Goal: Information Seeking & Learning: Learn about a topic

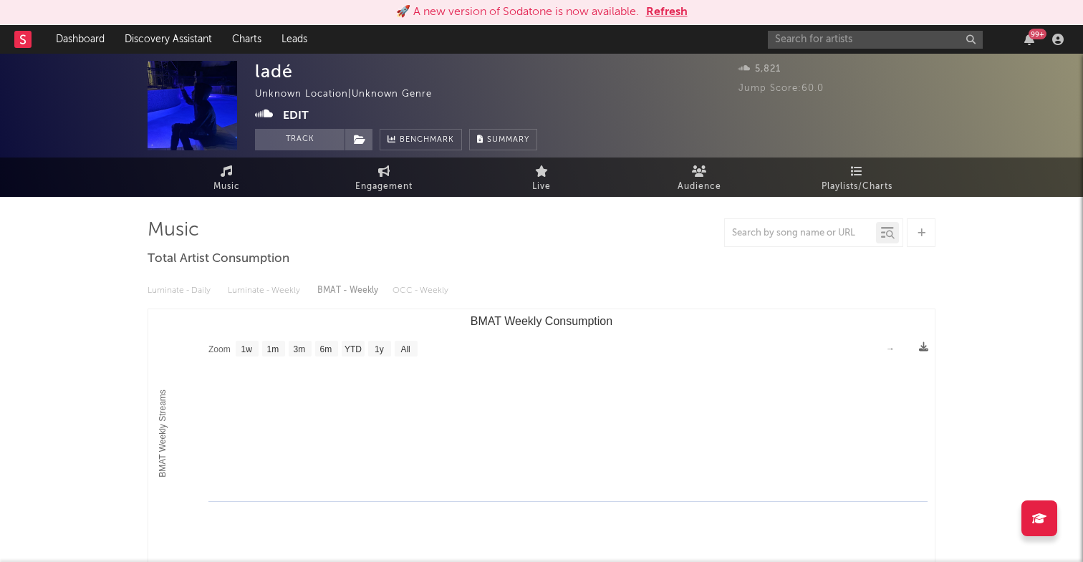
select select "1w"
click at [884, 32] on input "text" at bounding box center [875, 40] width 215 height 18
click at [818, 44] on input "kyle" at bounding box center [875, 40] width 215 height 18
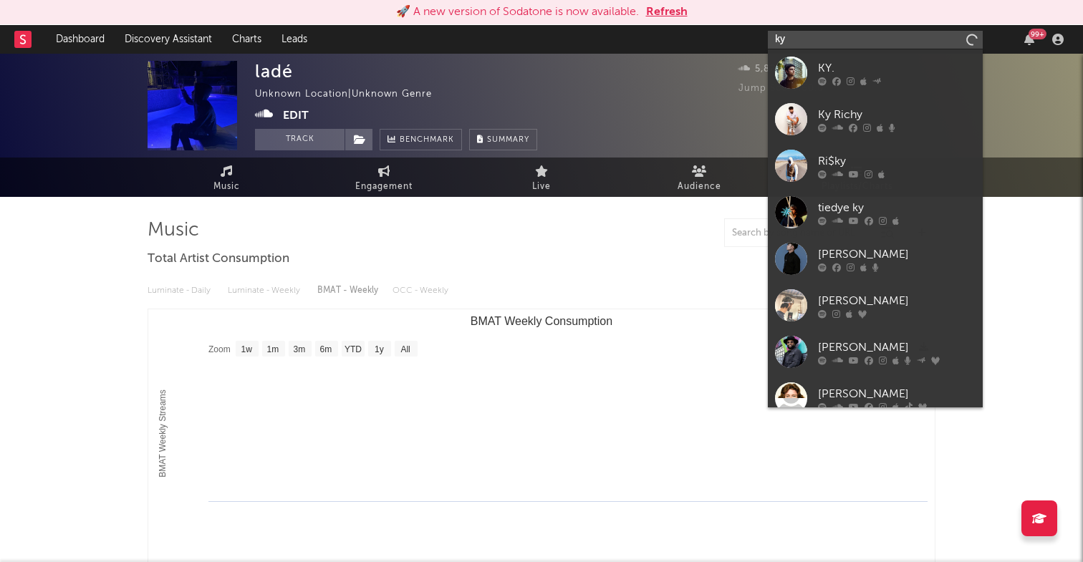
type input "k"
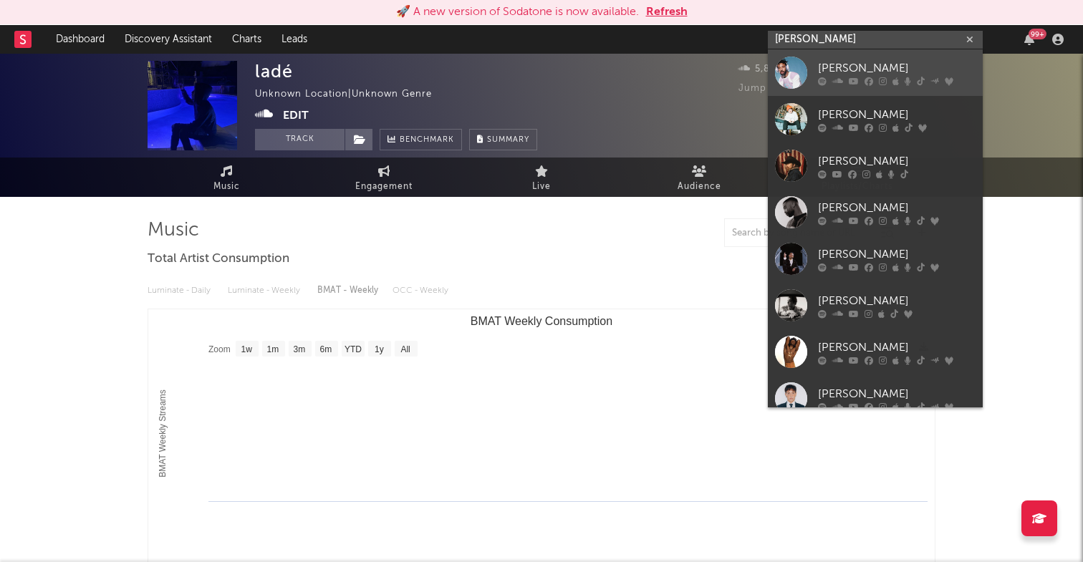
type input "KYLE"
click at [858, 72] on div "KYLE" at bounding box center [897, 67] width 158 height 17
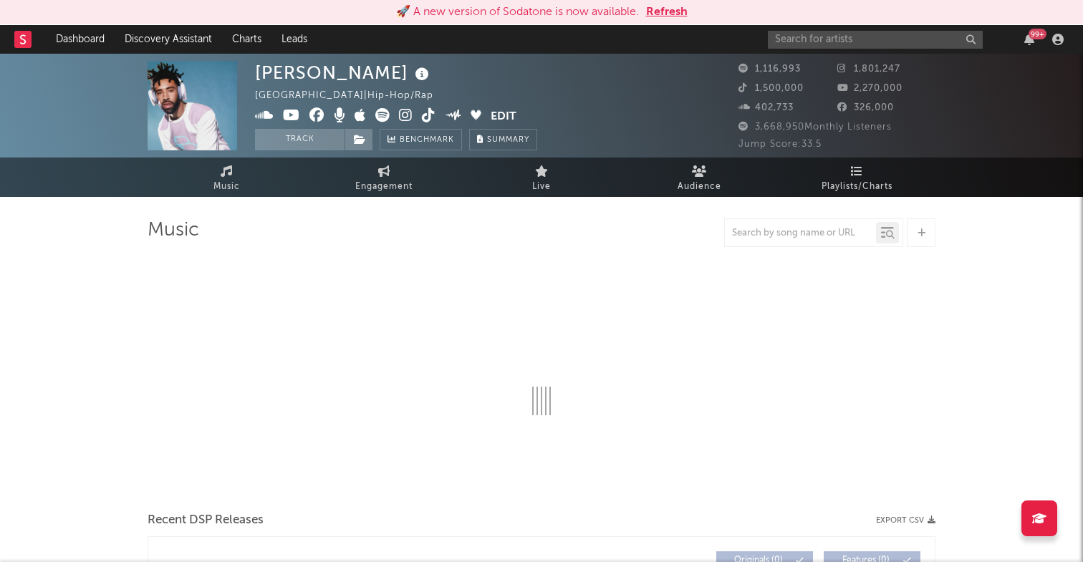
select select "6m"
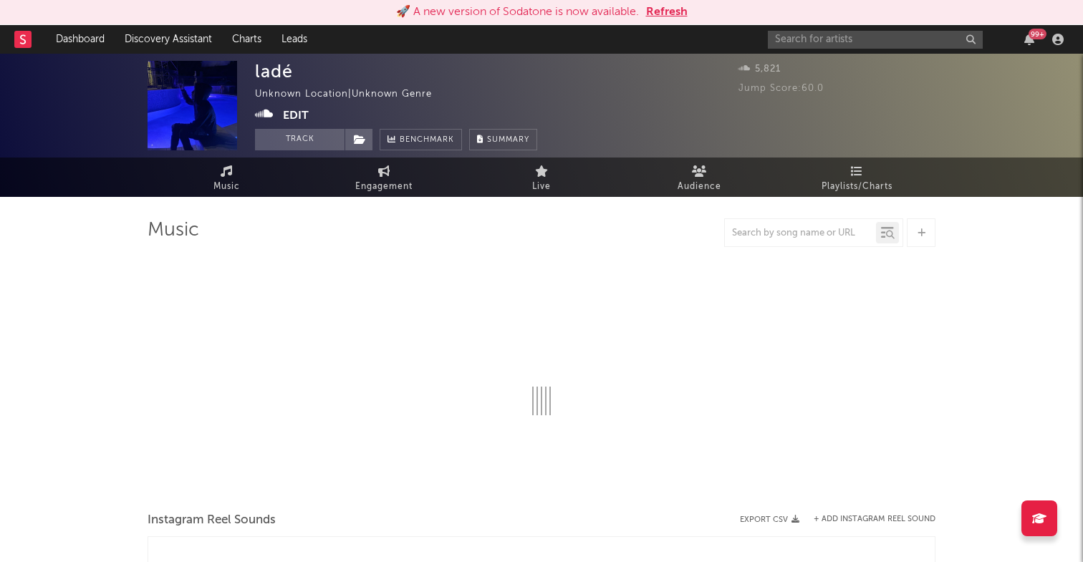
select select "1w"
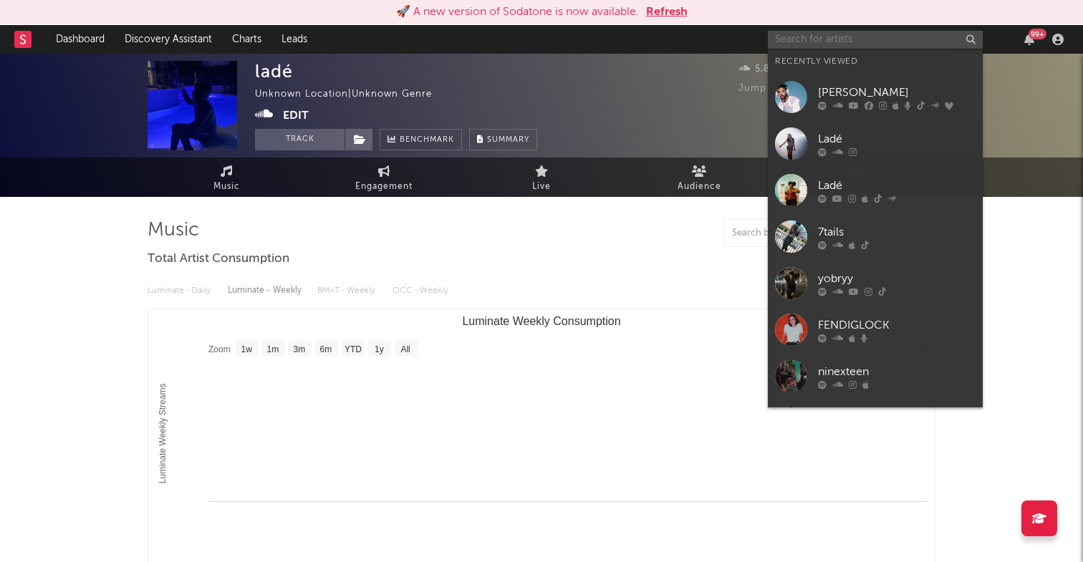
click at [921, 38] on input "text" at bounding box center [875, 40] width 215 height 18
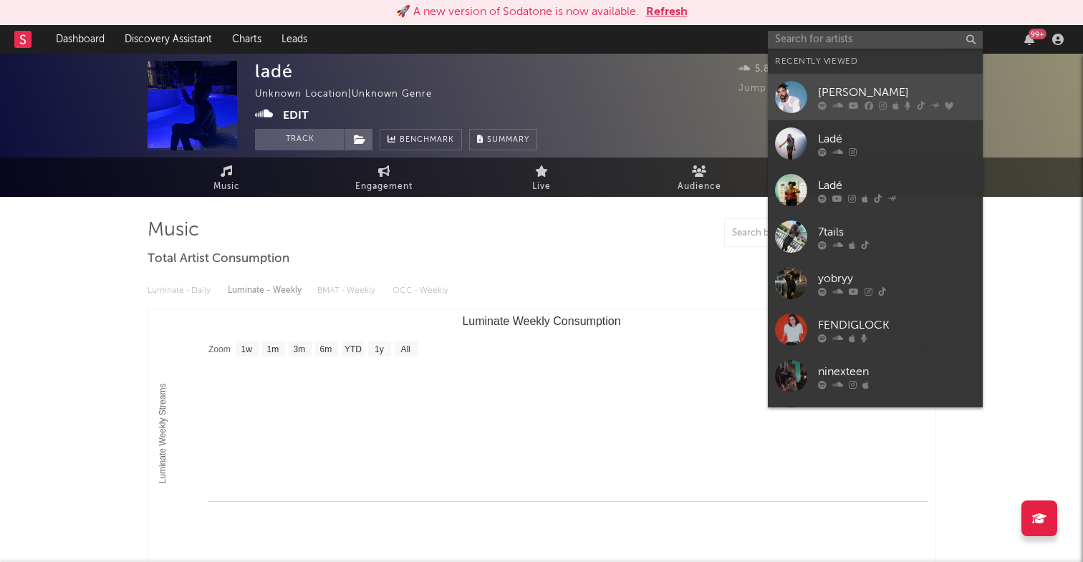
click at [824, 90] on div "KYLE" at bounding box center [897, 92] width 158 height 17
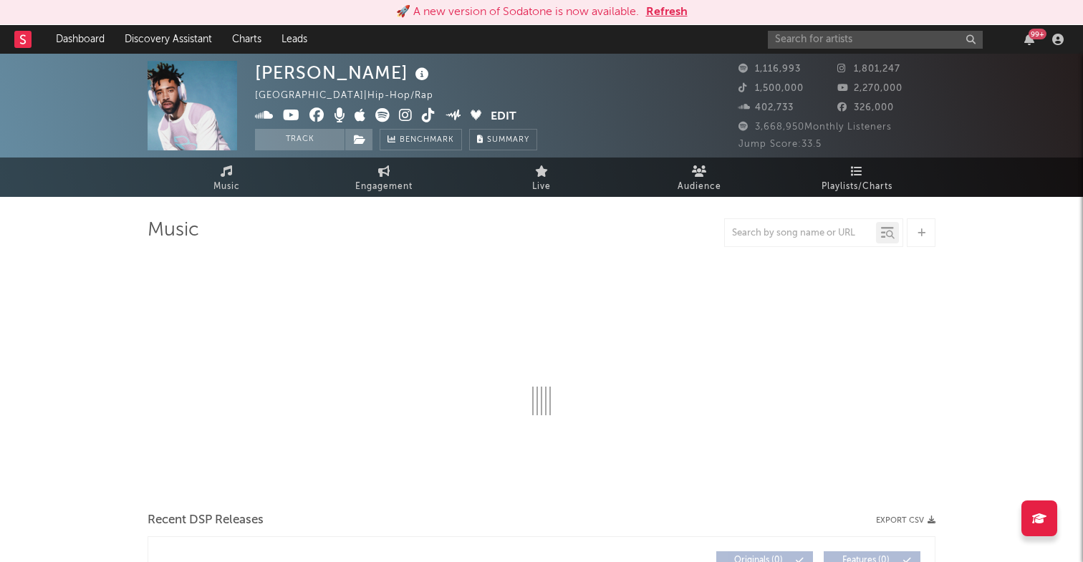
select select "6m"
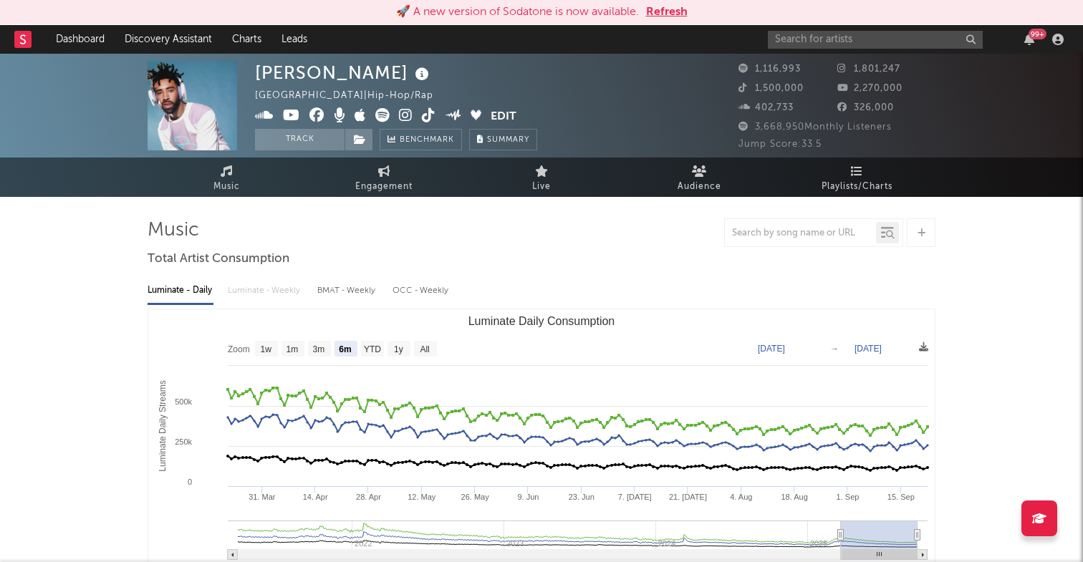
click at [412, 75] on icon at bounding box center [422, 74] width 21 height 20
click at [883, 173] on link "Playlists/Charts" at bounding box center [857, 177] width 158 height 39
click at [230, 176] on icon at bounding box center [227, 171] width 12 height 11
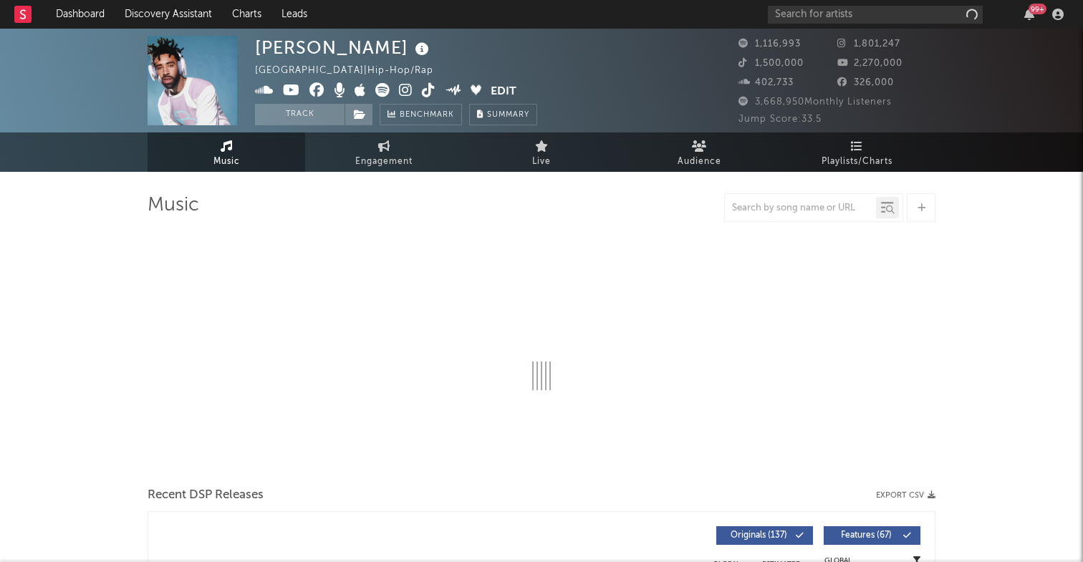
select select "6m"
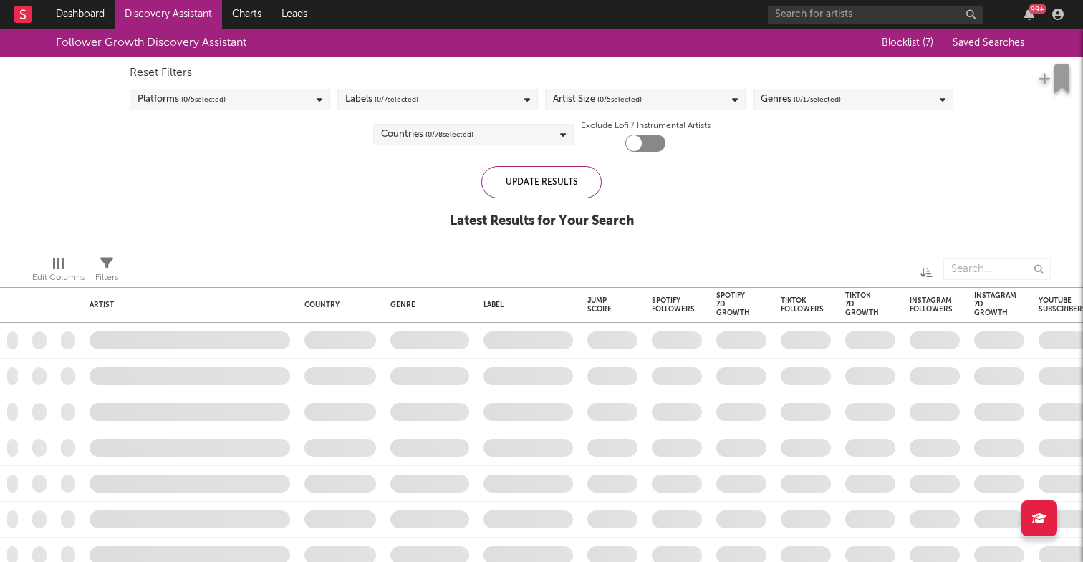
checkbox input "true"
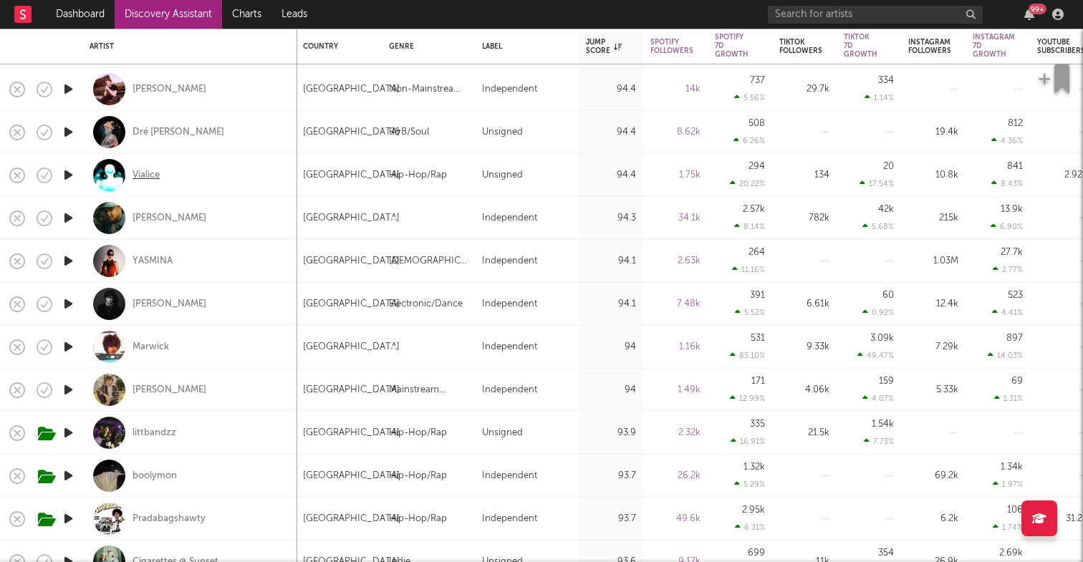
click at [157, 175] on div "Vialice" at bounding box center [146, 175] width 27 height 13
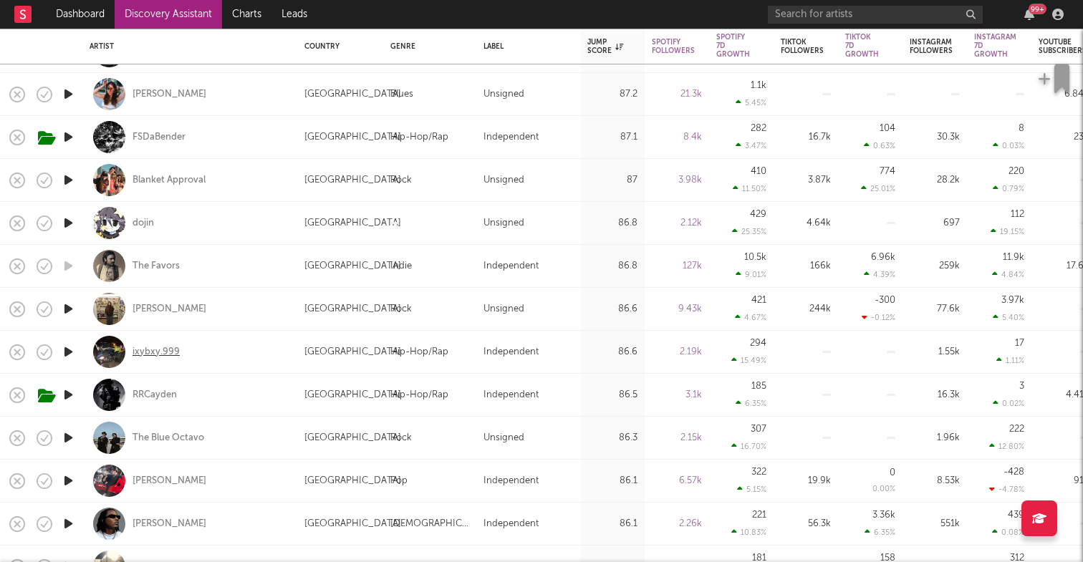
click at [153, 350] on div "ixybxy.999" at bounding box center [156, 352] width 47 height 13
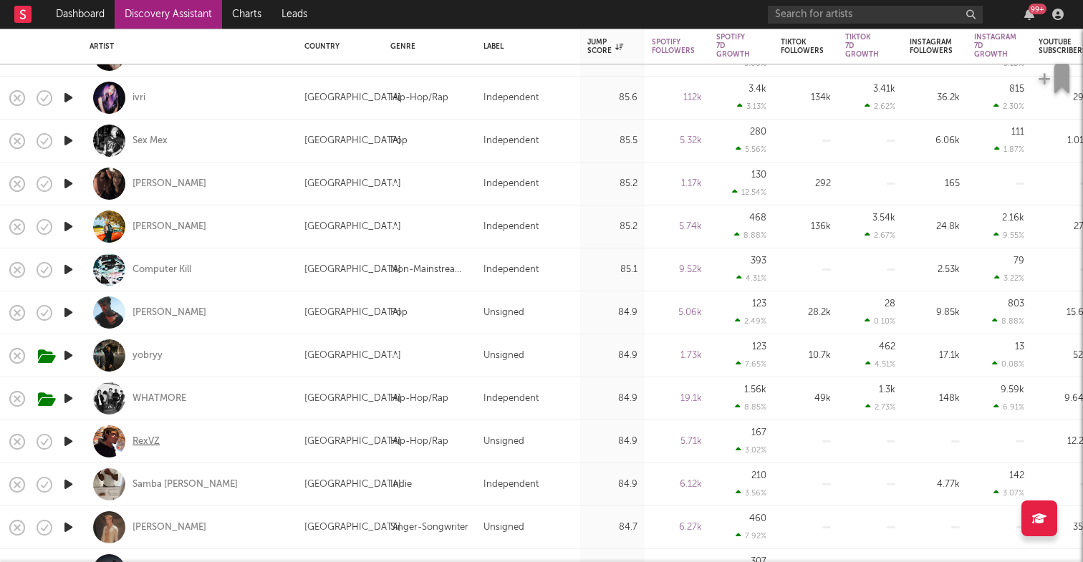
click at [155, 444] on div "RexVZ" at bounding box center [146, 442] width 27 height 13
click at [138, 438] on div "RexVZ" at bounding box center [146, 442] width 27 height 13
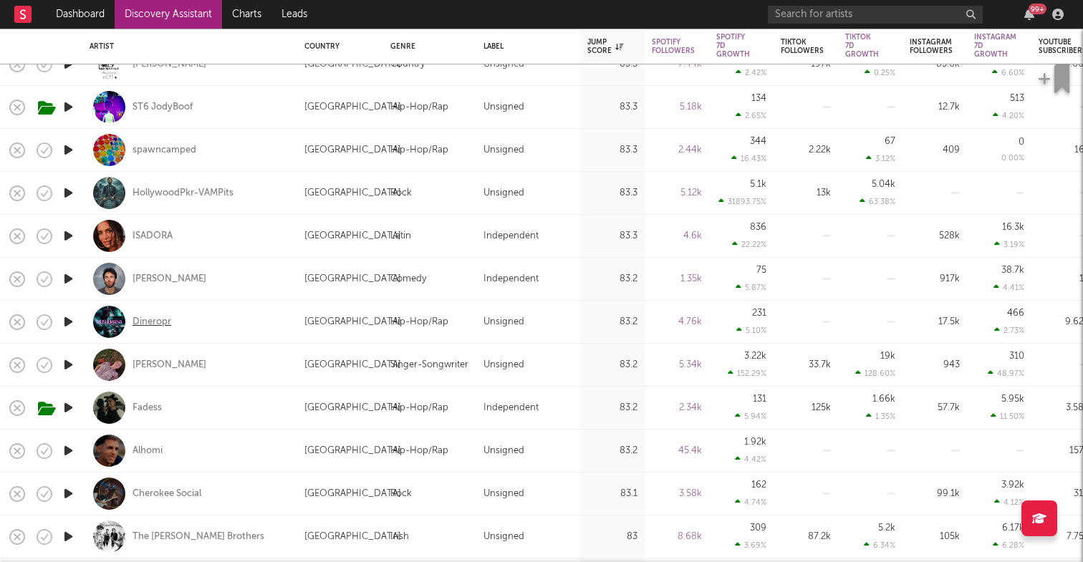
click at [161, 323] on div "Dineropr" at bounding box center [152, 322] width 39 height 13
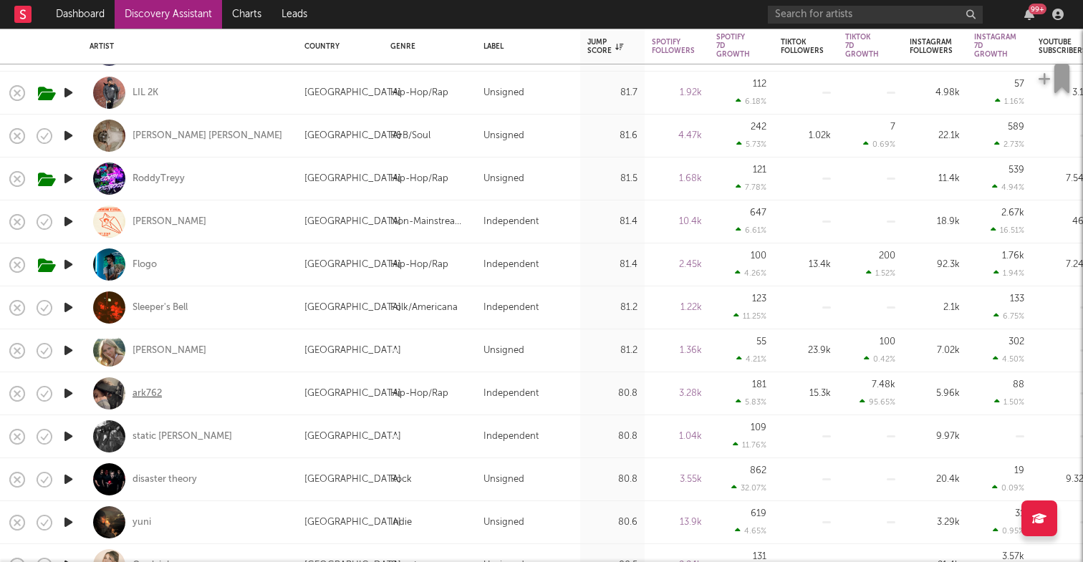
click at [154, 395] on div "ark762" at bounding box center [147, 394] width 29 height 13
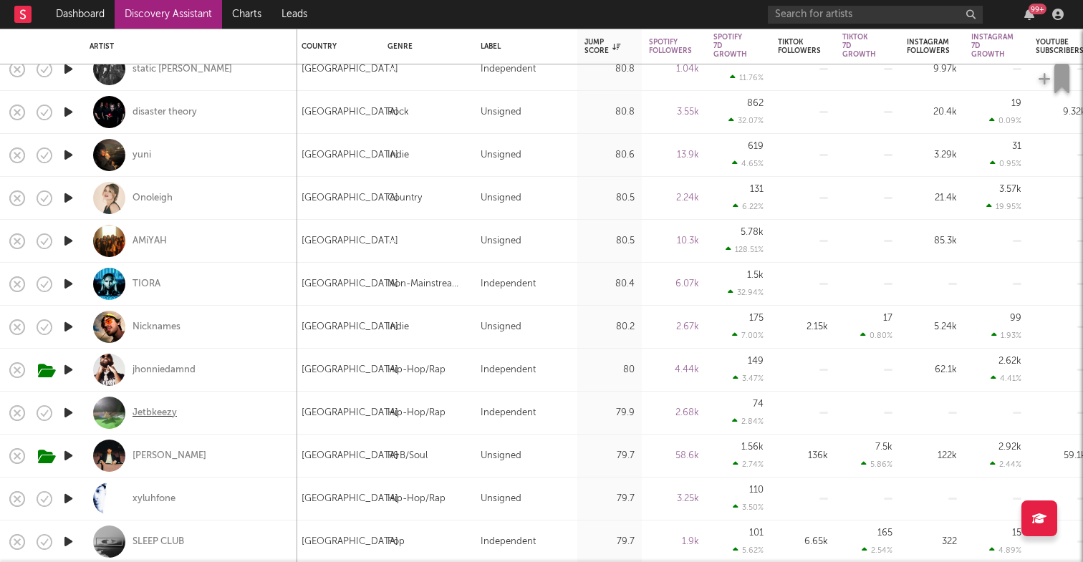
click at [164, 415] on div "Jetbkeezy" at bounding box center [155, 413] width 44 height 13
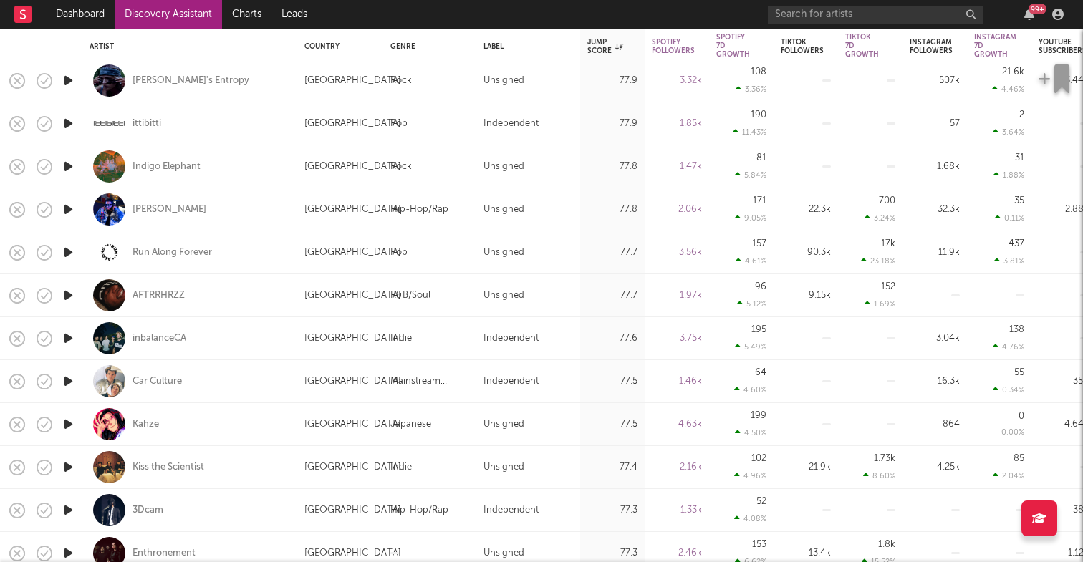
click at [153, 211] on div "L Rey" at bounding box center [170, 209] width 74 height 13
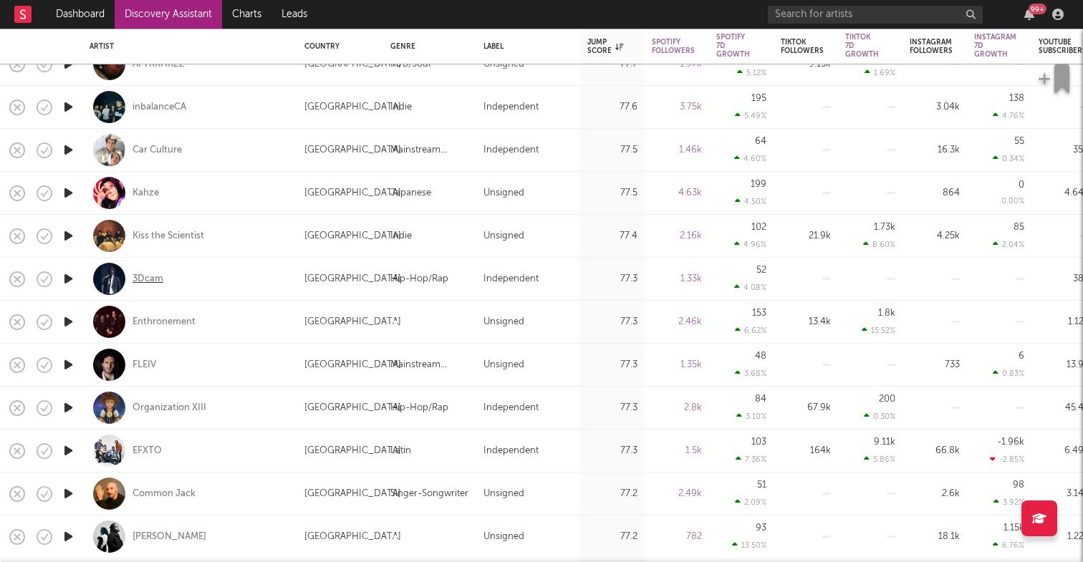
click at [159, 276] on div "3Dcam" at bounding box center [148, 279] width 31 height 13
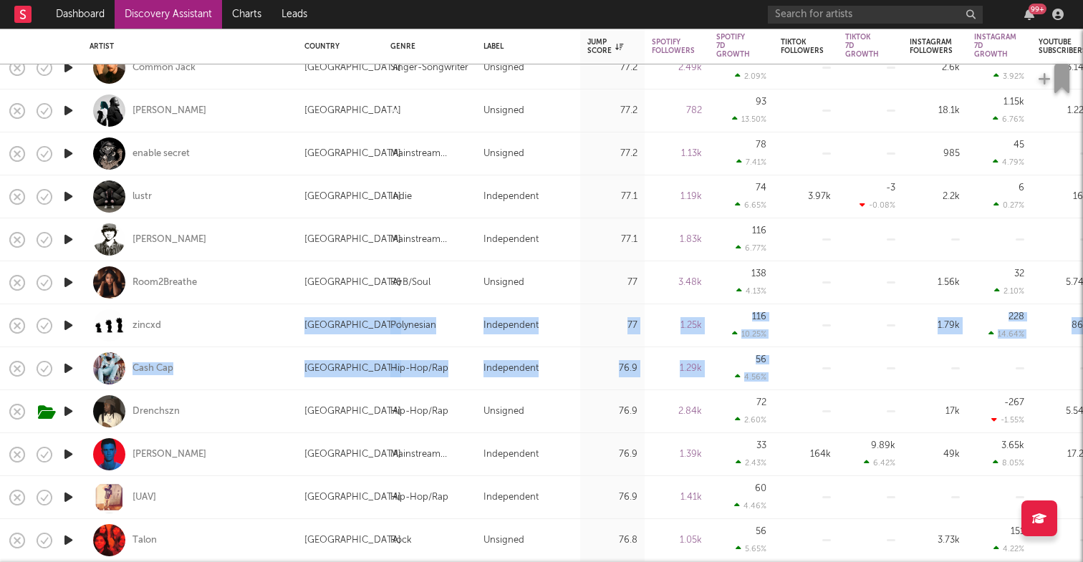
drag, startPoint x: 271, startPoint y: 400, endPoint x: 270, endPoint y: 322, distance: 77.4
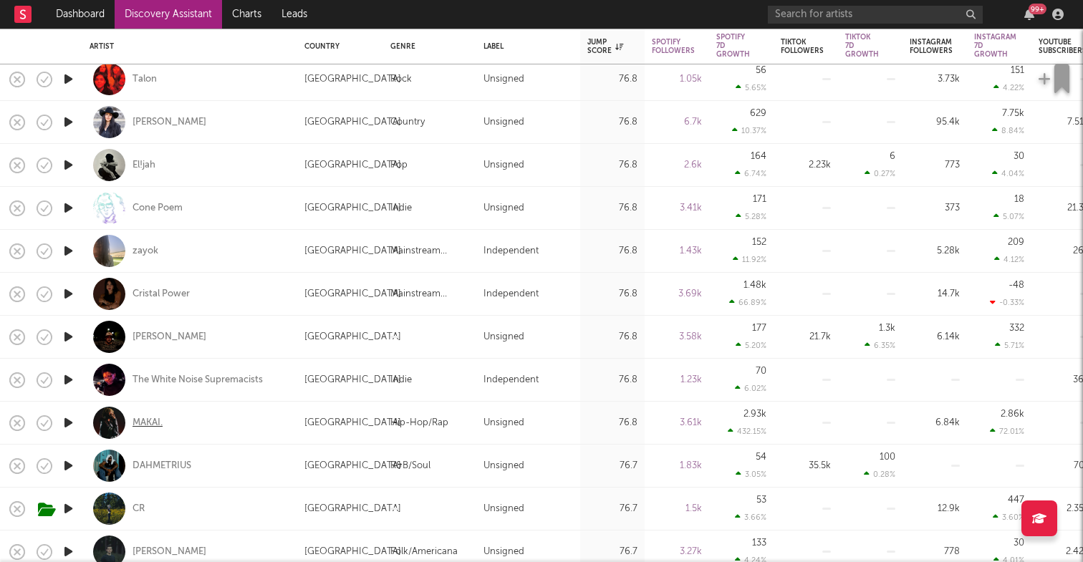
click at [154, 417] on div "MAKAI." at bounding box center [148, 423] width 30 height 13
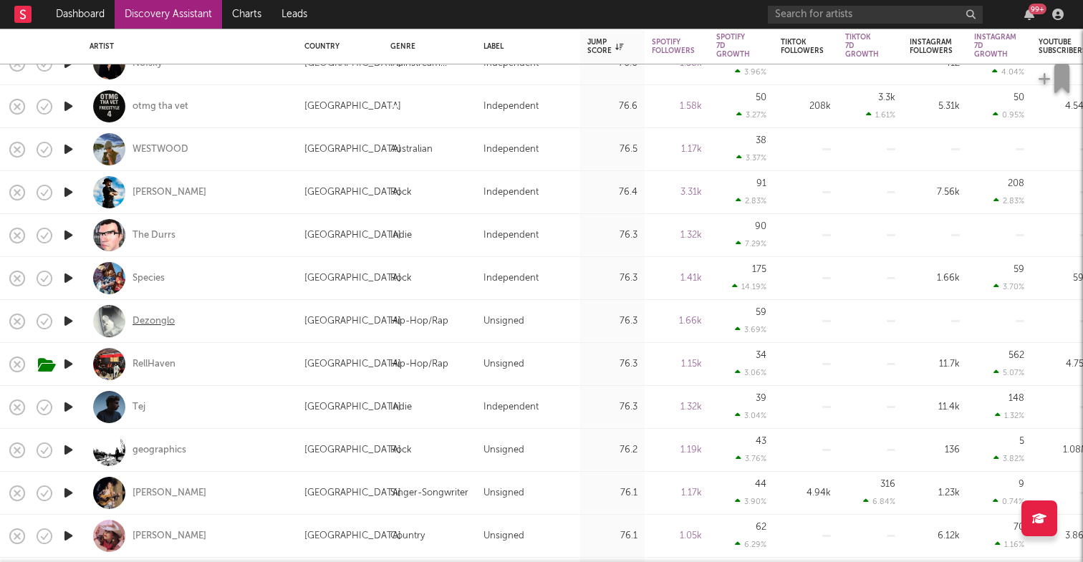
click at [163, 320] on div "Dezonglo" at bounding box center [154, 321] width 42 height 13
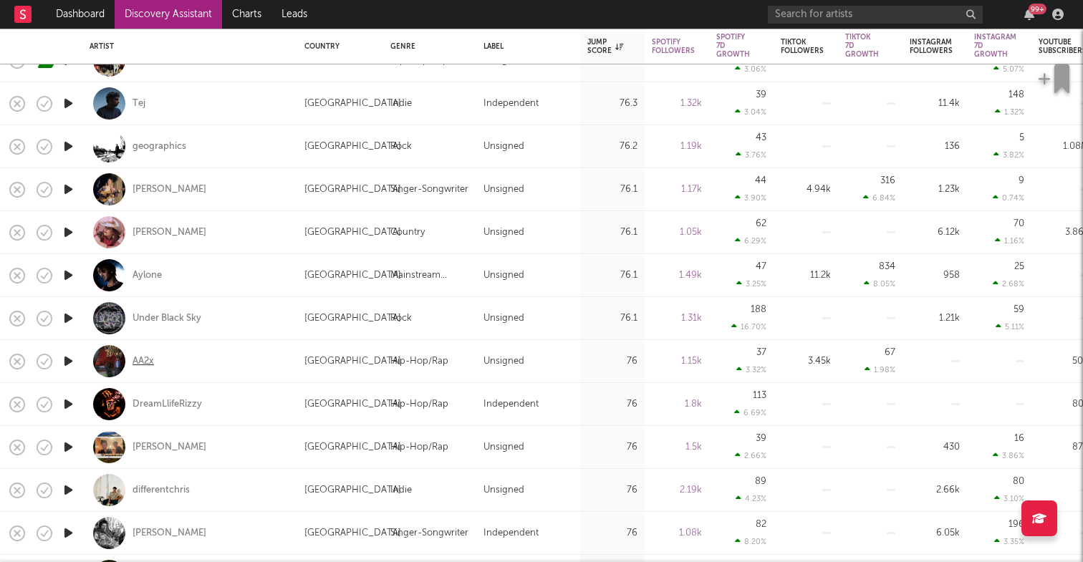
click at [143, 358] on div "AA2x" at bounding box center [143, 361] width 21 height 13
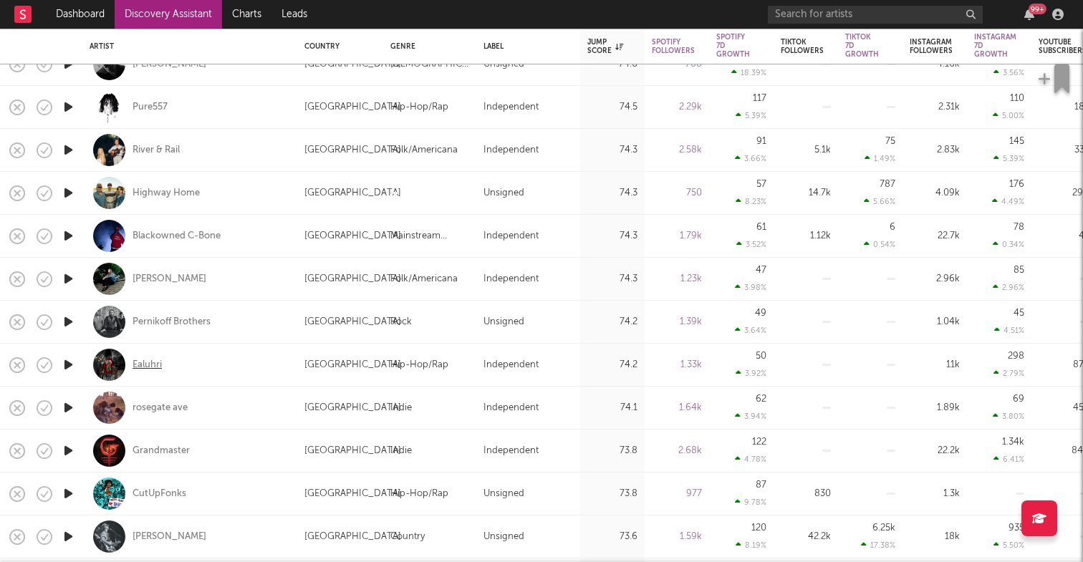
click at [159, 367] on div "Ealuhri" at bounding box center [147, 365] width 29 height 13
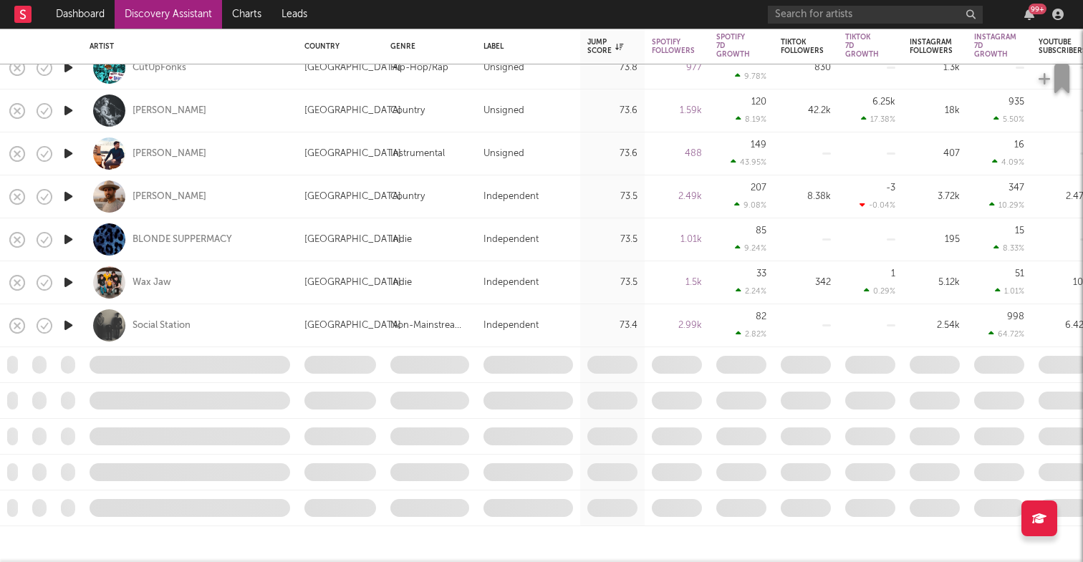
drag, startPoint x: 257, startPoint y: 371, endPoint x: 296, endPoint y: 375, distance: 38.9
click at [296, 375] on span at bounding box center [189, 365] width 215 height 35
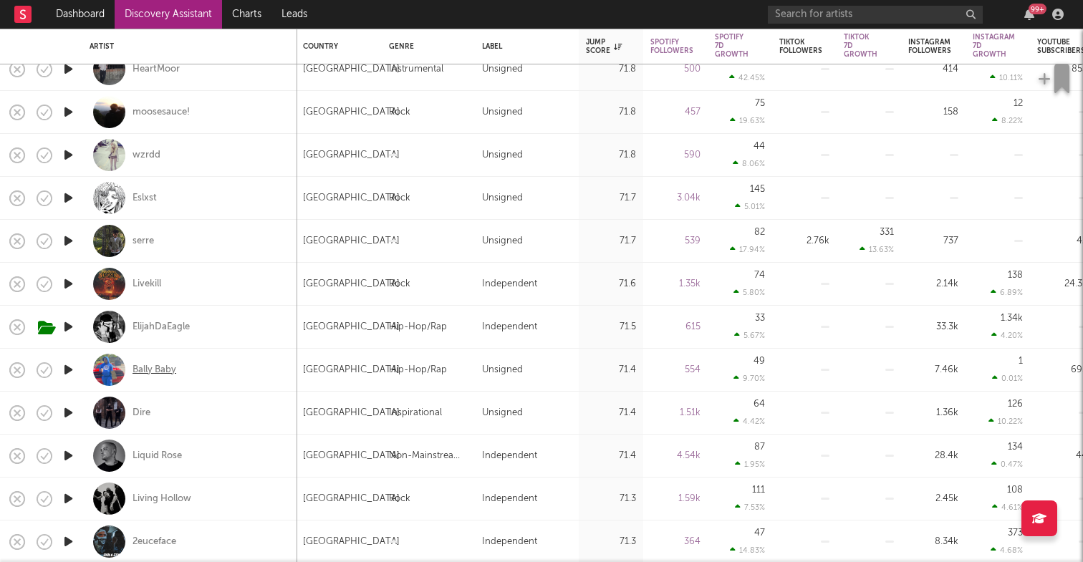
click at [169, 370] on div "Bally Baby" at bounding box center [155, 370] width 44 height 13
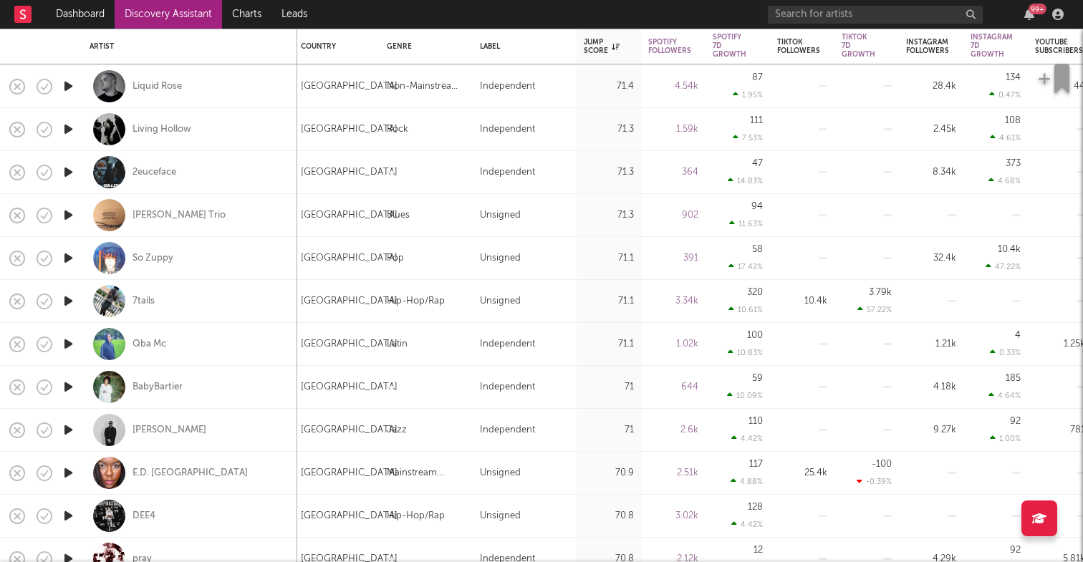
click at [297, 319] on div "[GEOGRAPHIC_DATA]" at bounding box center [337, 301] width 86 height 43
select select "1w"
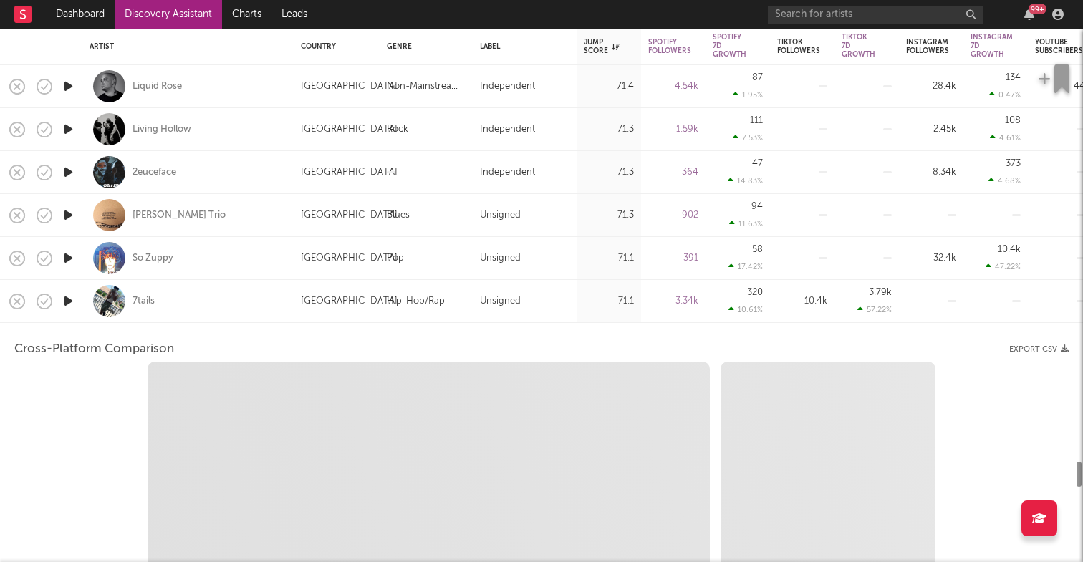
select select "6m"
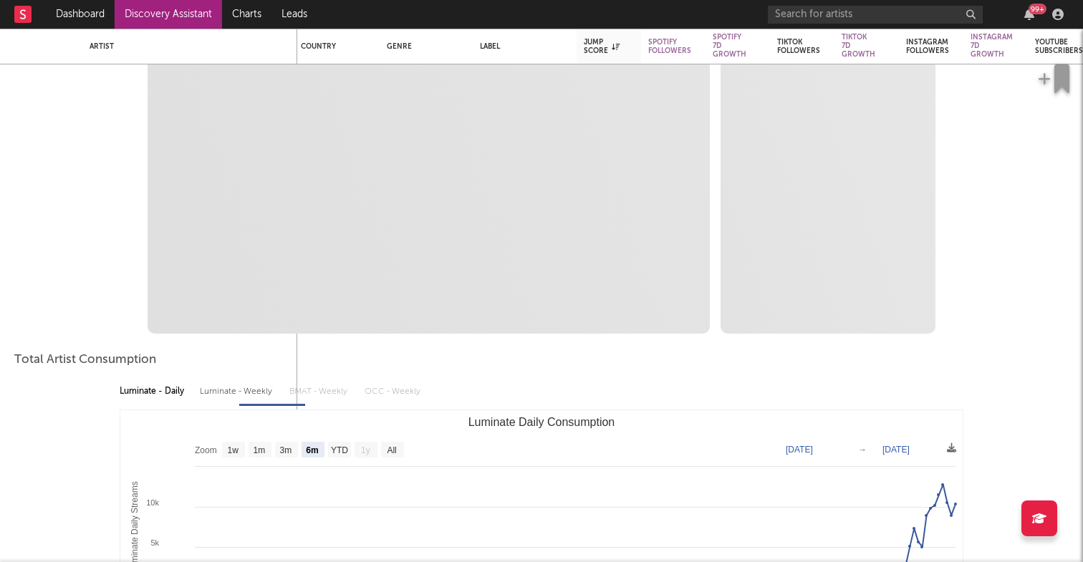
select select "1m"
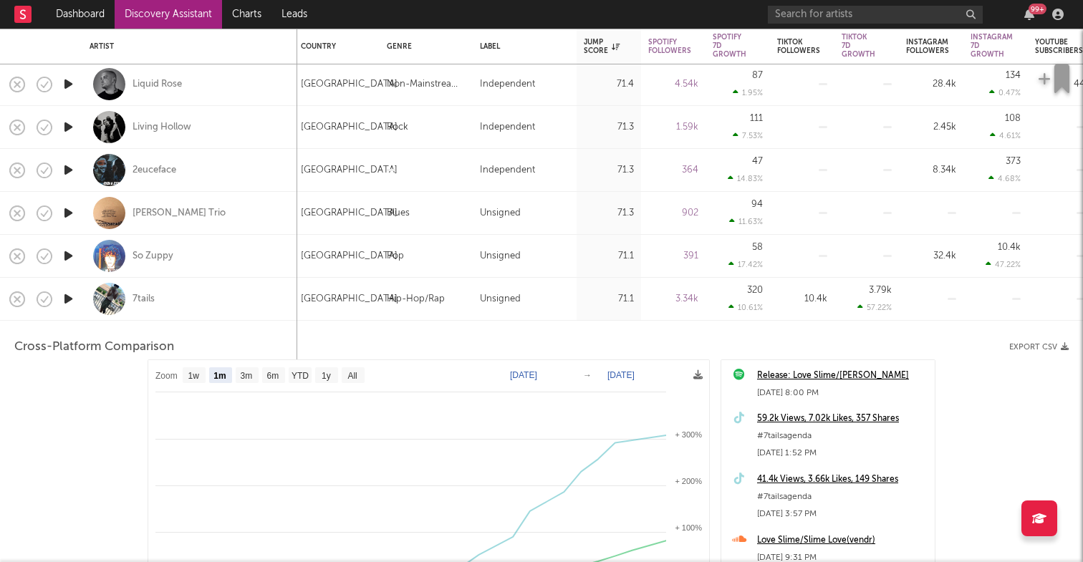
click at [207, 296] on div "7tails" at bounding box center [190, 299] width 201 height 42
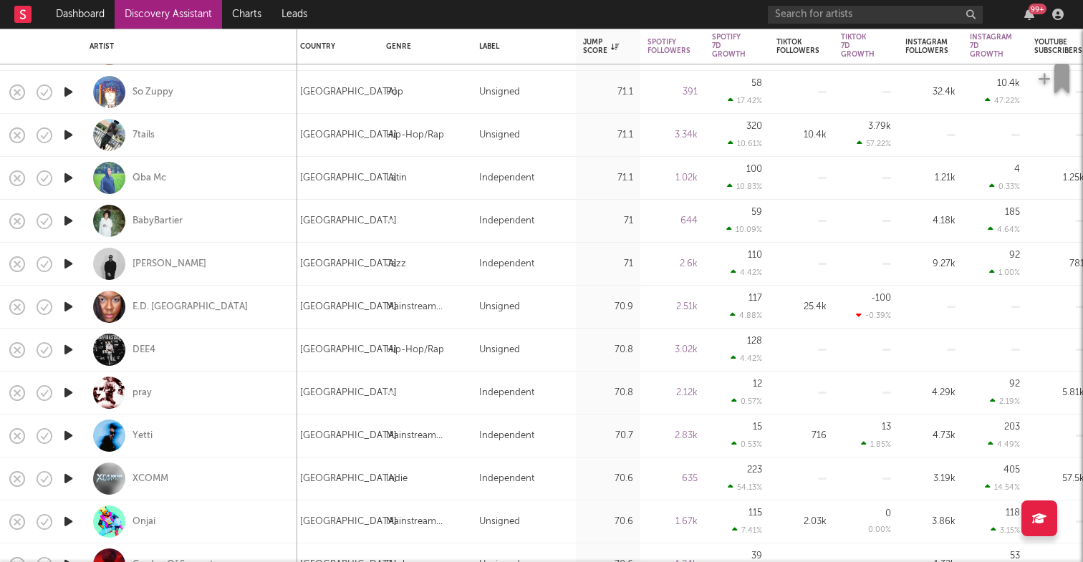
click at [249, 354] on div "DEE4" at bounding box center [190, 350] width 201 height 42
select select "1w"
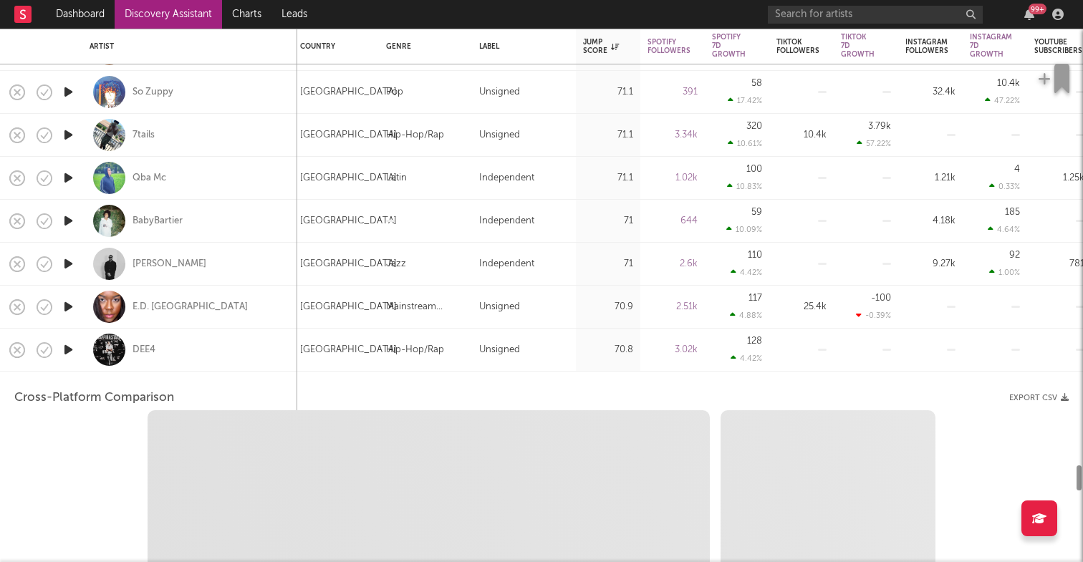
click at [249, 354] on div "DEE4" at bounding box center [190, 350] width 201 height 42
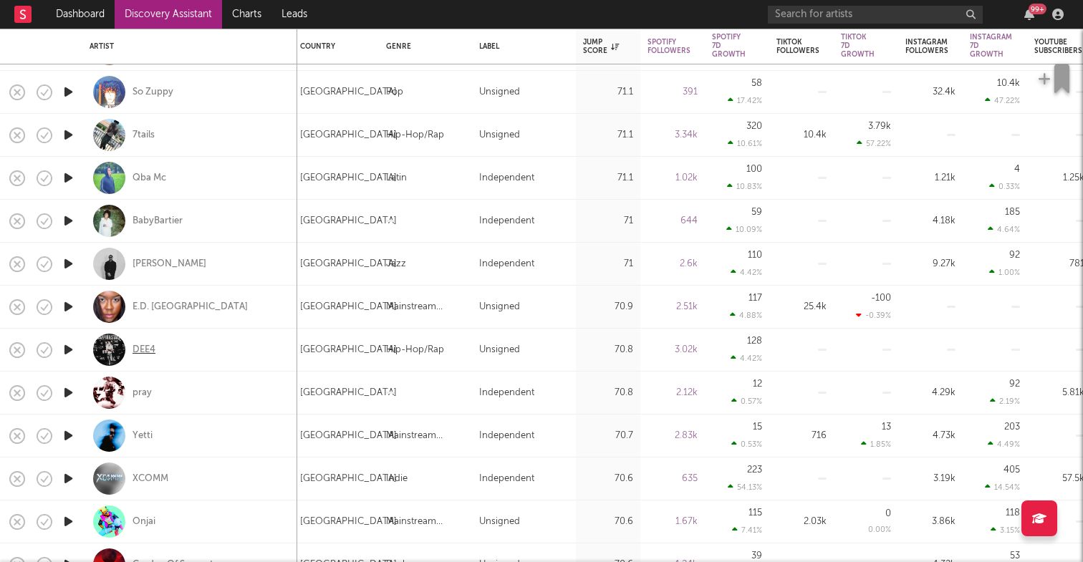
click at [140, 348] on div "DEE4" at bounding box center [144, 350] width 23 height 13
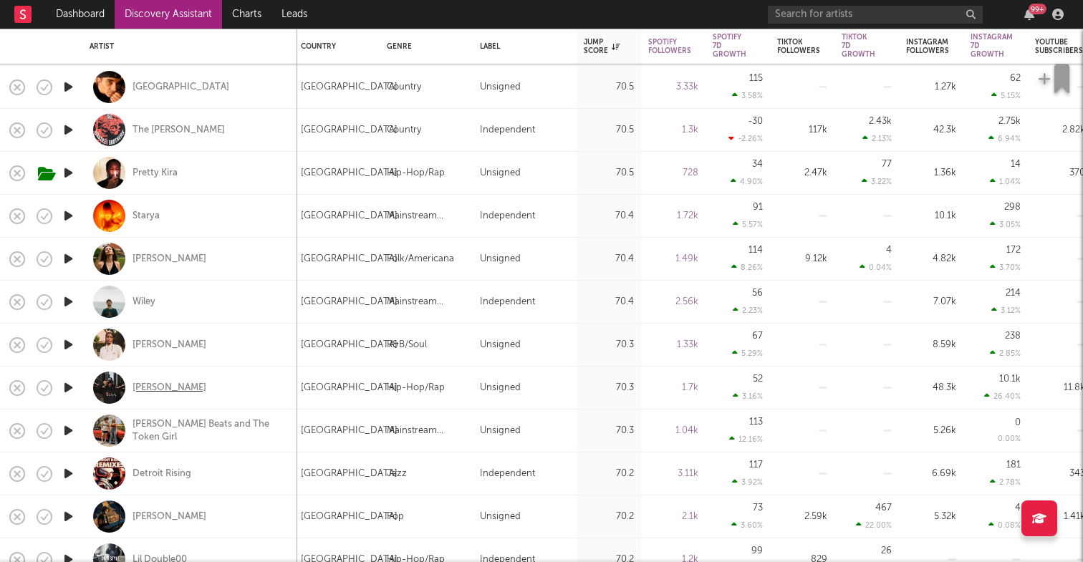
click at [176, 383] on div "Robin Martyr" at bounding box center [170, 388] width 74 height 13
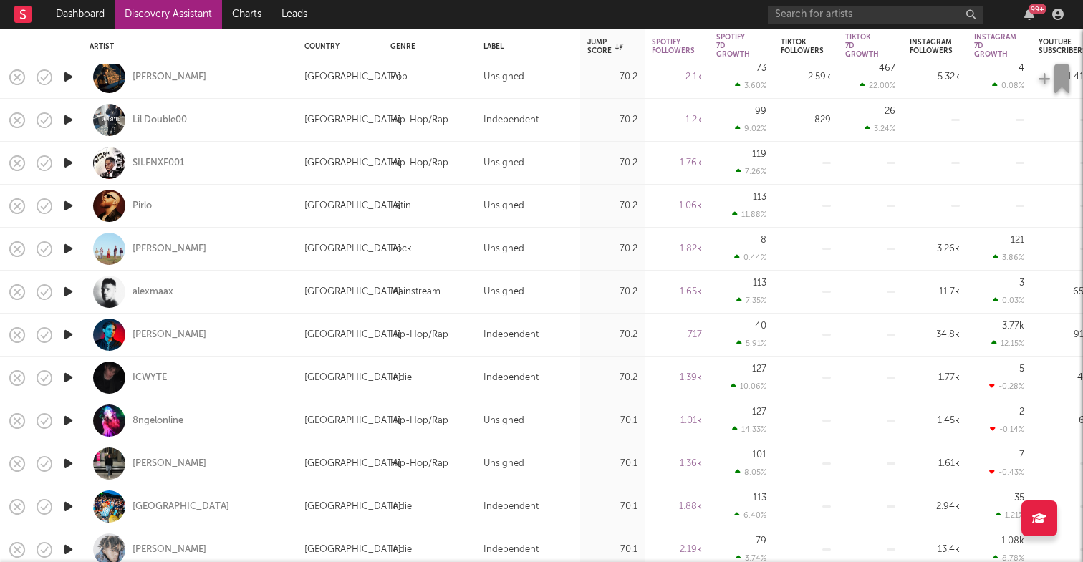
click at [157, 462] on div "Yung Sick" at bounding box center [170, 464] width 74 height 13
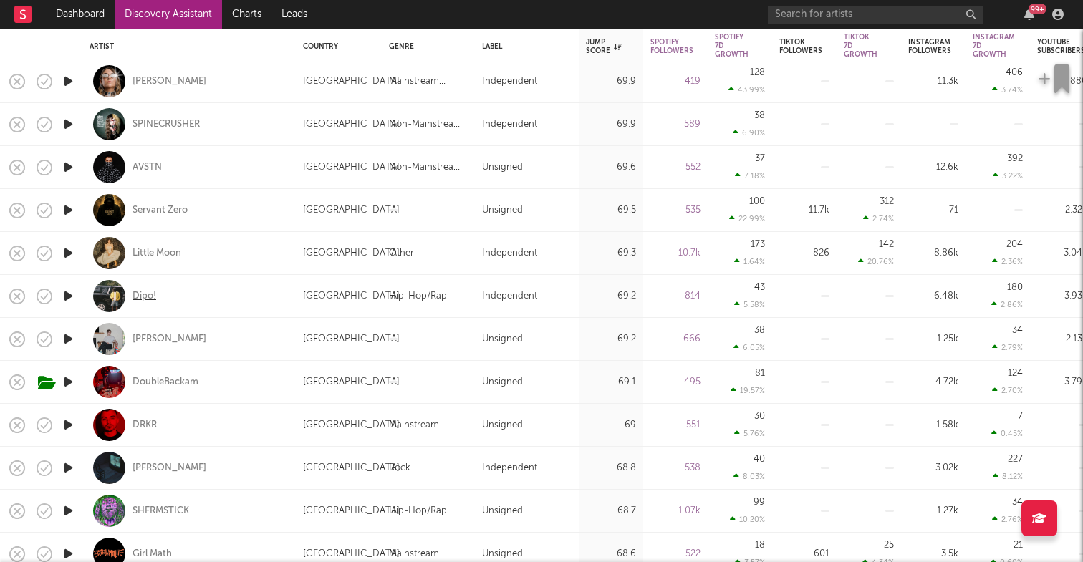
click at [147, 298] on div "Dipo!" at bounding box center [145, 296] width 24 height 13
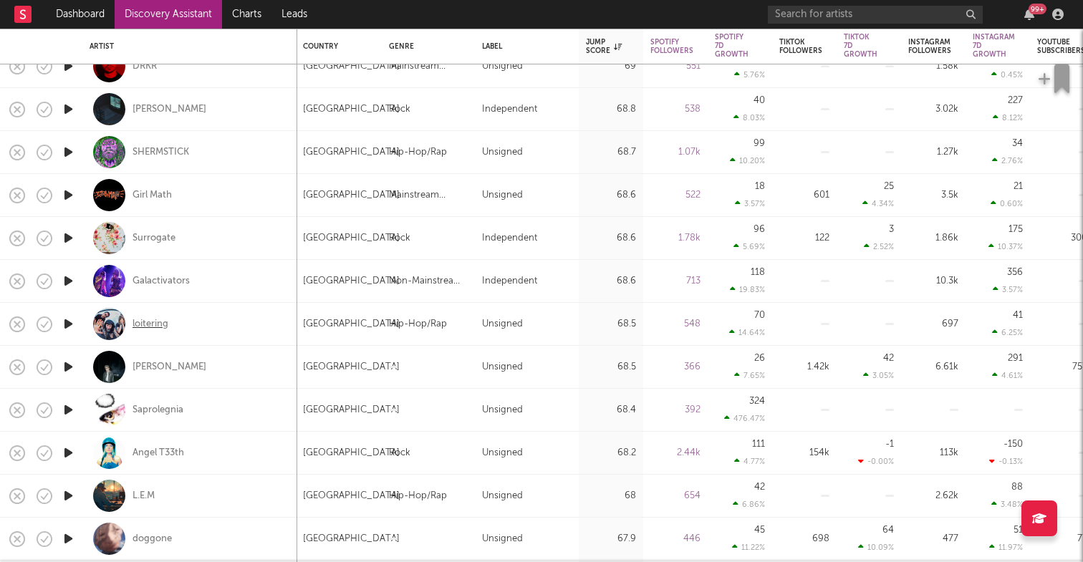
click at [150, 324] on div "loitering" at bounding box center [151, 324] width 36 height 13
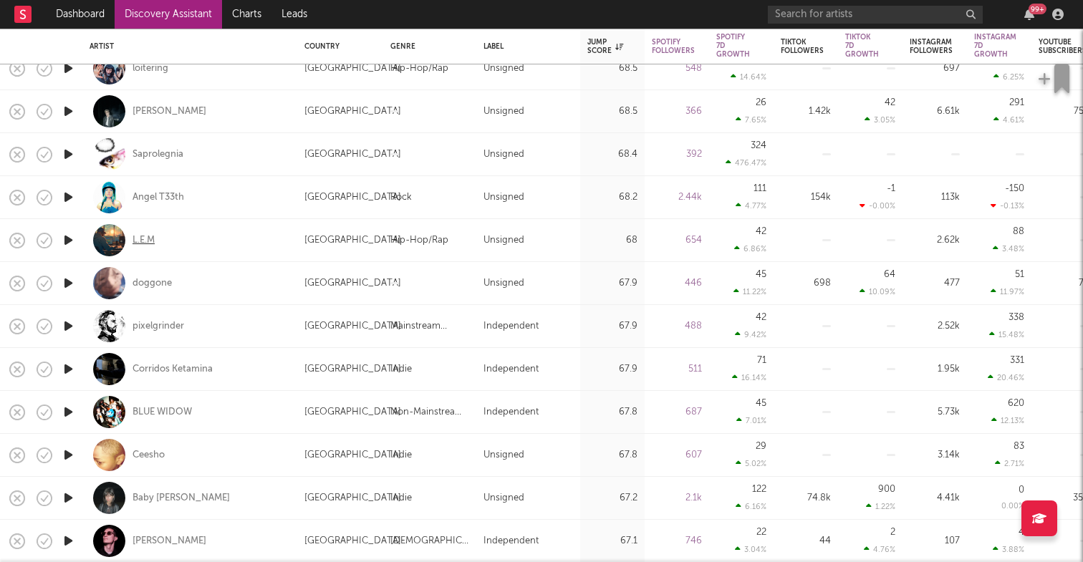
click at [140, 239] on div "L.E.M" at bounding box center [144, 240] width 22 height 13
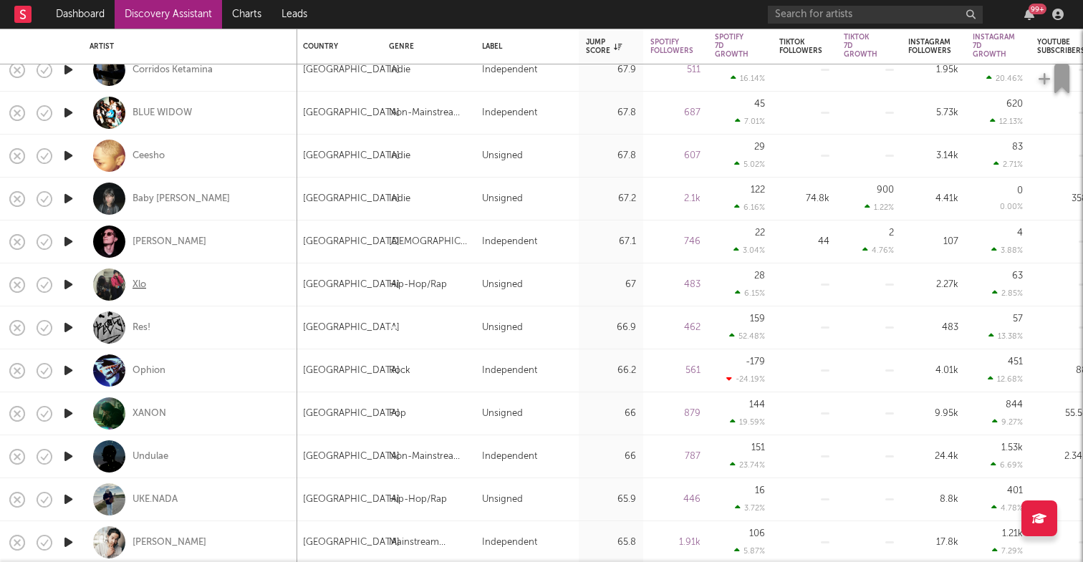
click at [141, 284] on div "Xlo" at bounding box center [140, 285] width 14 height 13
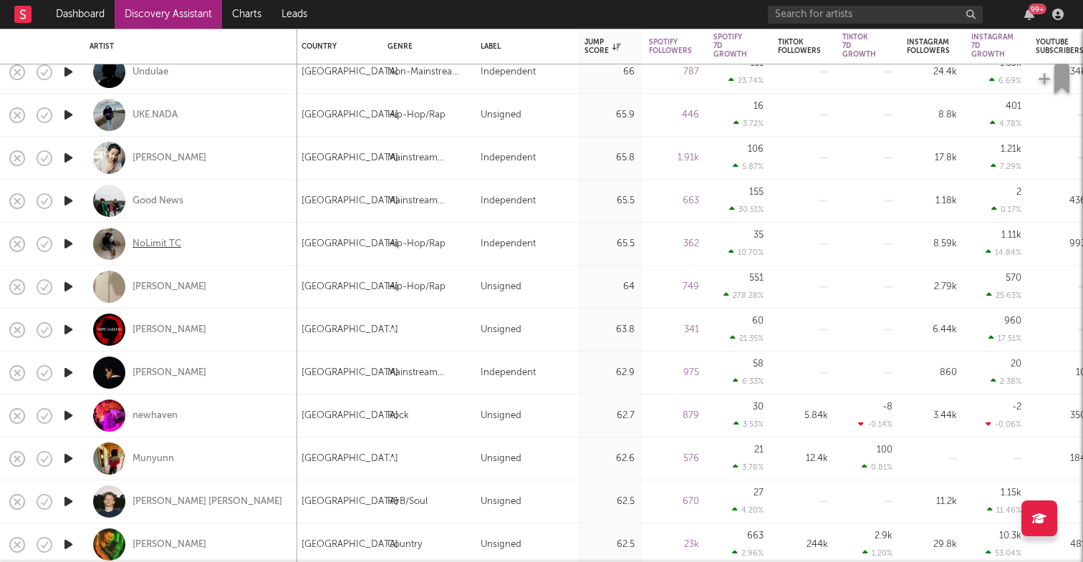
click at [163, 247] on div "NoLimit TC" at bounding box center [157, 244] width 49 height 13
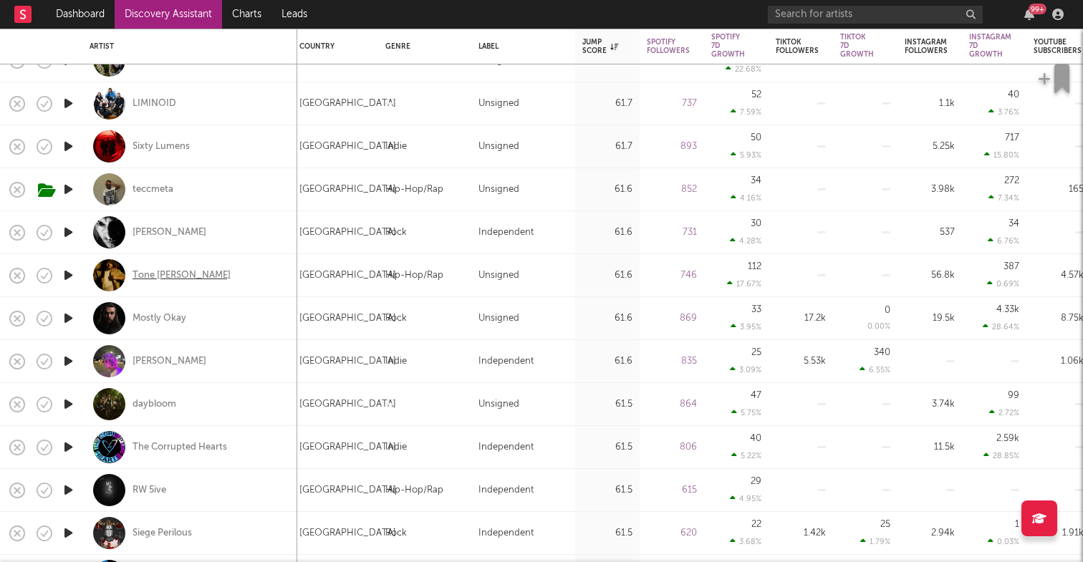
click at [180, 277] on div "Tone Brigante" at bounding box center [182, 275] width 98 height 13
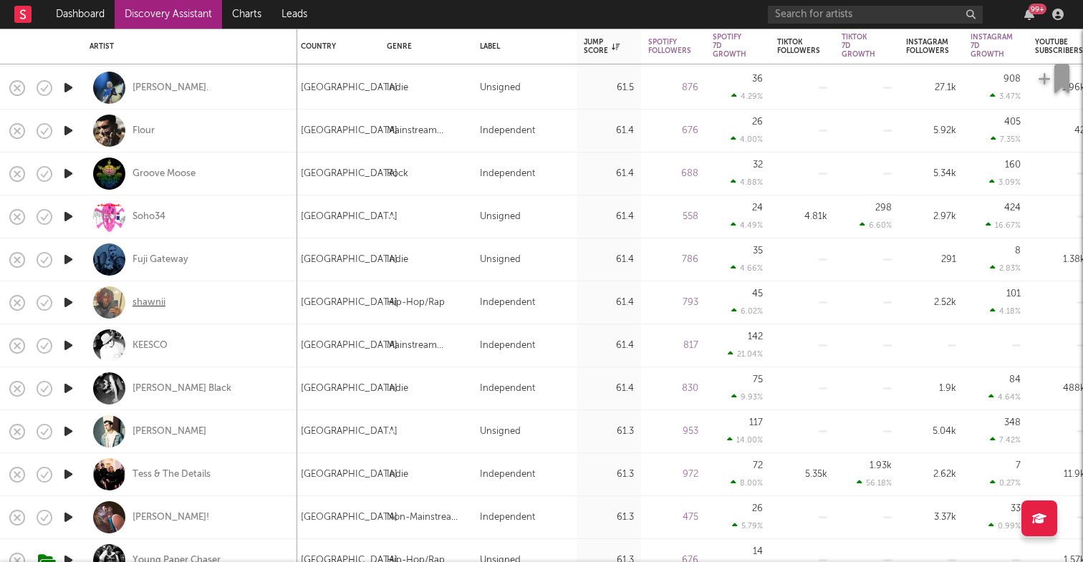
click at [160, 306] on div "shawnii" at bounding box center [149, 303] width 33 height 13
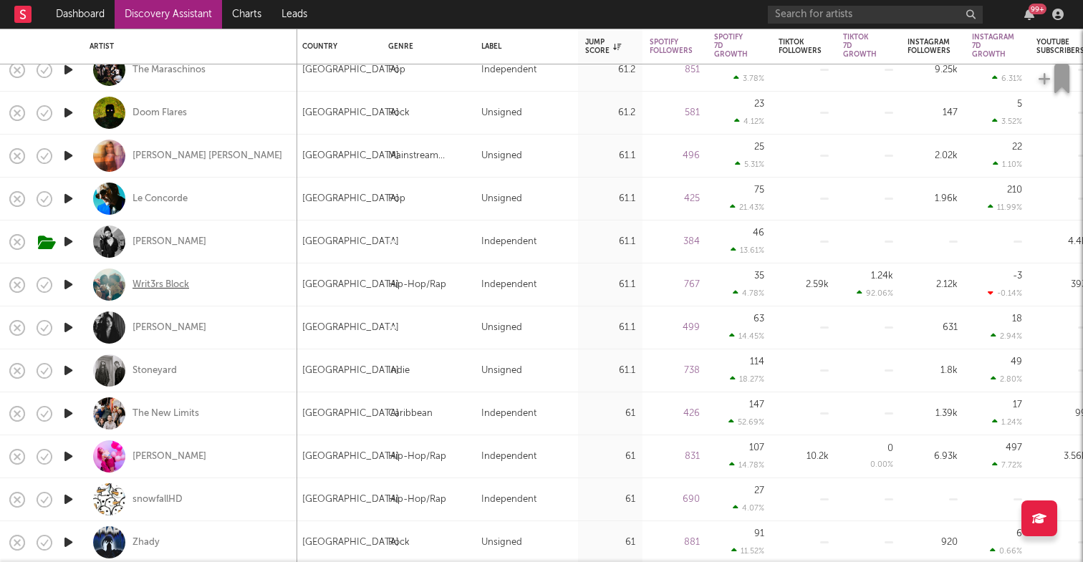
click at [186, 284] on div "Writ3rs Block" at bounding box center [161, 285] width 57 height 13
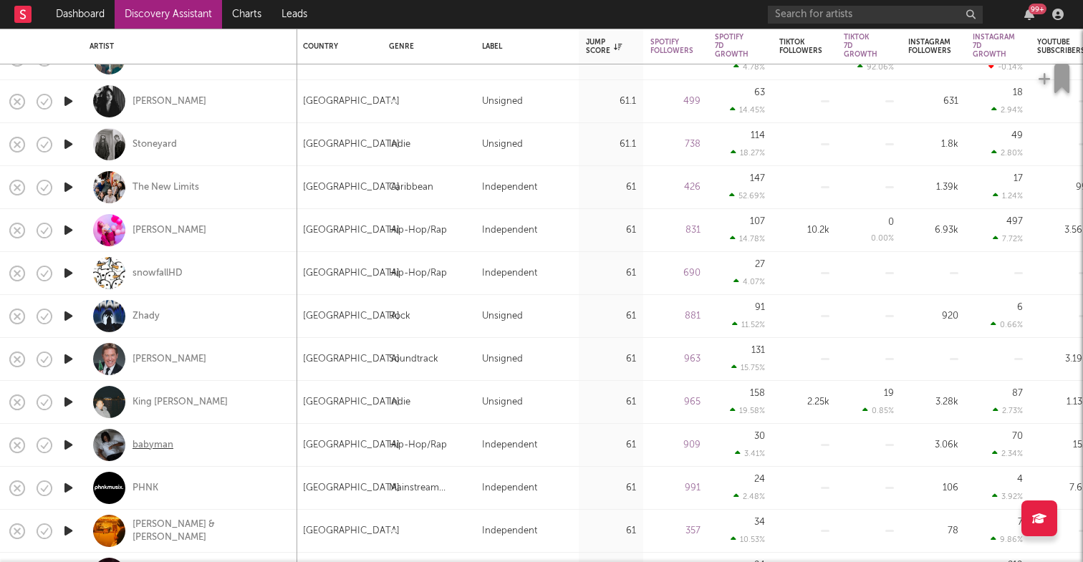
click at [170, 444] on div "babyman" at bounding box center [153, 445] width 41 height 13
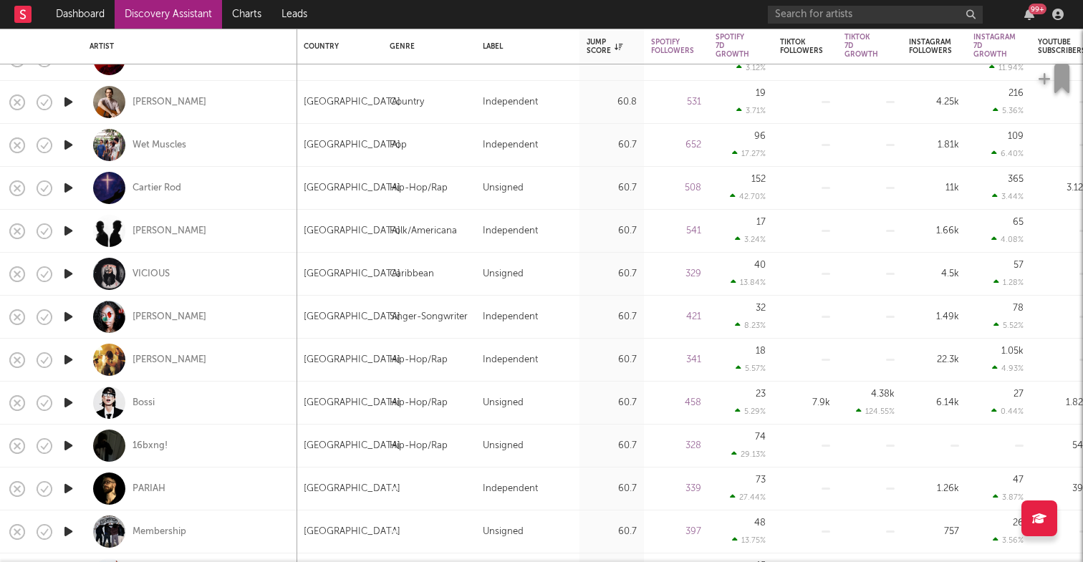
click at [155, 402] on div "Bossi" at bounding box center [190, 403] width 201 height 42
select select "1w"
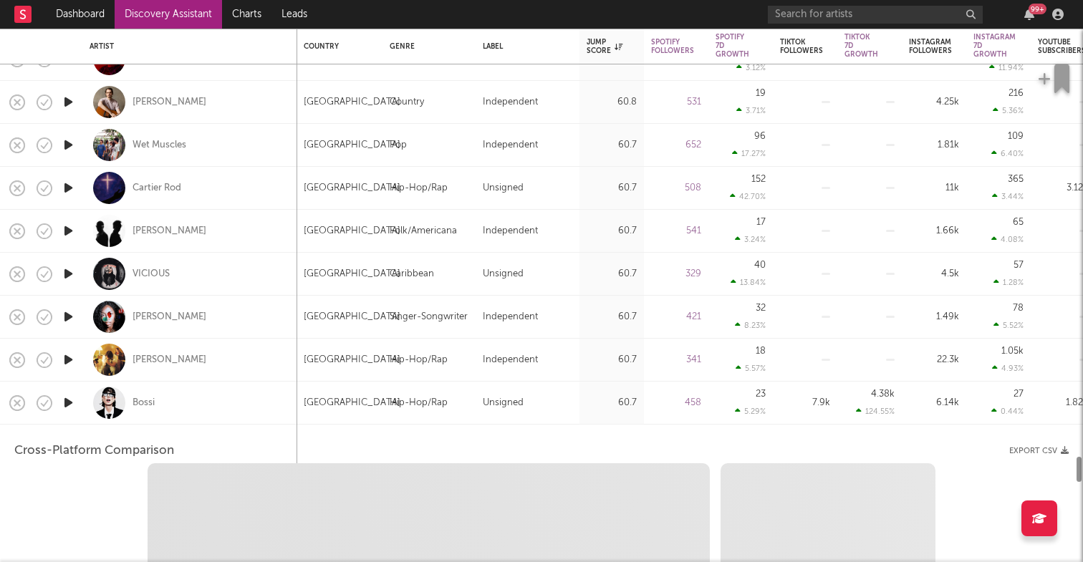
select select "1w"
click at [151, 401] on div "Bossi" at bounding box center [144, 403] width 22 height 13
select select "1m"
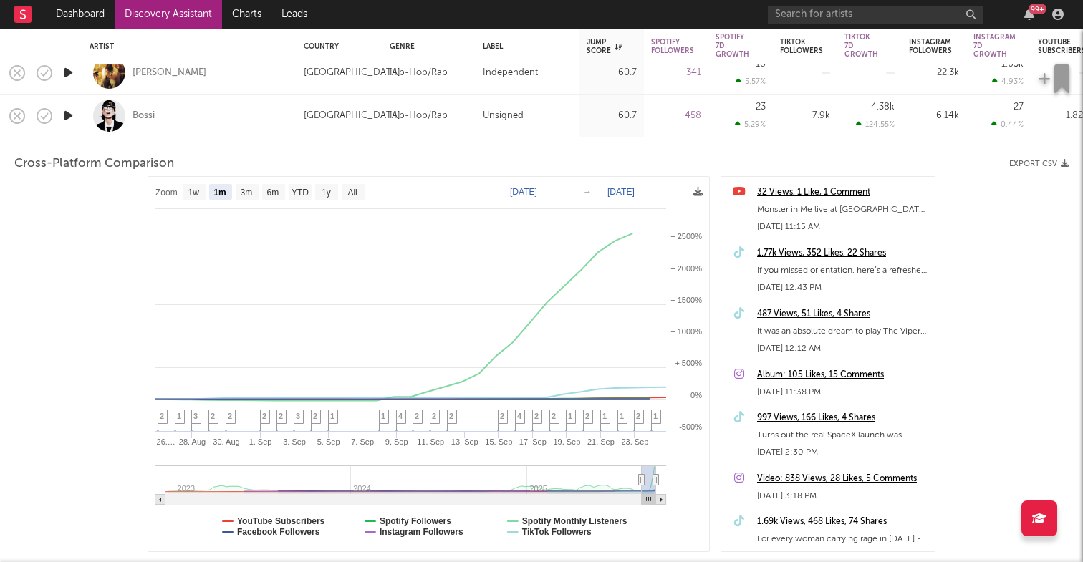
click at [195, 126] on div "Bossi" at bounding box center [190, 116] width 201 height 42
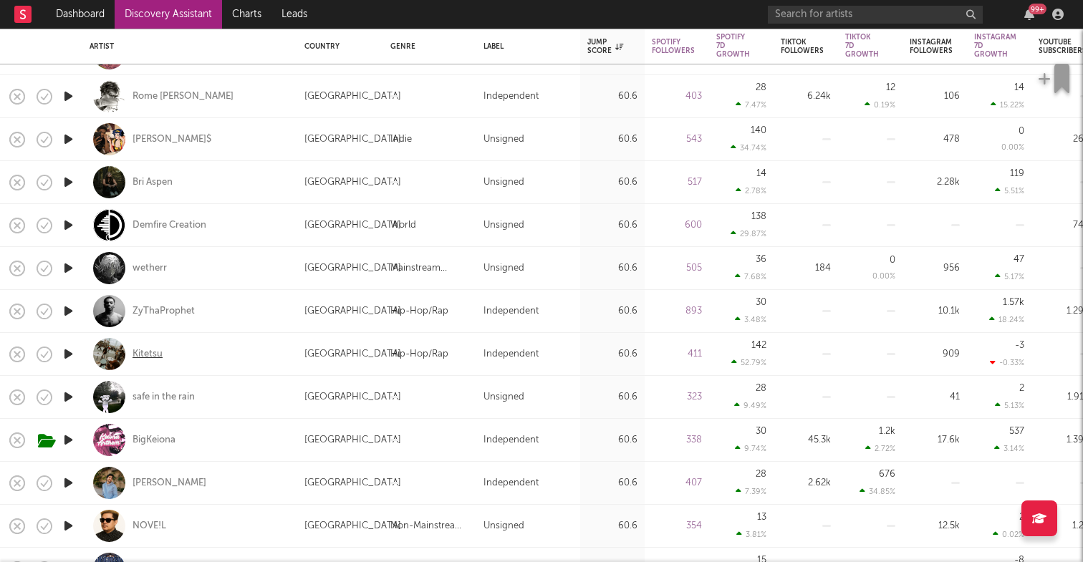
click at [160, 358] on div "Kitetsu" at bounding box center [148, 354] width 30 height 13
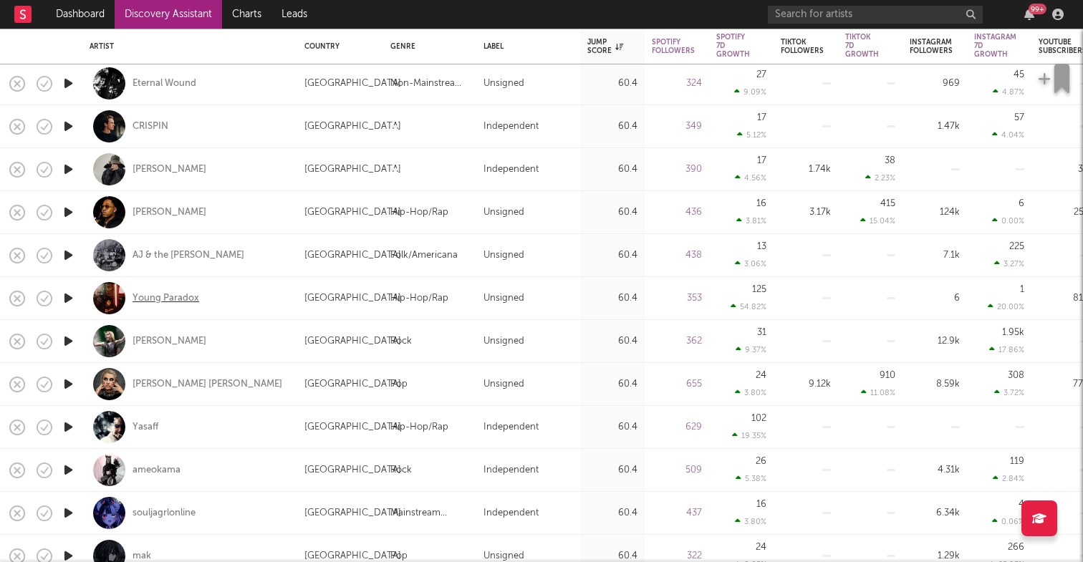
click at [168, 301] on div "Young Paradox" at bounding box center [166, 298] width 67 height 13
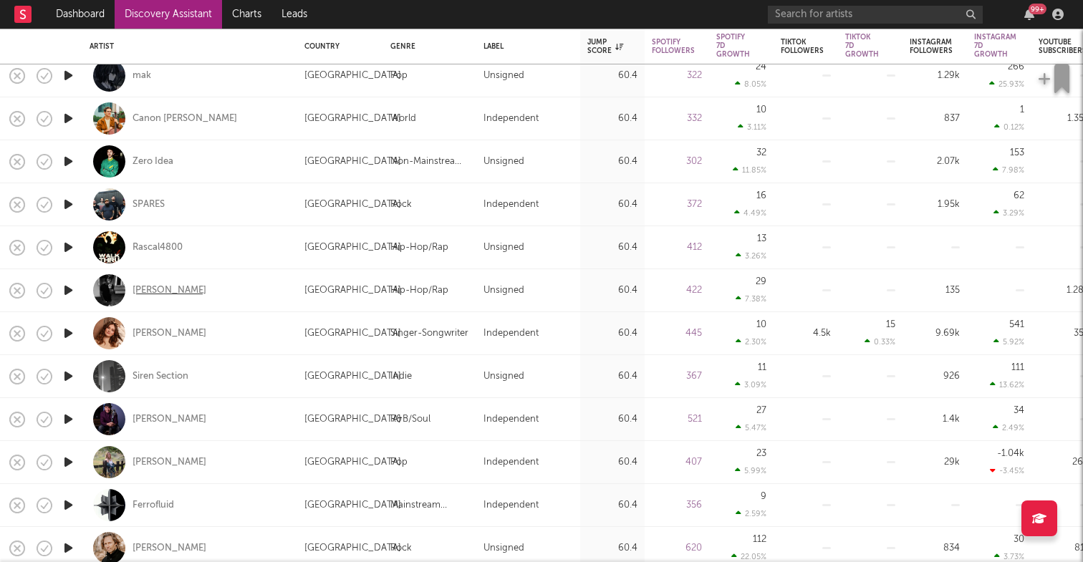
click at [166, 292] on div "Rye Reezy" at bounding box center [170, 290] width 74 height 13
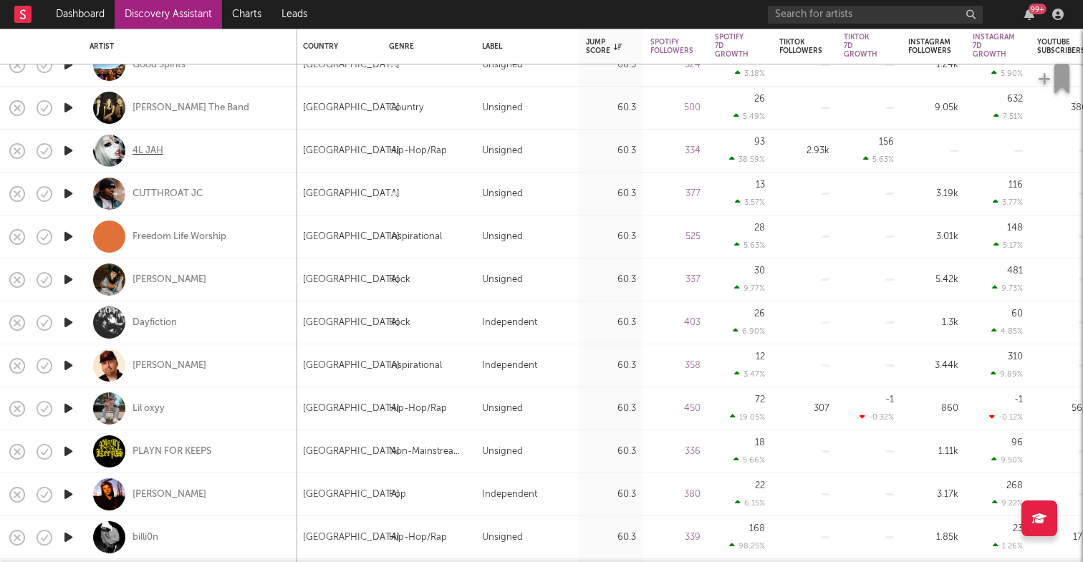
click at [147, 149] on div "4L JAH" at bounding box center [148, 151] width 31 height 13
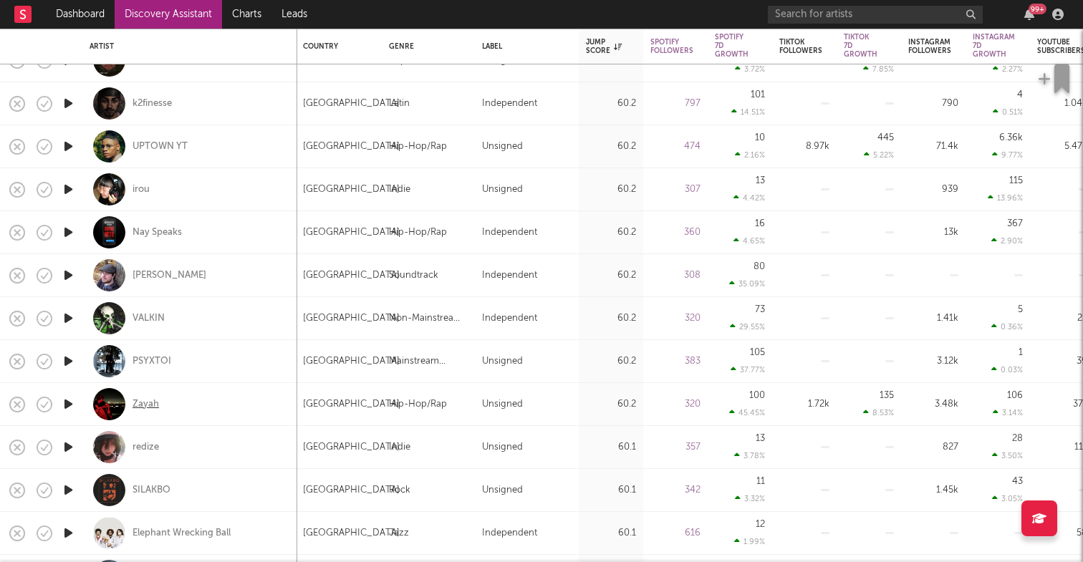
click at [153, 407] on div "Zayah" at bounding box center [146, 404] width 27 height 13
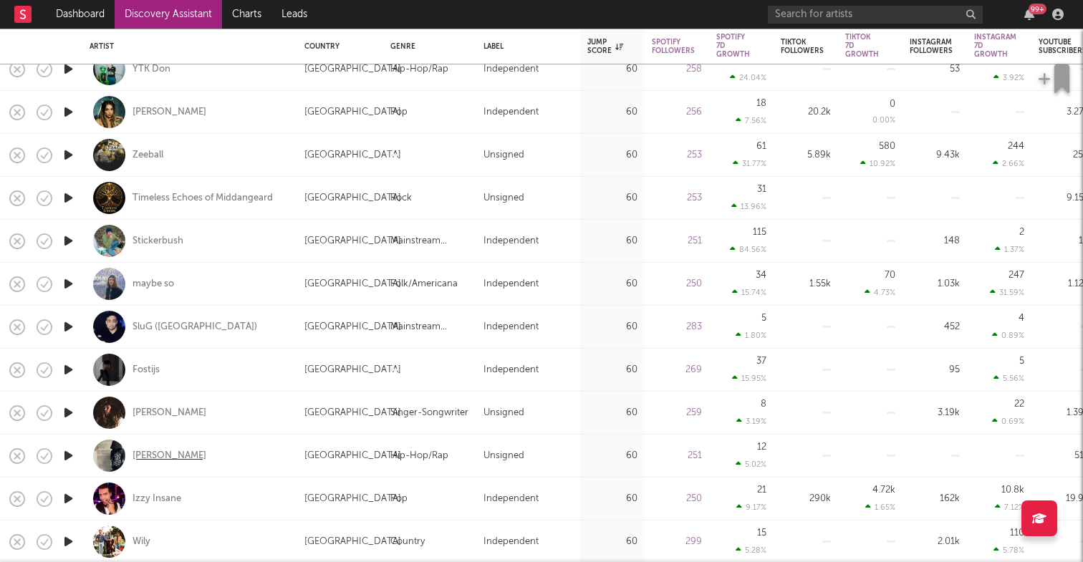
click at [182, 454] on div "Yung Wardy" at bounding box center [170, 456] width 74 height 13
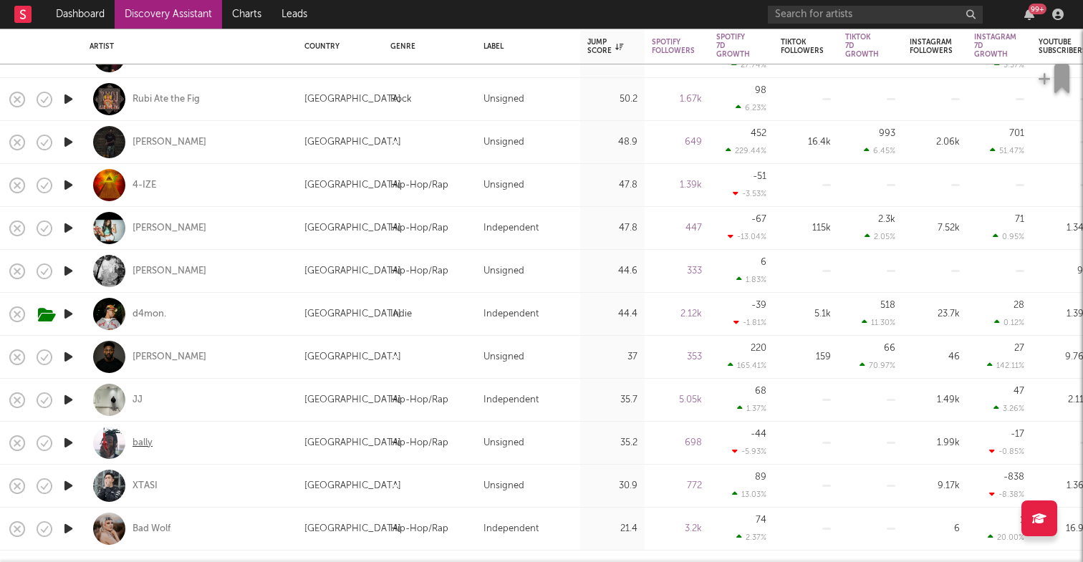
click at [148, 437] on div "bally" at bounding box center [143, 443] width 20 height 13
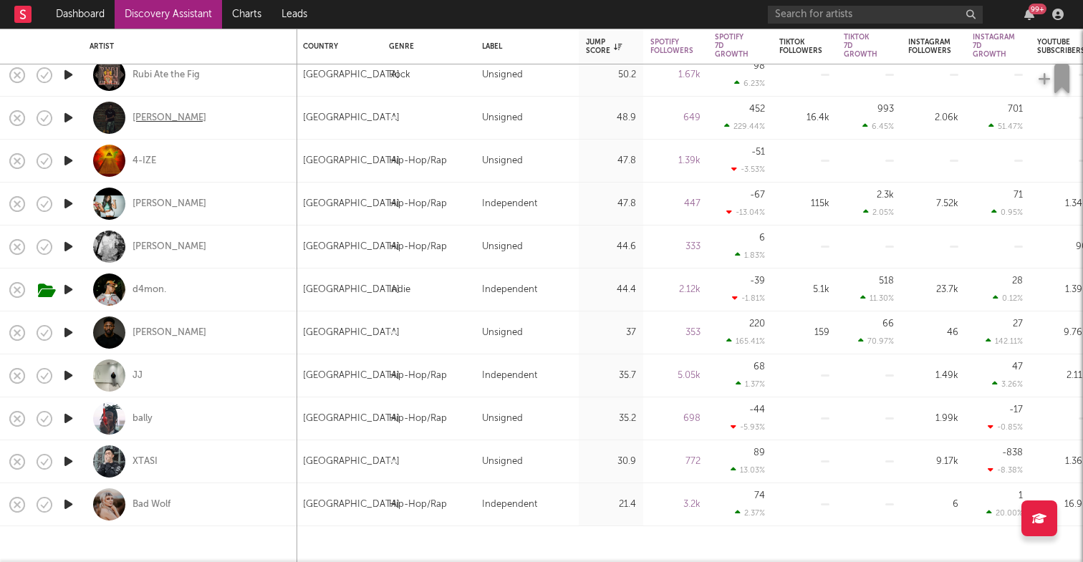
click at [176, 120] on div "Isaac Scott" at bounding box center [170, 118] width 74 height 13
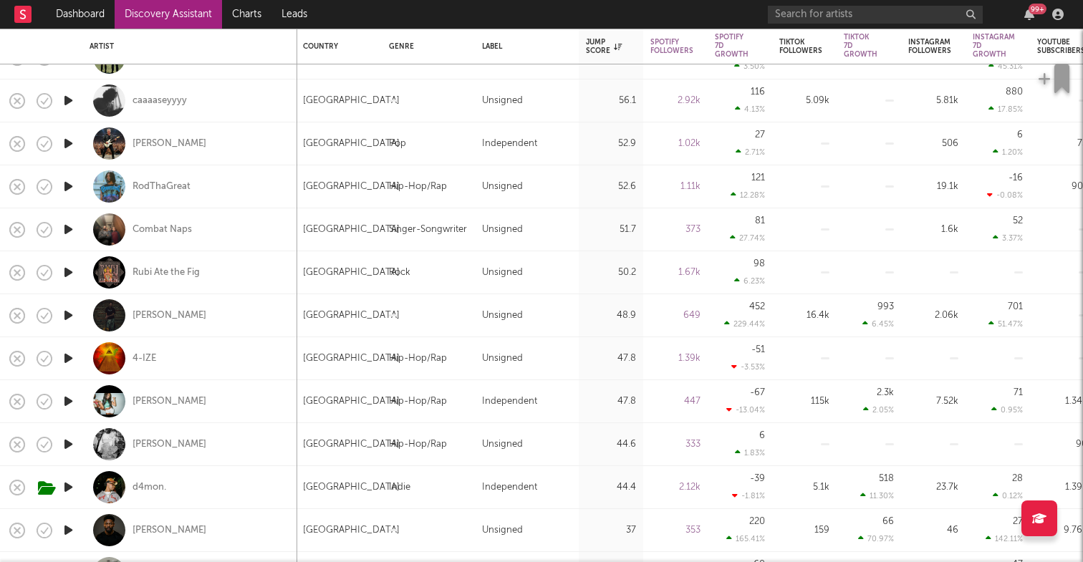
click at [186, 193] on div "RodThaGreat" at bounding box center [190, 187] width 201 height 42
select select "1w"
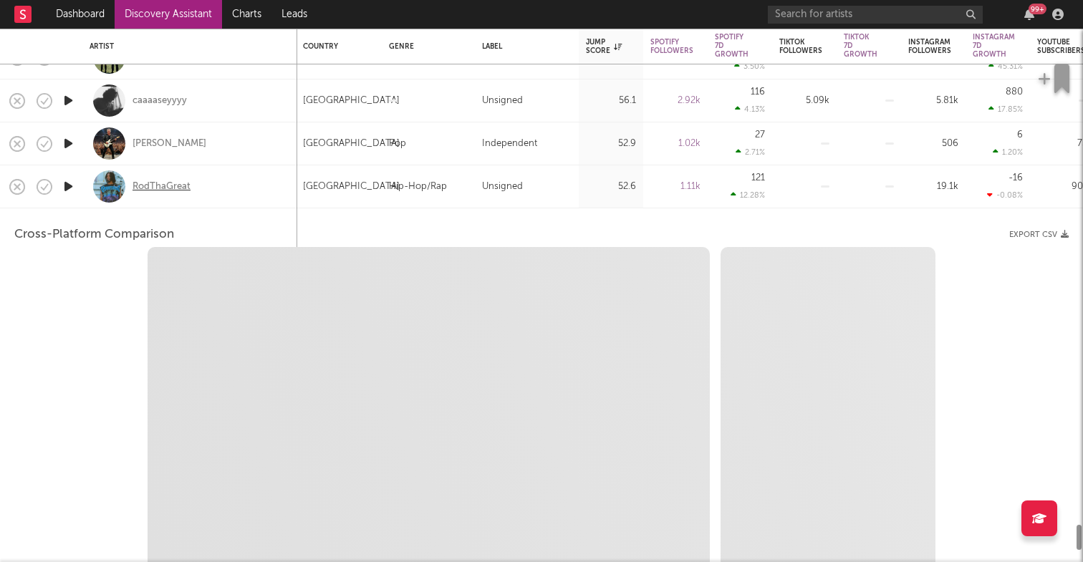
click at [181, 181] on div "RodThaGreat" at bounding box center [162, 187] width 58 height 13
select select "6m"
select select "1m"
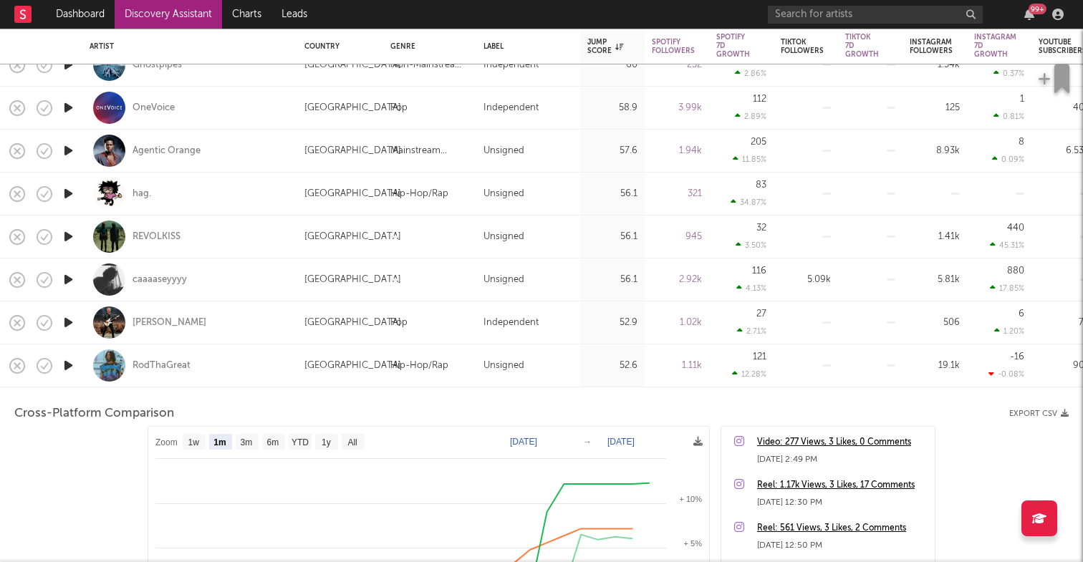
click at [124, 195] on div at bounding box center [109, 194] width 32 height 32
select select "1w"
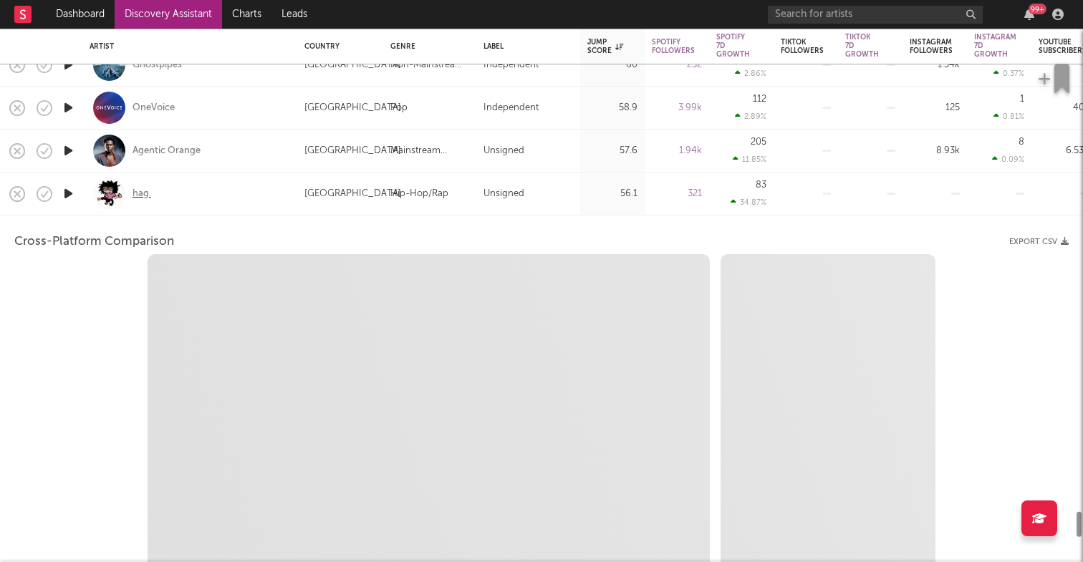
click at [150, 192] on div "hag." at bounding box center [142, 194] width 19 height 13
select select "1w"
select select "1m"
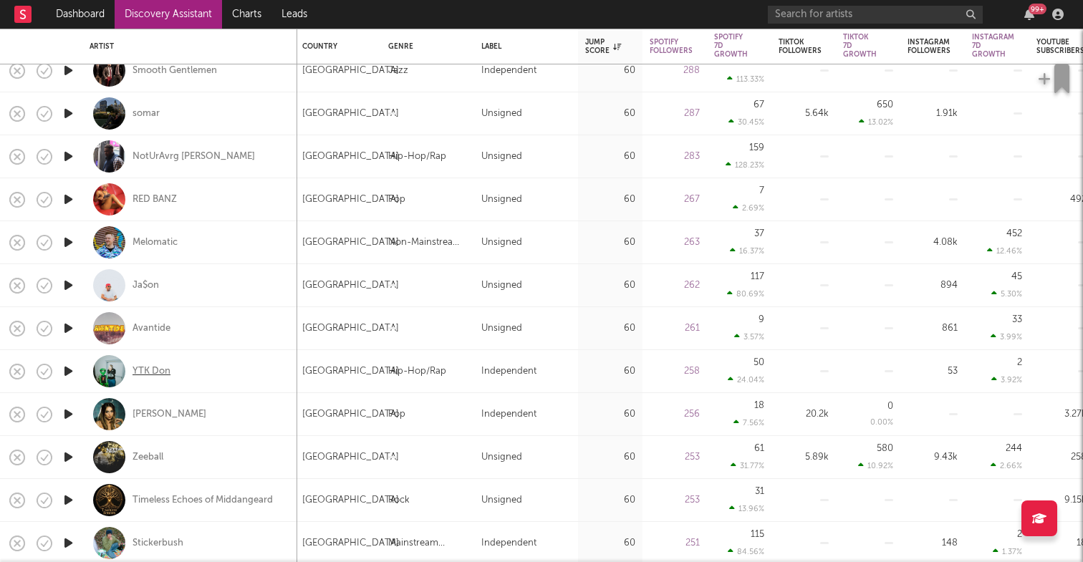
click at [161, 372] on div "YTK Don" at bounding box center [152, 371] width 38 height 13
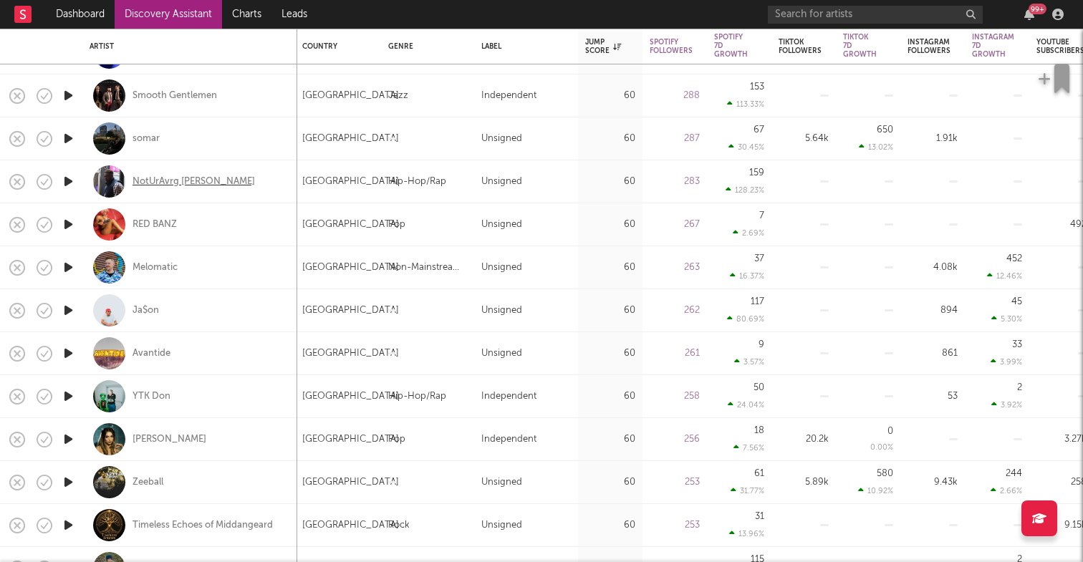
click at [166, 181] on div "NotUrAvrg Joe" at bounding box center [194, 182] width 123 height 13
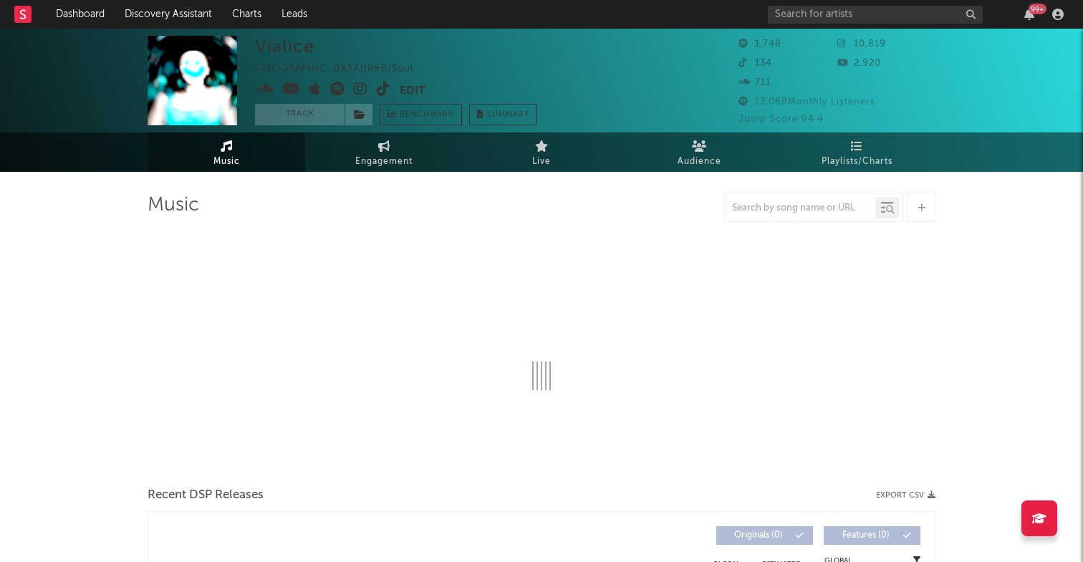
select select "1w"
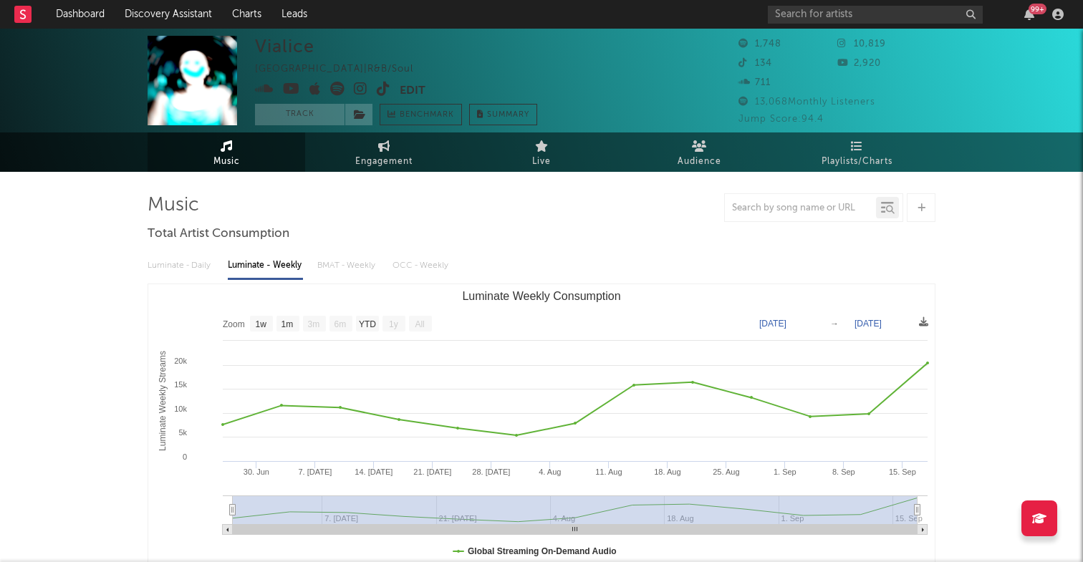
click at [267, 90] on icon at bounding box center [264, 89] width 19 height 14
click at [335, 88] on icon at bounding box center [337, 89] width 14 height 14
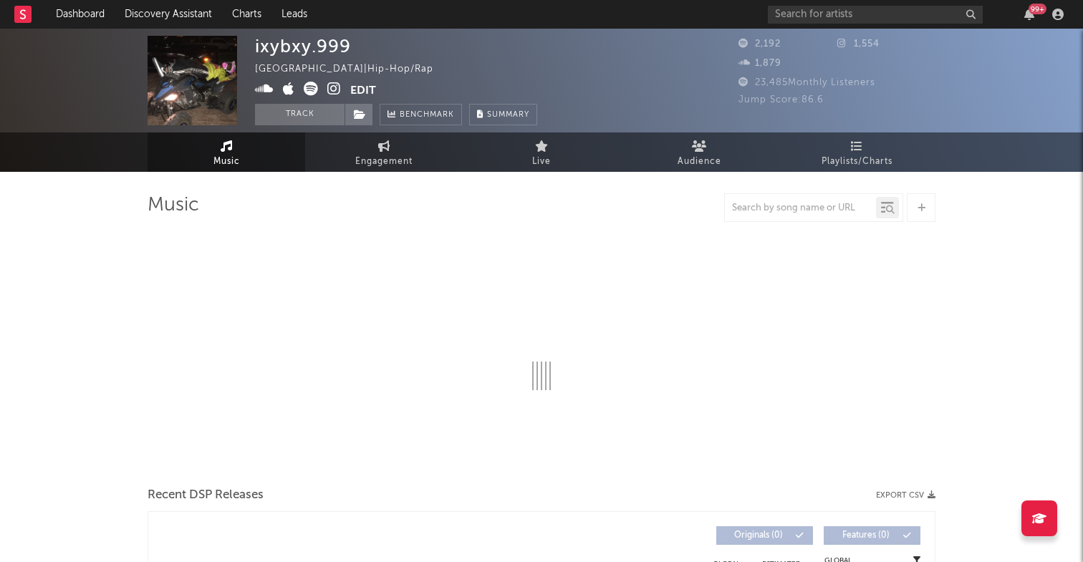
select select "1w"
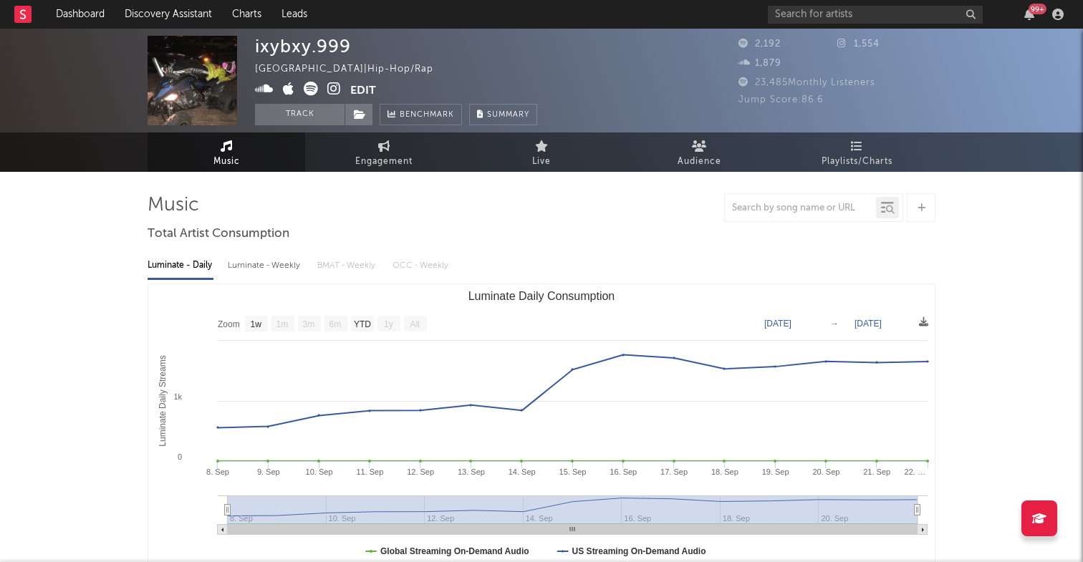
click at [271, 91] on icon at bounding box center [264, 89] width 19 height 14
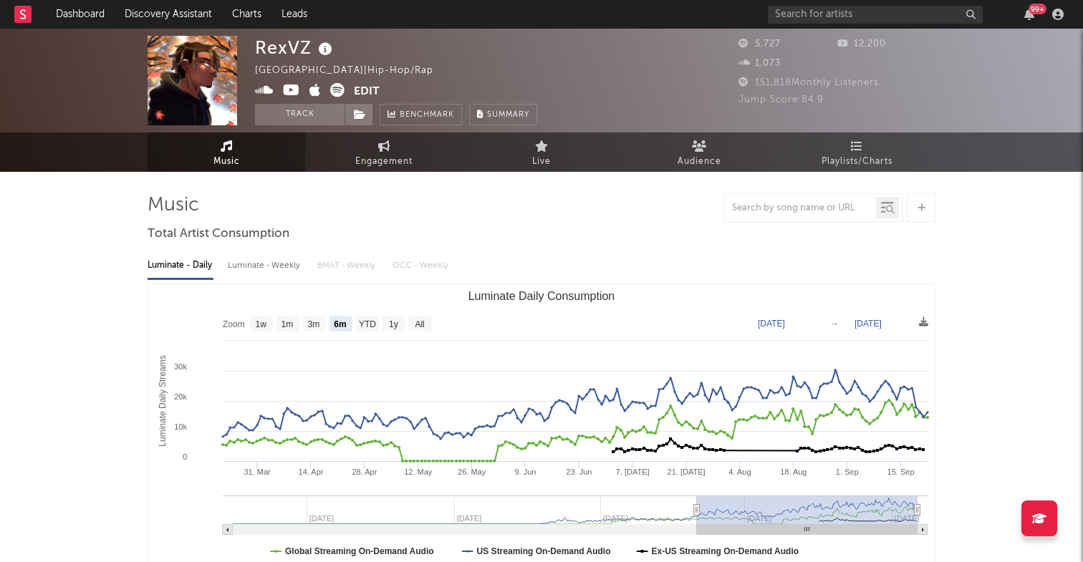
select select "6m"
click at [337, 92] on icon at bounding box center [337, 90] width 14 height 14
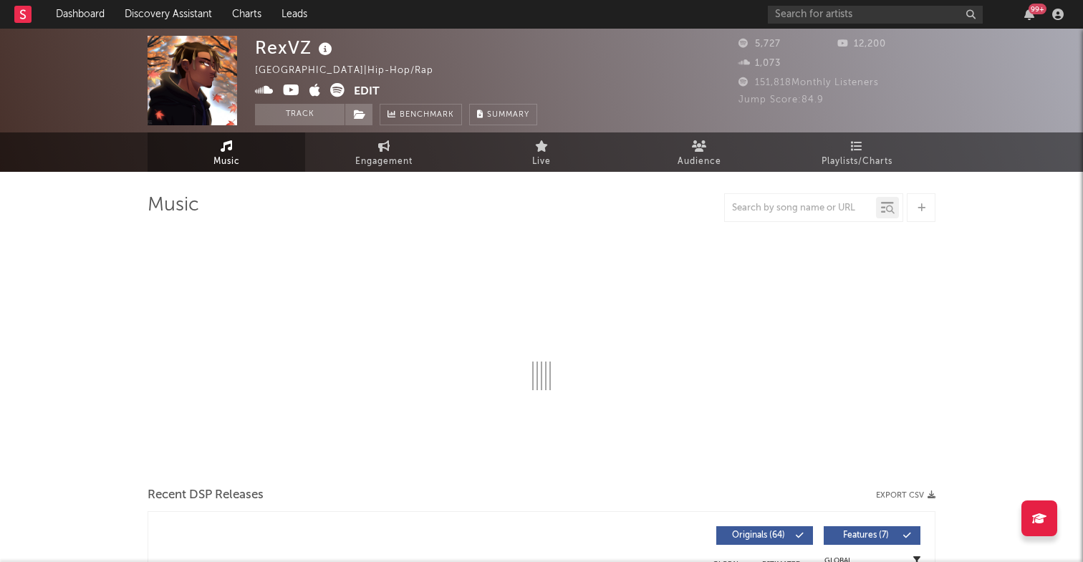
click at [271, 91] on icon at bounding box center [264, 90] width 19 height 14
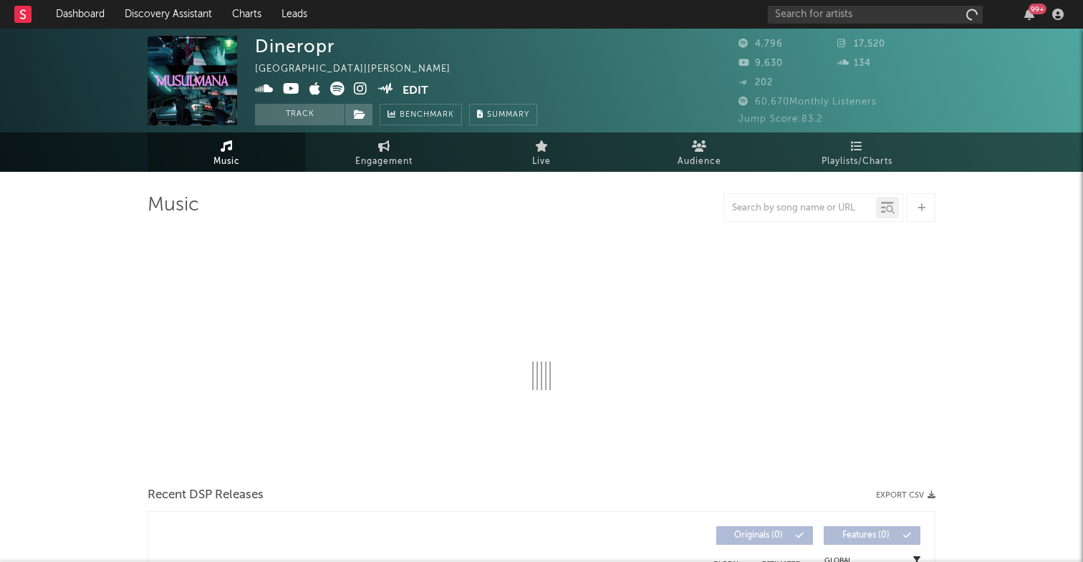
select select "6m"
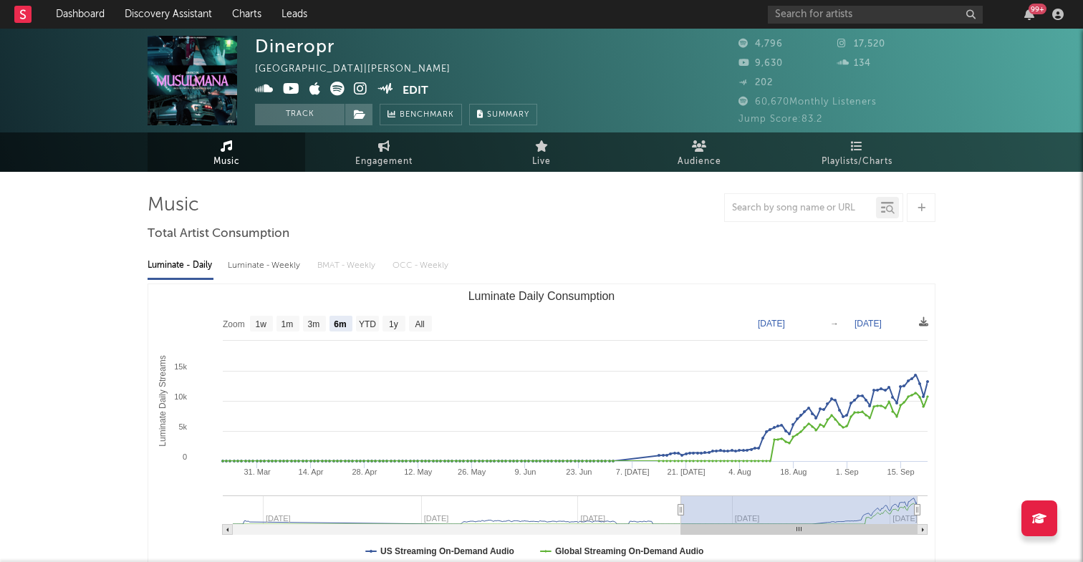
click at [267, 86] on icon at bounding box center [264, 89] width 19 height 14
click at [340, 90] on icon at bounding box center [337, 89] width 14 height 14
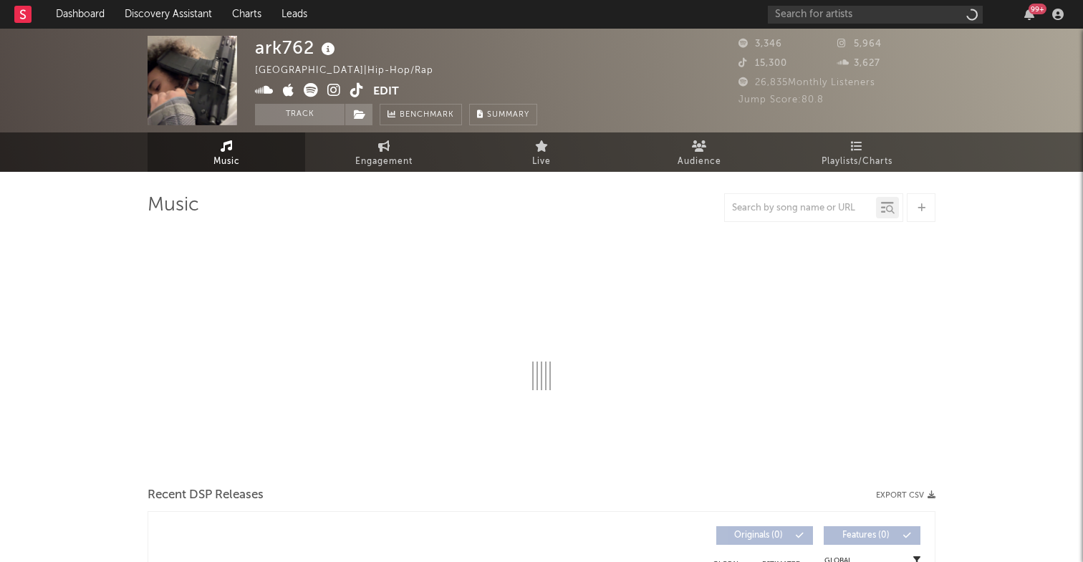
select select "6m"
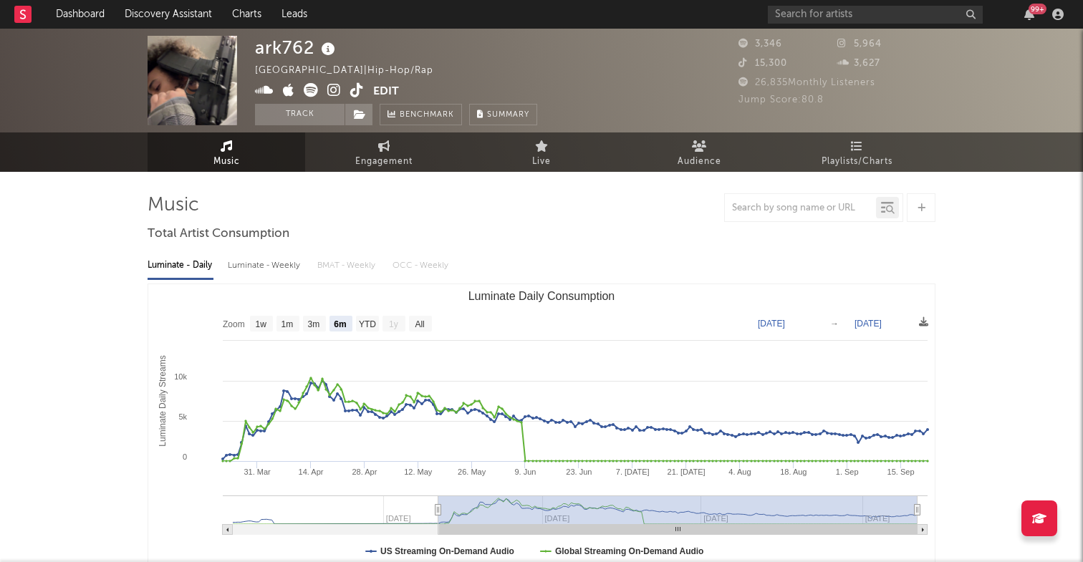
click at [266, 91] on icon at bounding box center [264, 90] width 19 height 14
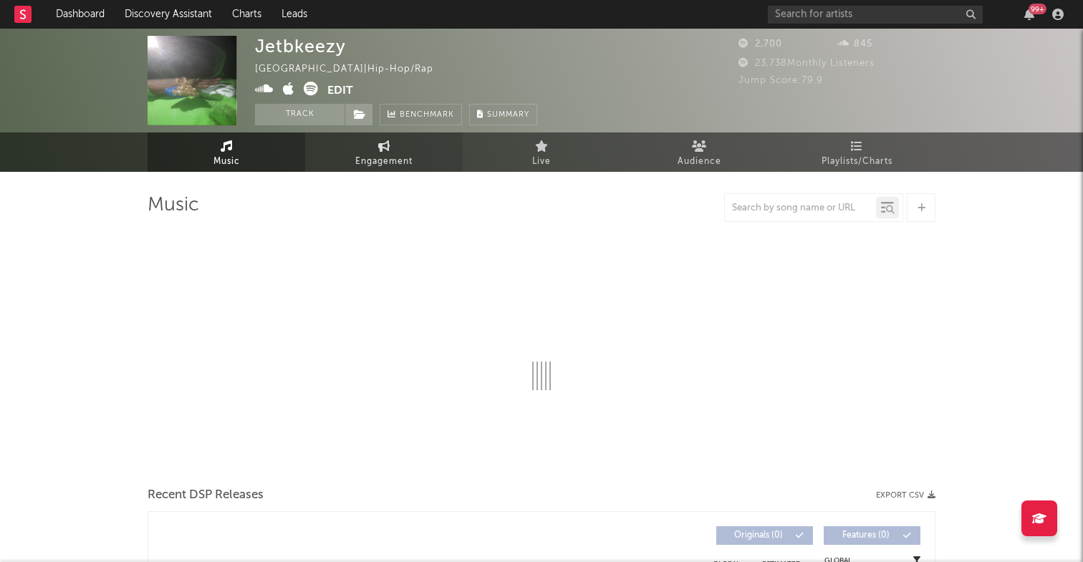
select select "1w"
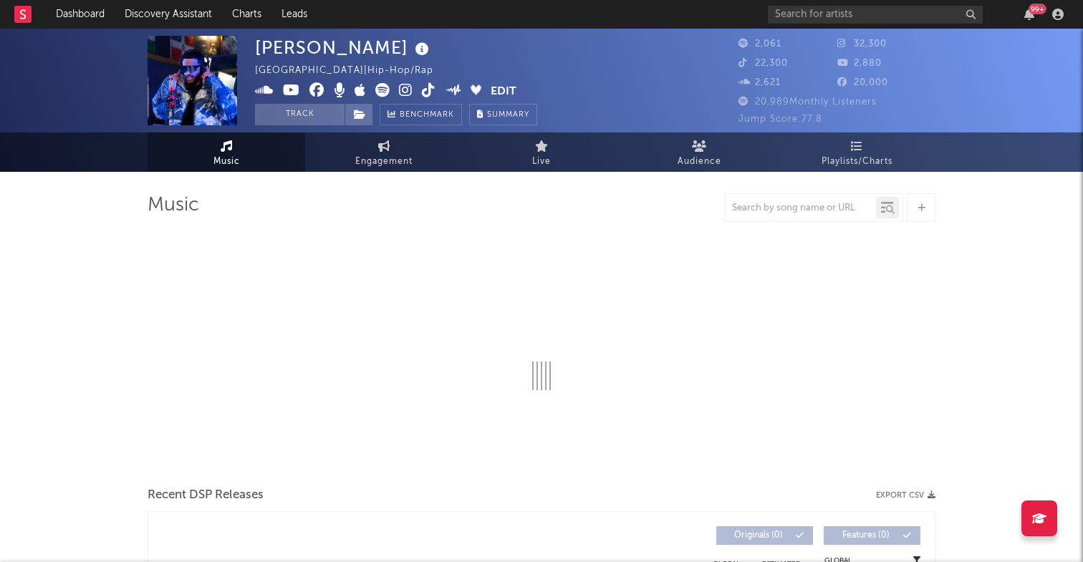
select select "6m"
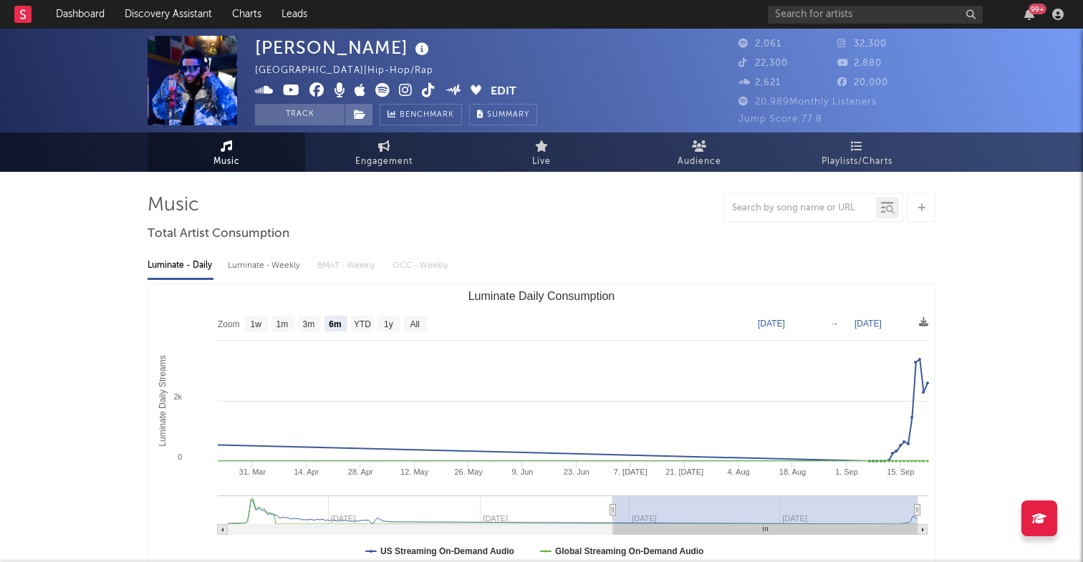
click at [399, 92] on icon at bounding box center [406, 90] width 14 height 14
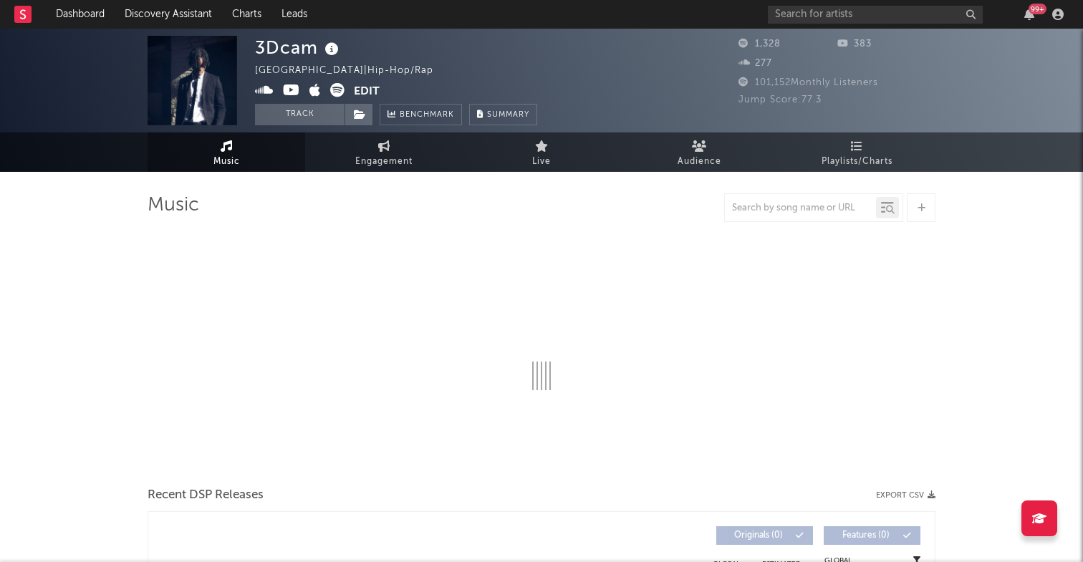
select select "6m"
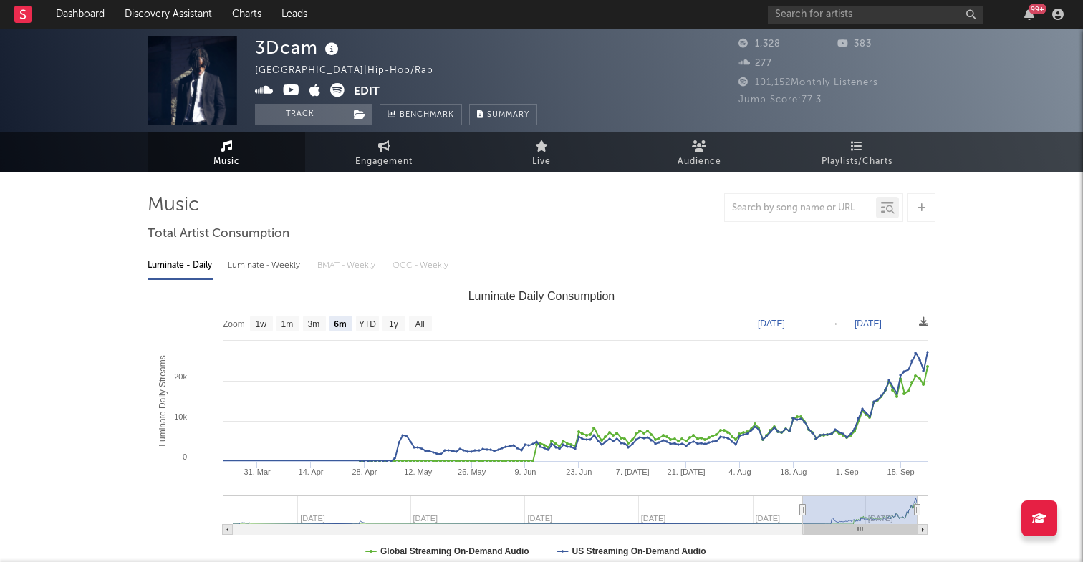
click at [264, 90] on icon at bounding box center [264, 90] width 19 height 14
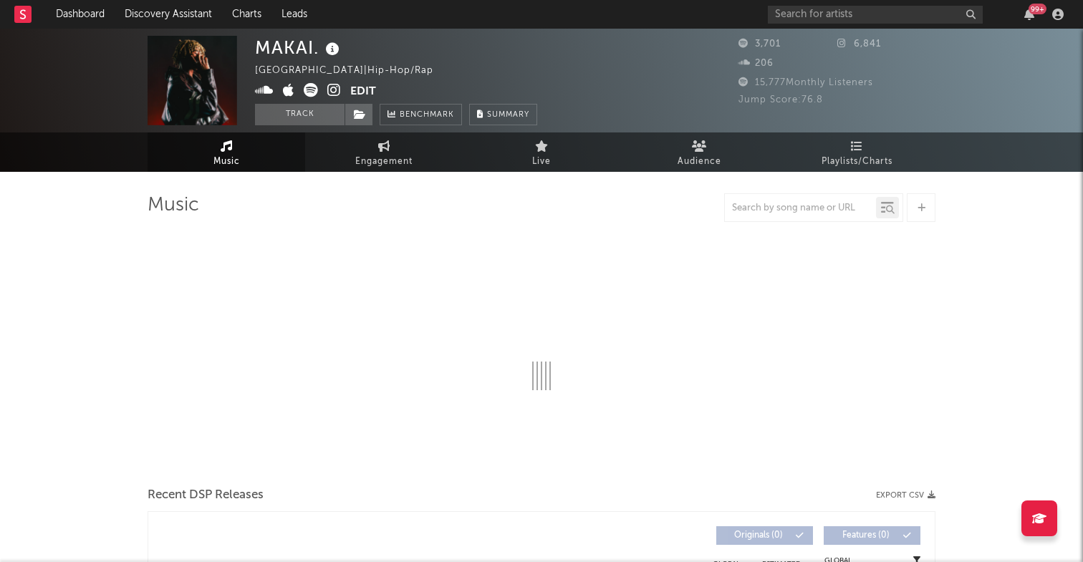
select select "1w"
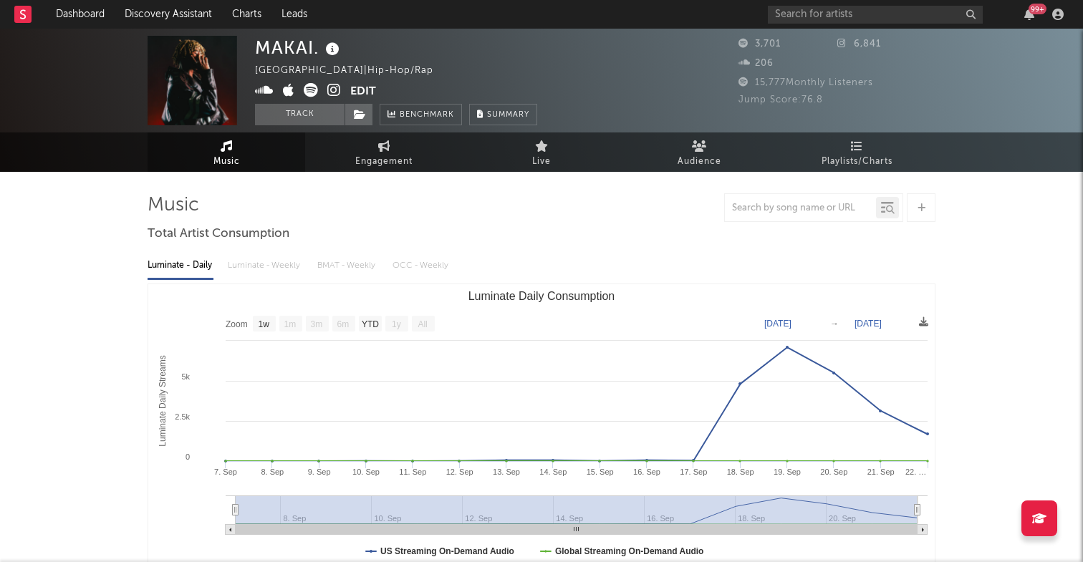
click at [261, 90] on icon at bounding box center [264, 90] width 19 height 14
click at [331, 89] on icon at bounding box center [334, 90] width 14 height 14
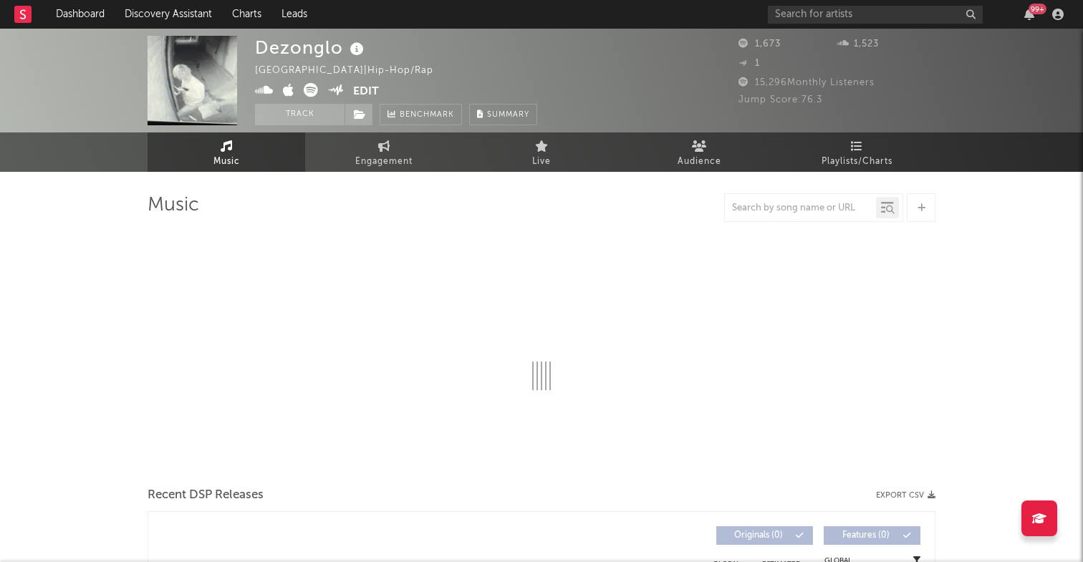
select select "1w"
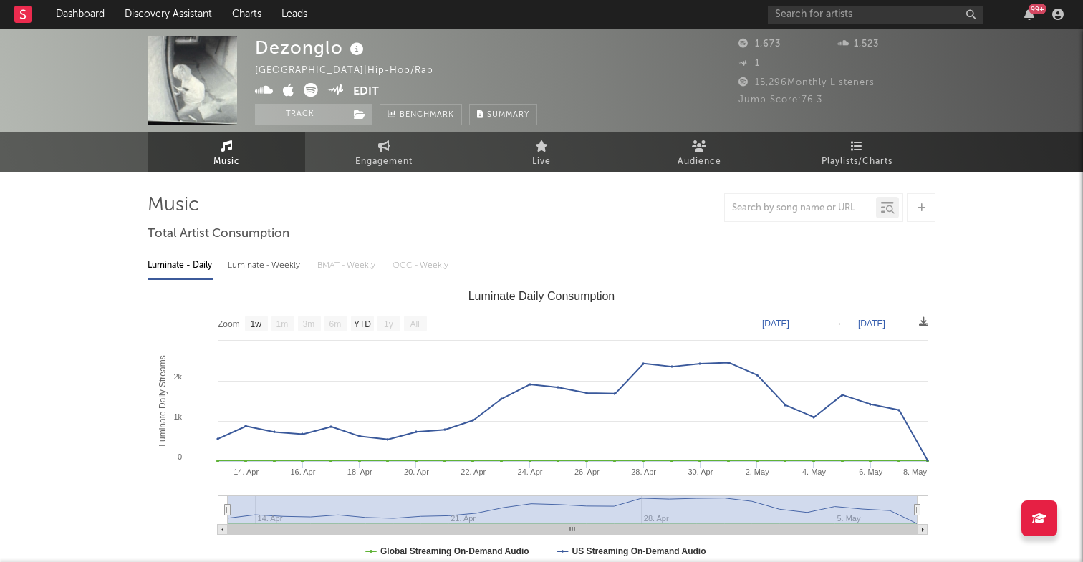
click at [265, 88] on icon at bounding box center [264, 90] width 19 height 14
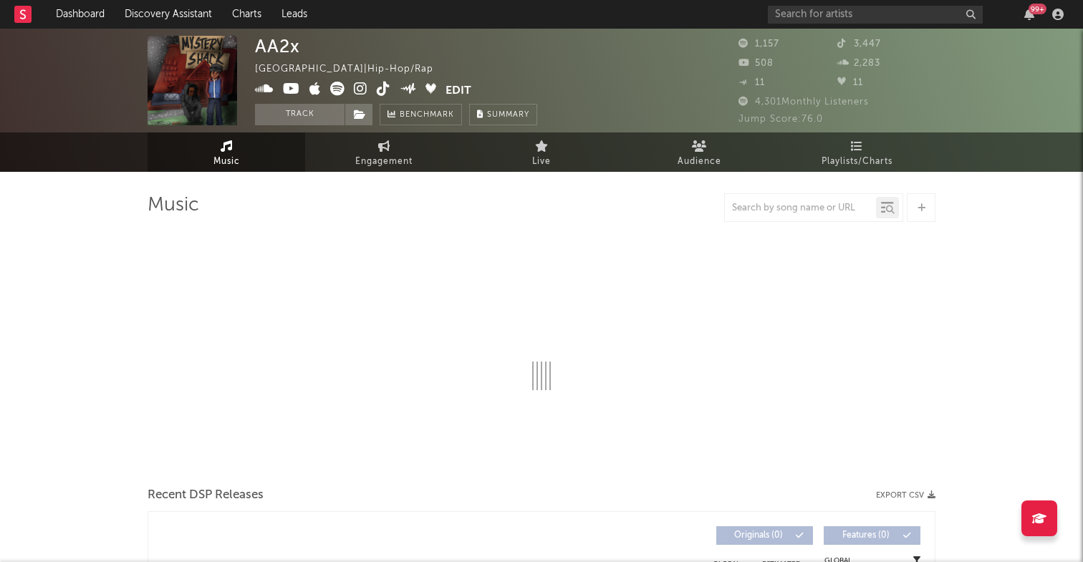
select select "1w"
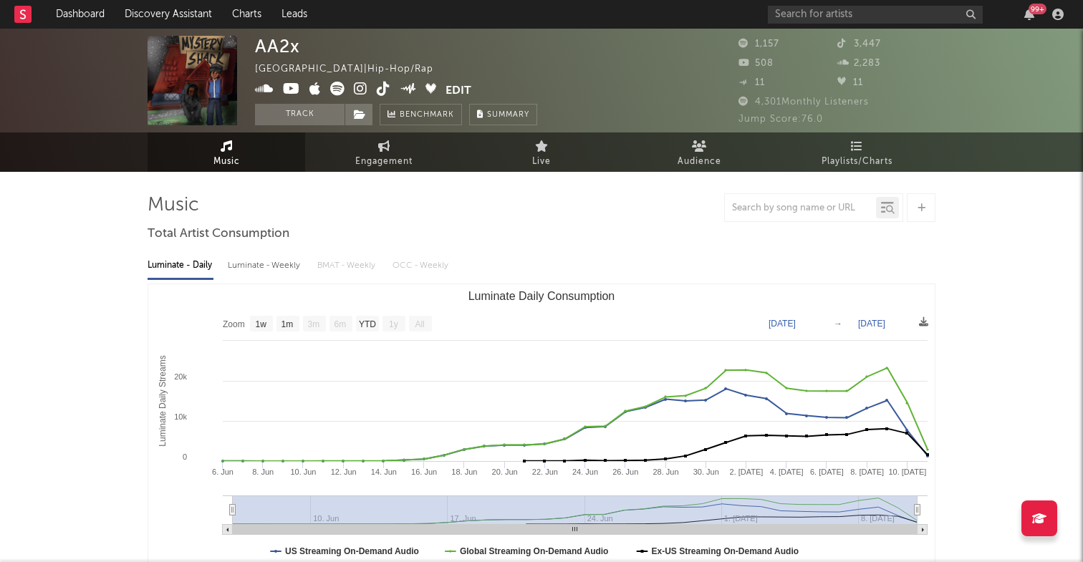
click at [266, 86] on icon at bounding box center [264, 89] width 19 height 14
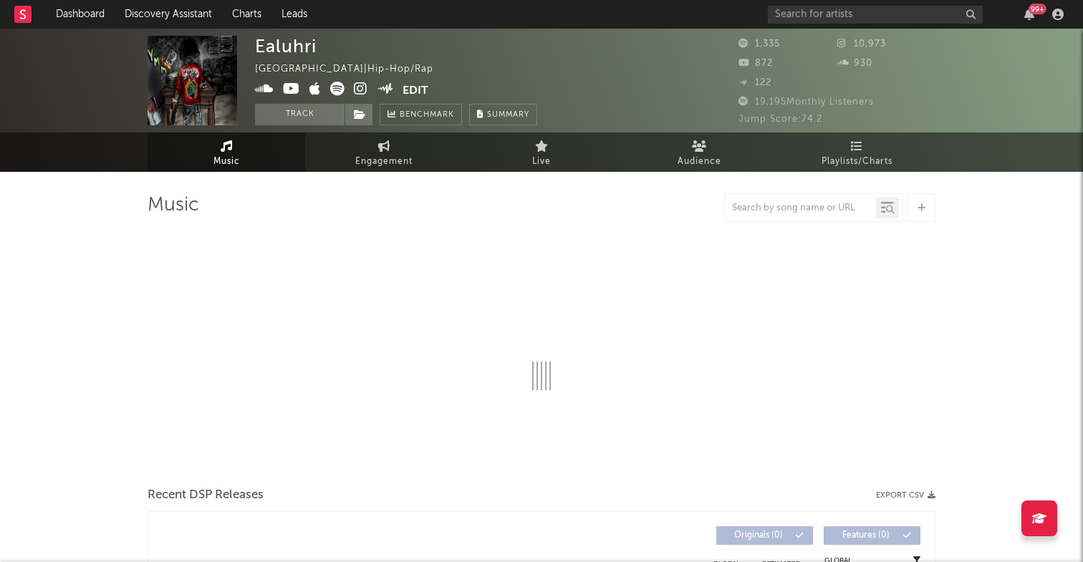
select select "6m"
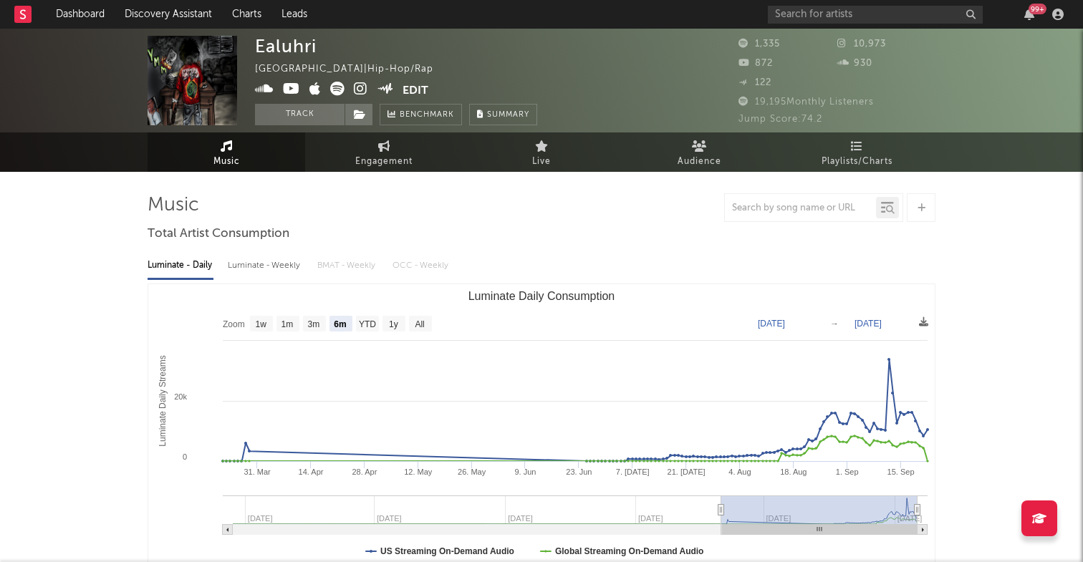
click at [259, 88] on icon at bounding box center [264, 89] width 19 height 14
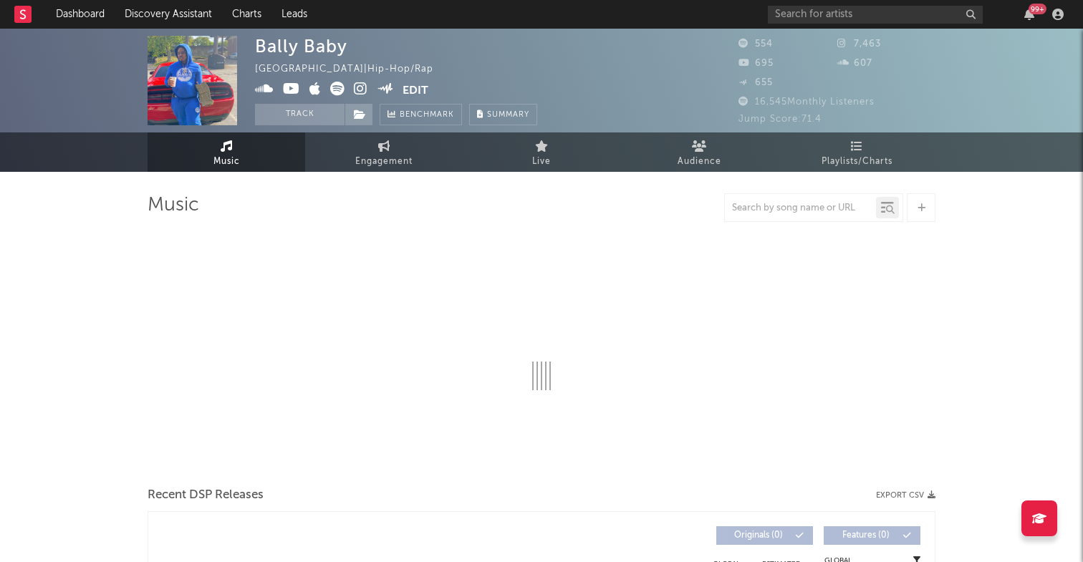
select select "6m"
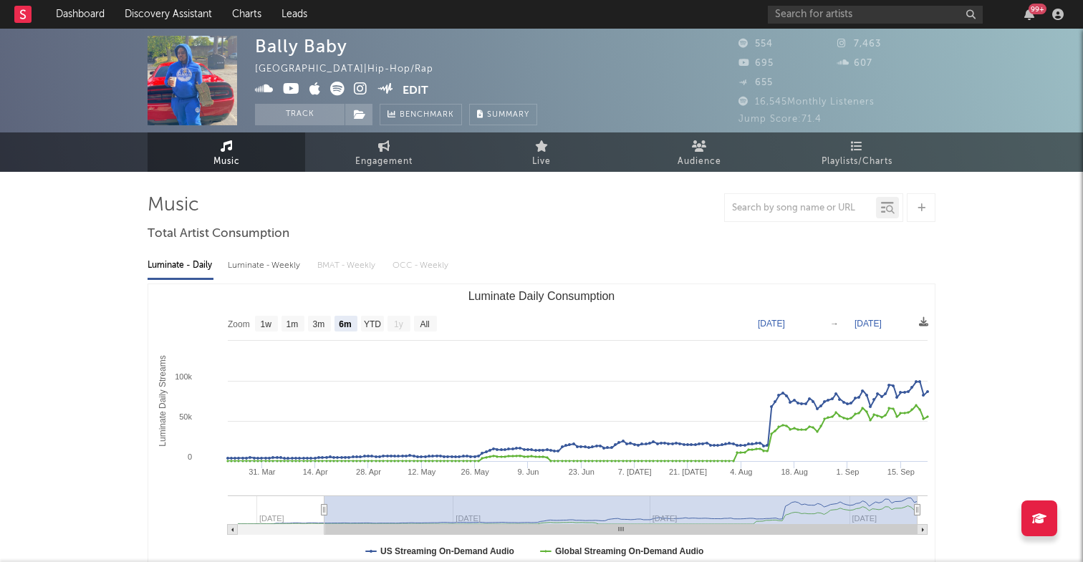
click at [262, 93] on icon at bounding box center [264, 89] width 19 height 14
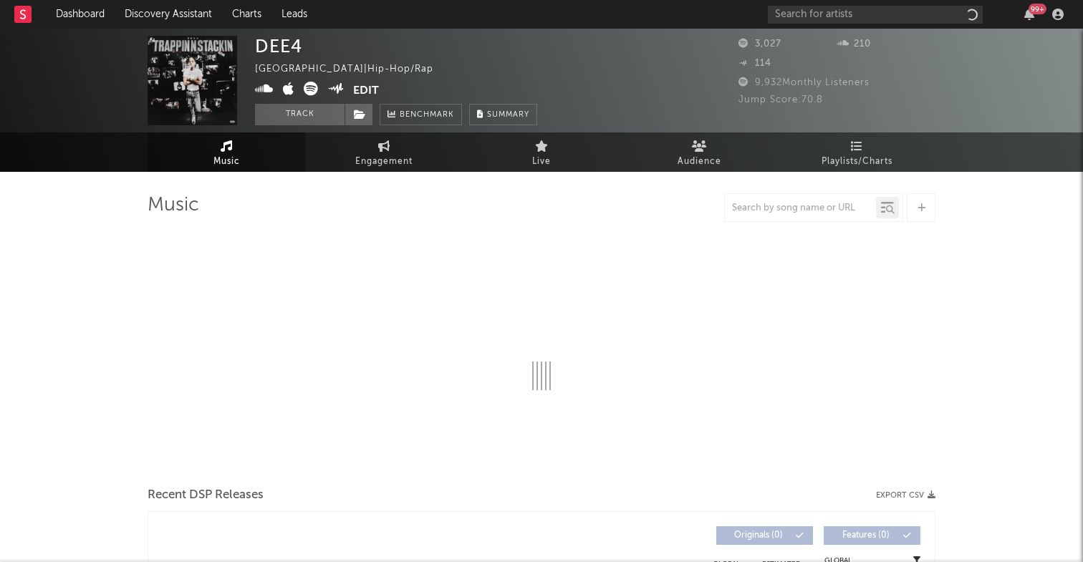
select select "6m"
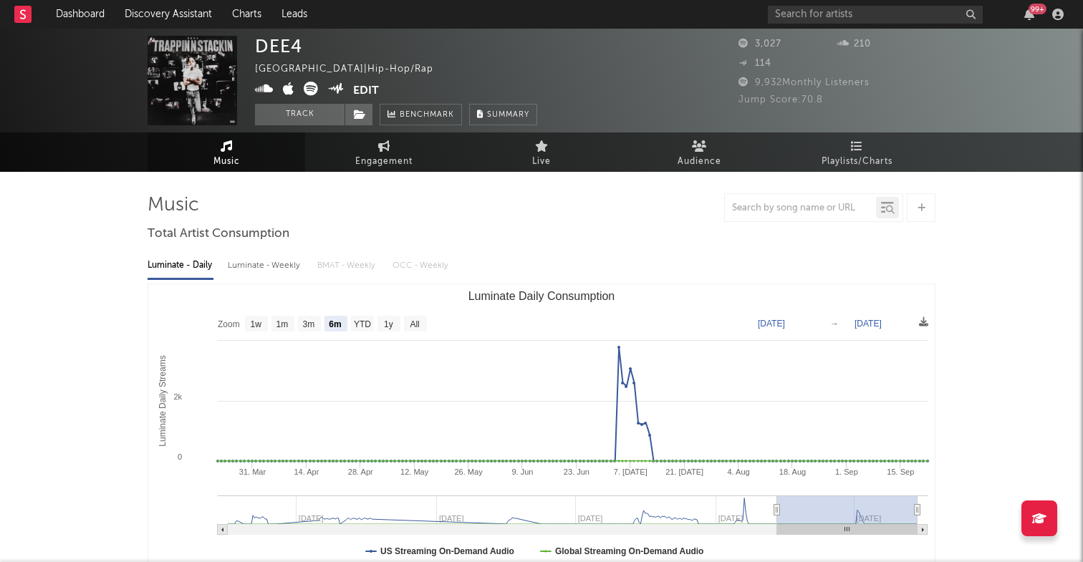
click at [265, 97] on link at bounding box center [264, 90] width 19 height 14
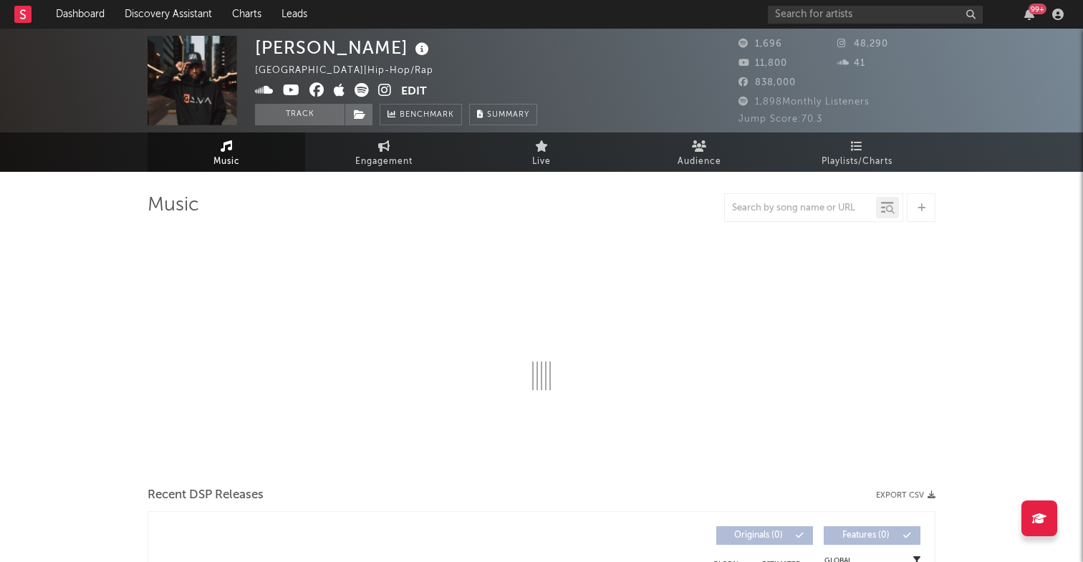
select select "1w"
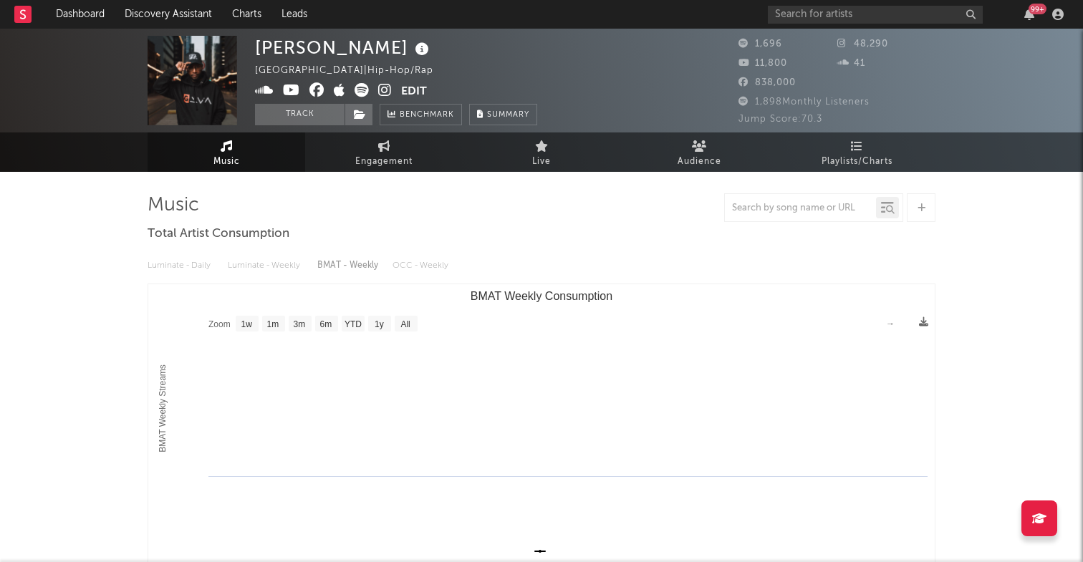
click at [267, 95] on icon at bounding box center [264, 90] width 19 height 14
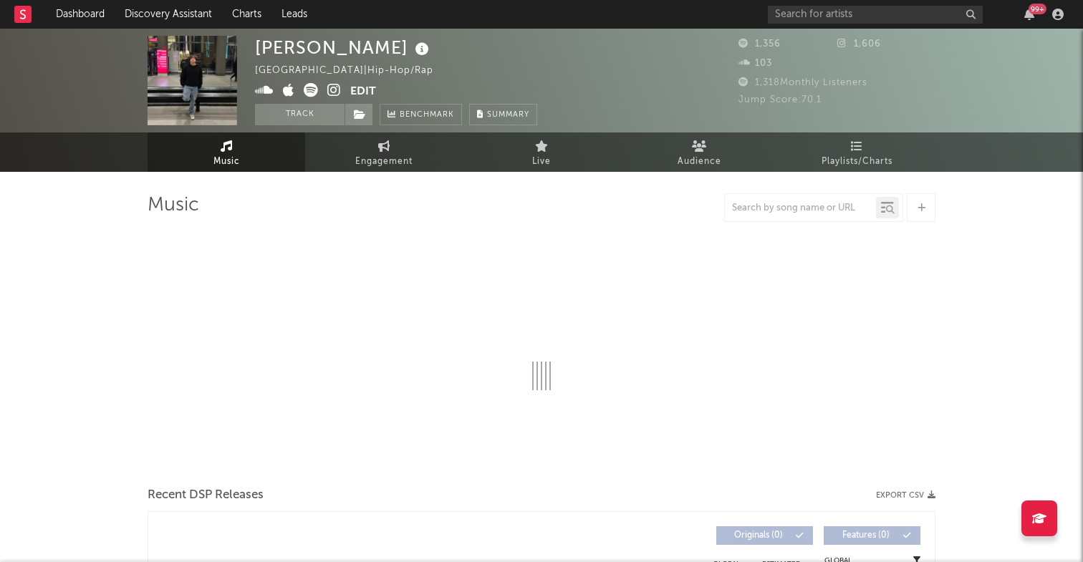
select select "1w"
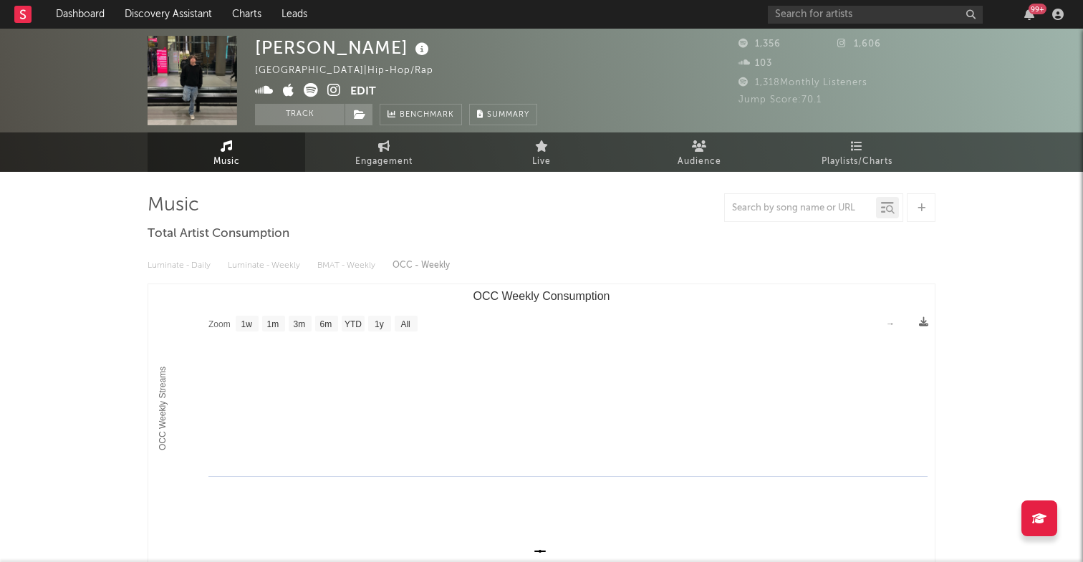
click at [264, 89] on icon at bounding box center [264, 90] width 19 height 14
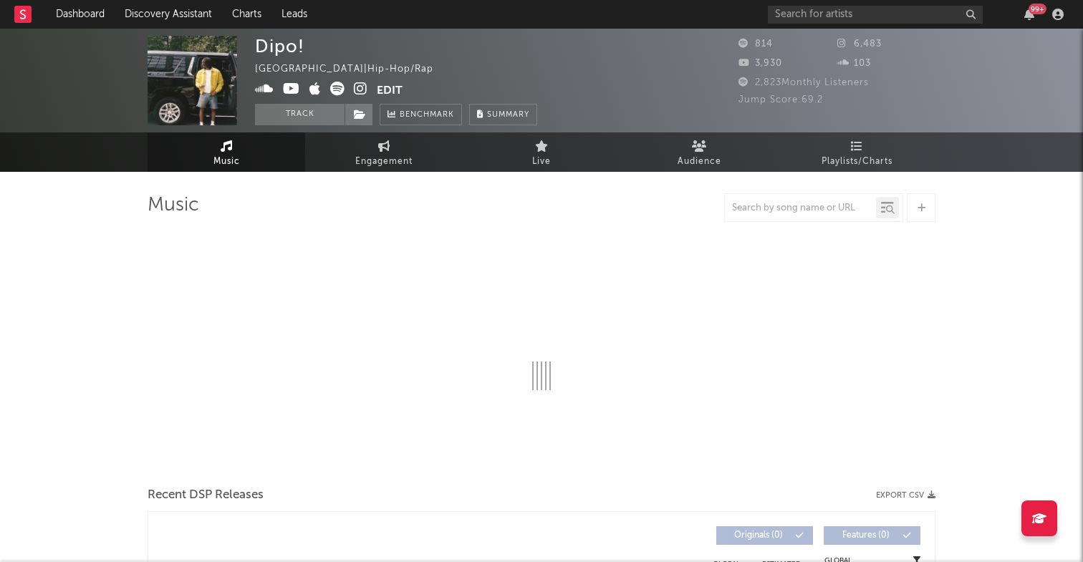
select select "1w"
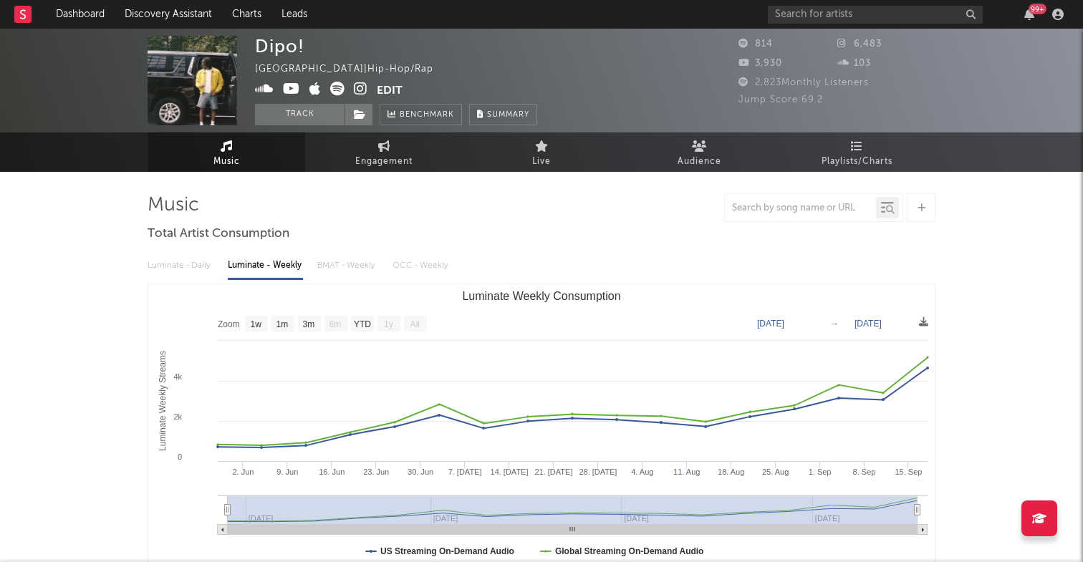
click at [267, 90] on icon at bounding box center [264, 89] width 19 height 14
click at [360, 88] on icon at bounding box center [361, 89] width 14 height 14
click at [340, 92] on icon at bounding box center [337, 89] width 14 height 14
click at [364, 92] on icon at bounding box center [361, 89] width 14 height 14
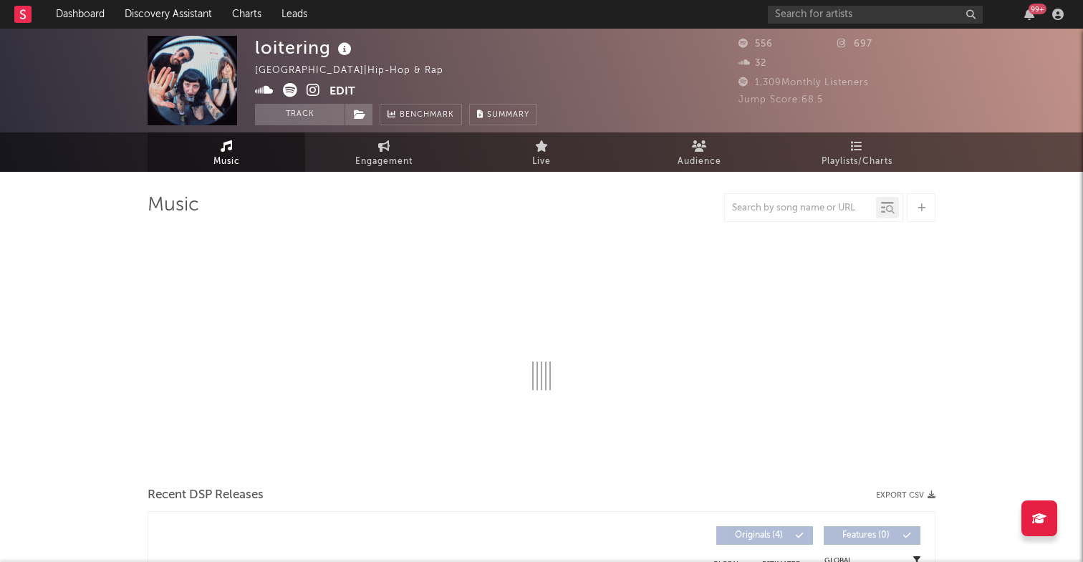
select select "1w"
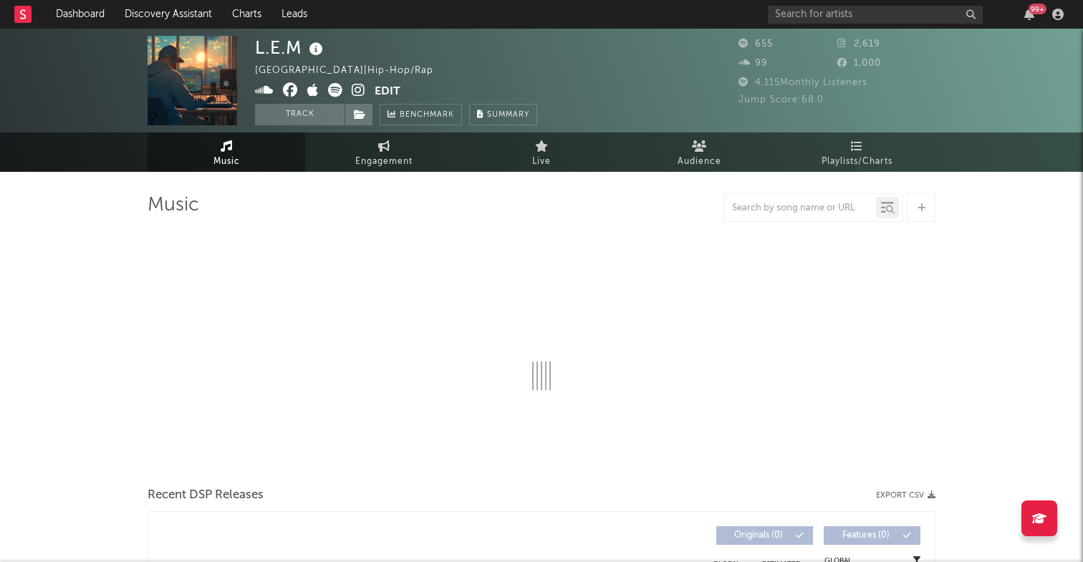
select select "1w"
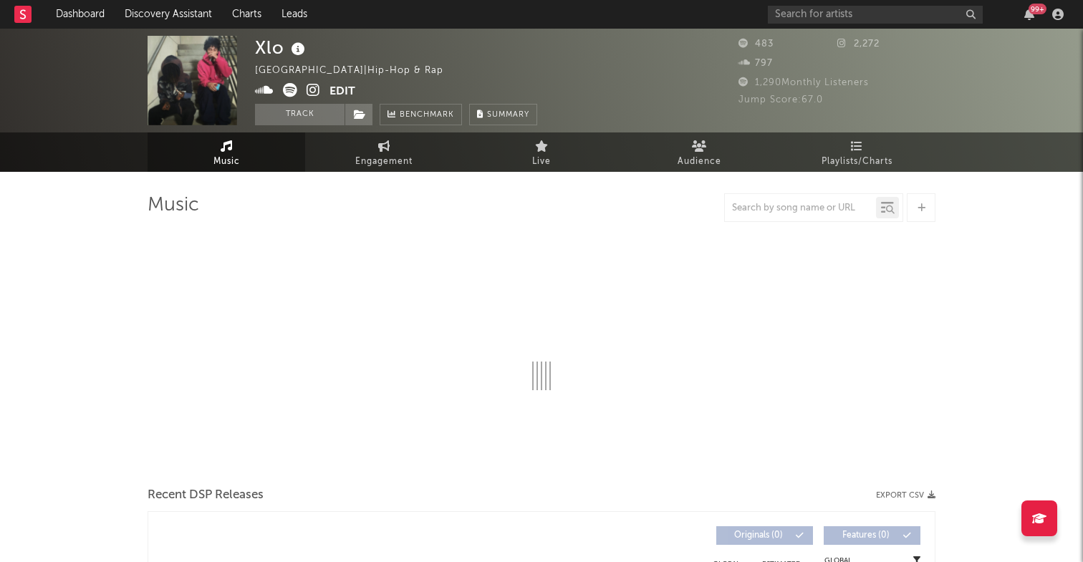
select select "1w"
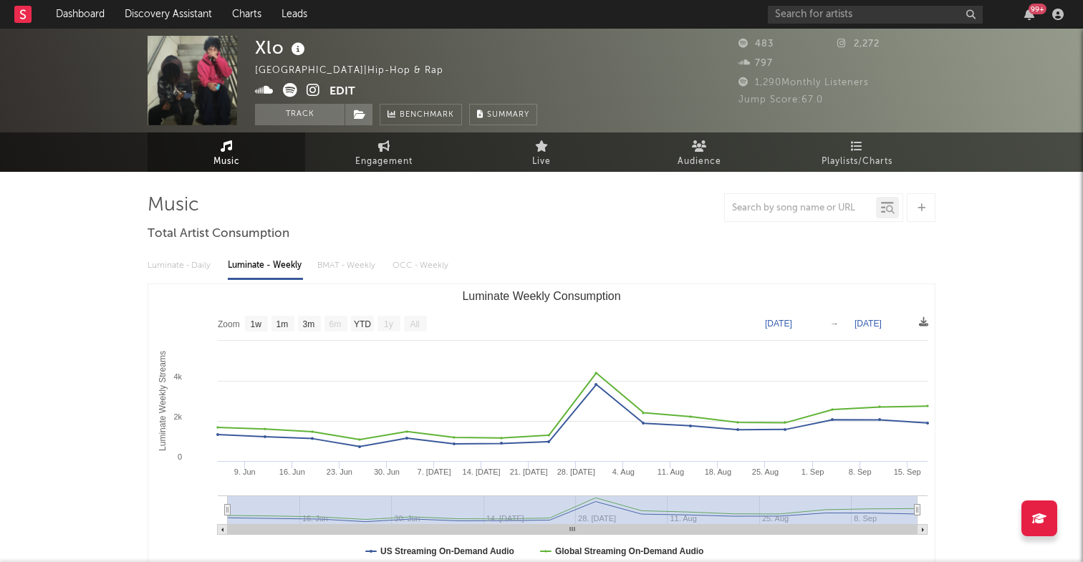
click at [270, 93] on icon at bounding box center [264, 90] width 19 height 14
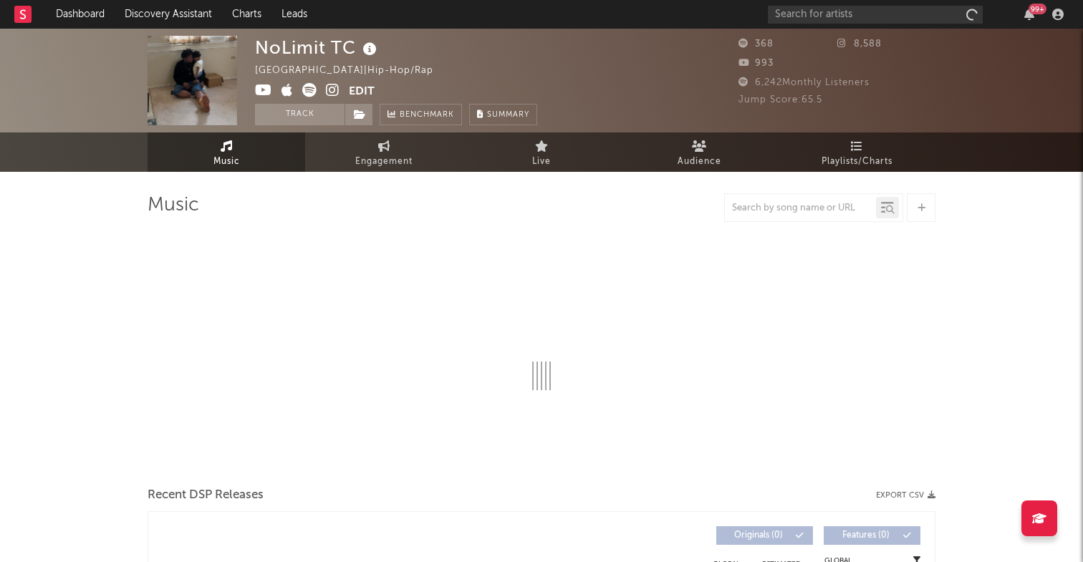
select select "1w"
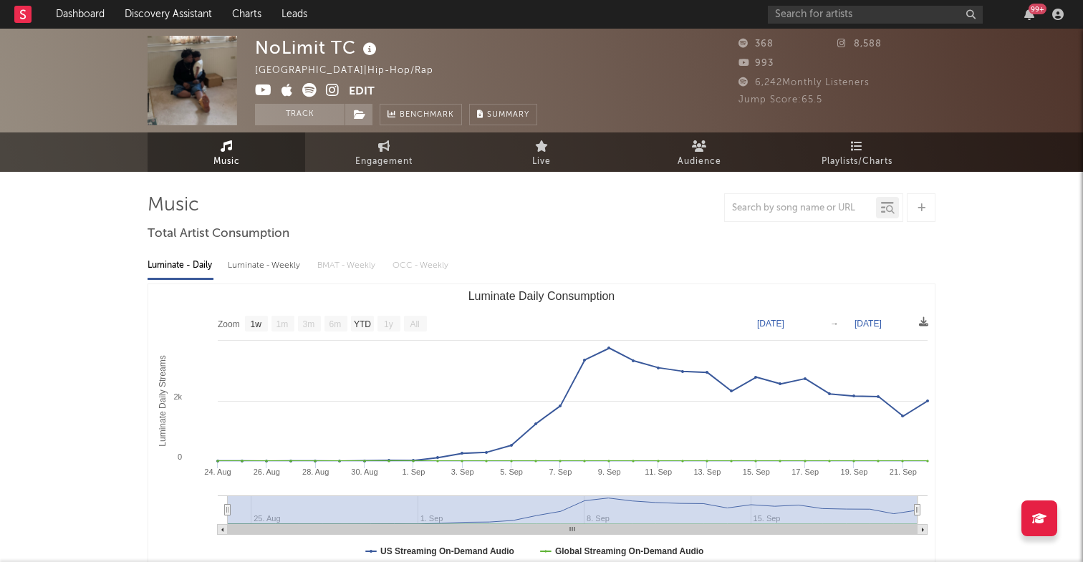
click at [315, 92] on icon at bounding box center [309, 90] width 14 height 14
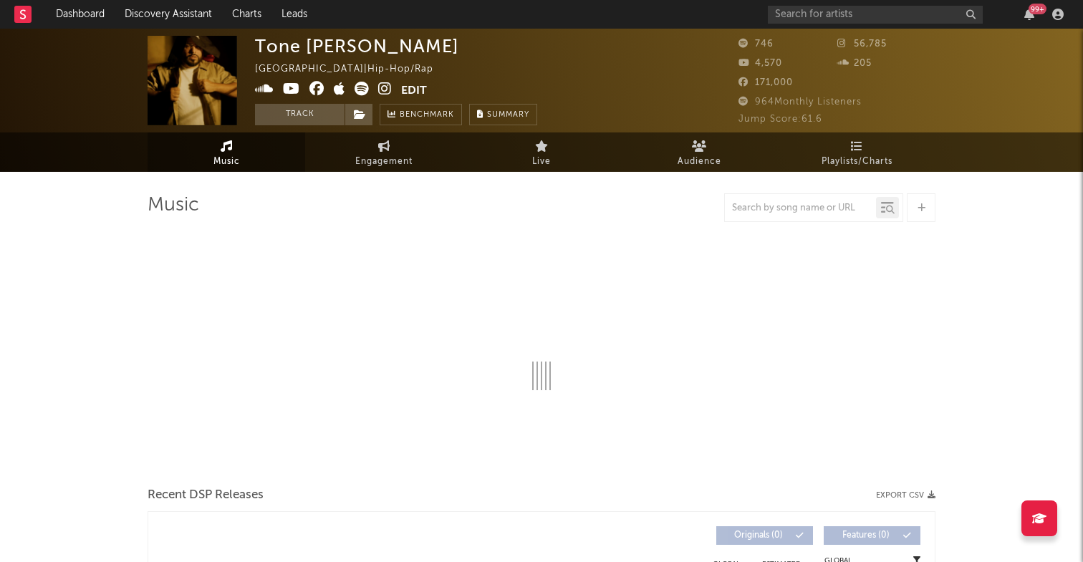
select select "1w"
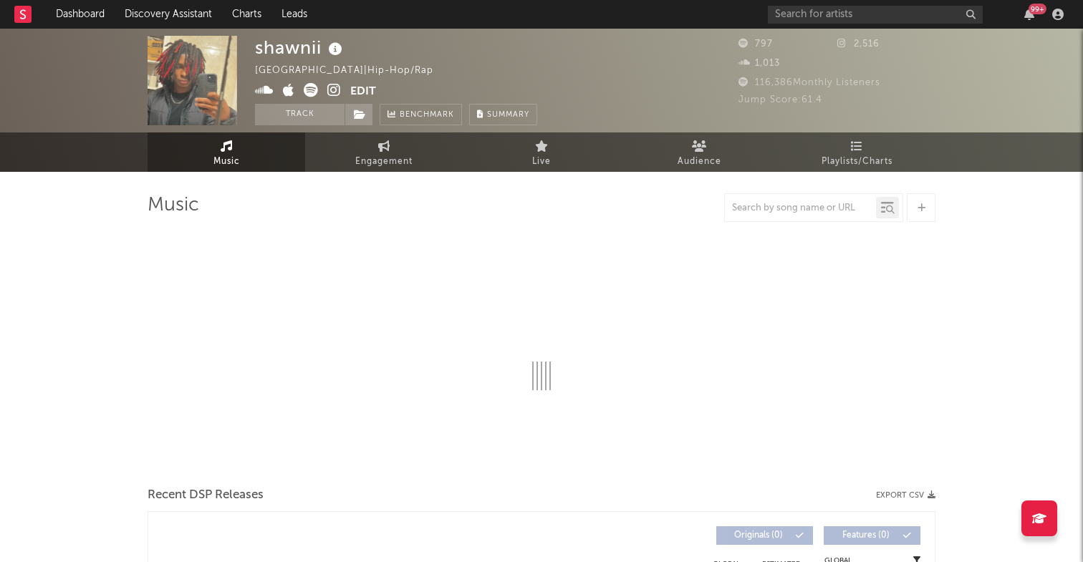
select select "1w"
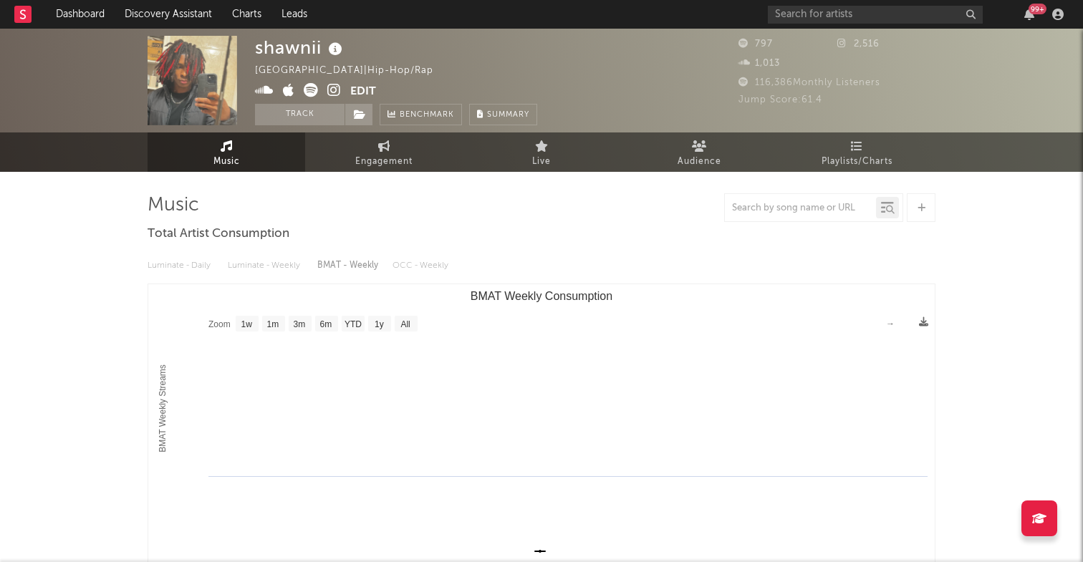
click at [264, 90] on icon at bounding box center [264, 90] width 19 height 14
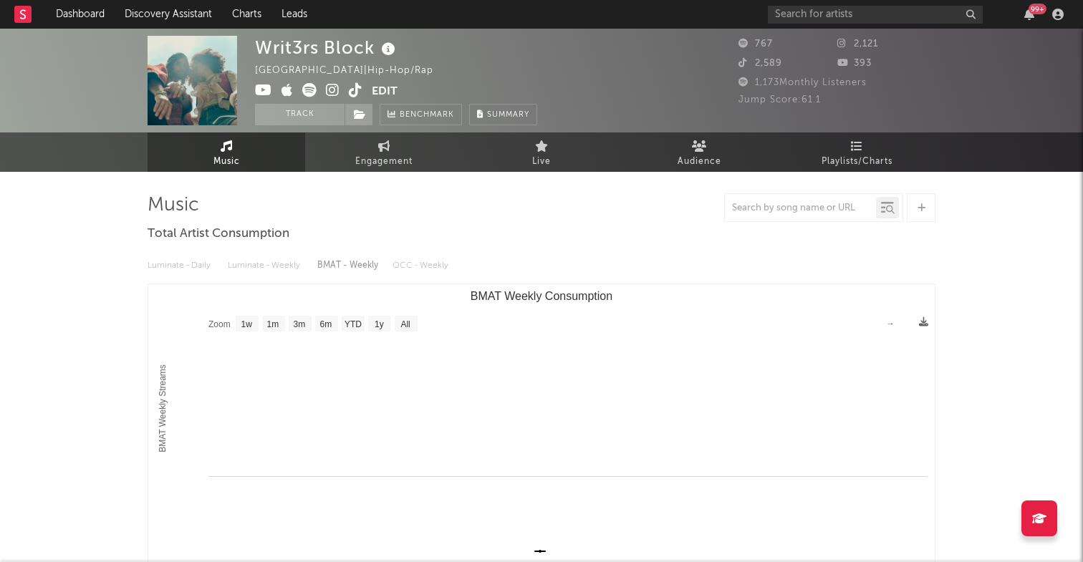
select select "1w"
click at [353, 90] on icon at bounding box center [356, 90] width 14 height 14
click at [310, 91] on icon at bounding box center [309, 90] width 14 height 14
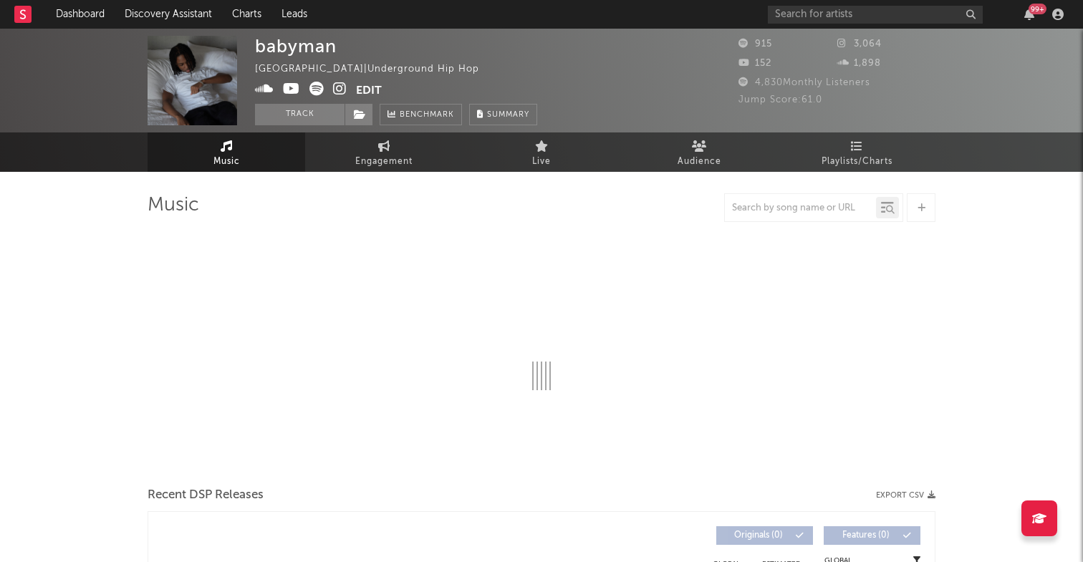
select select "1w"
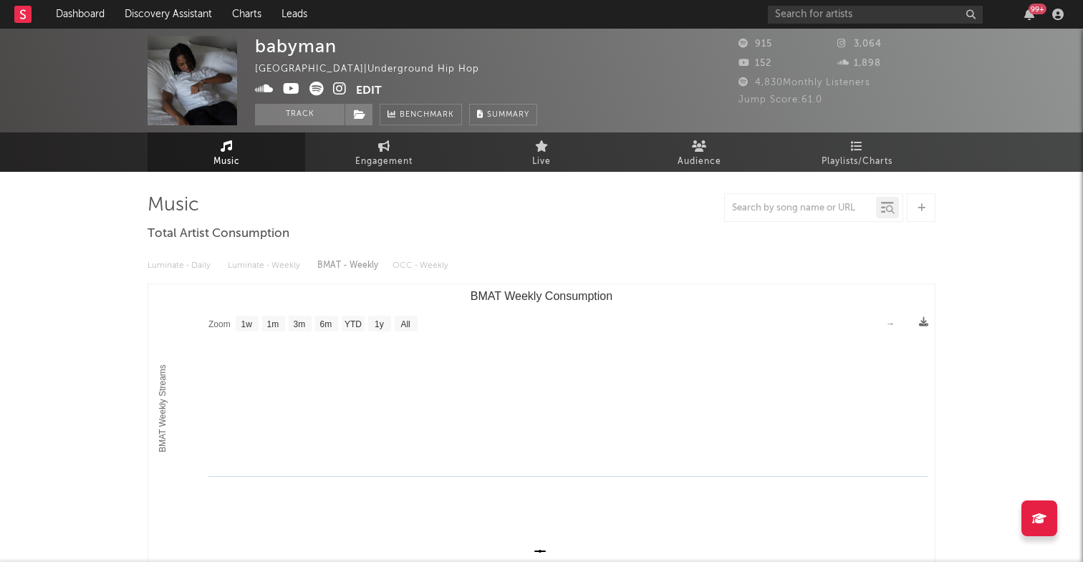
click at [266, 86] on icon at bounding box center [264, 89] width 19 height 14
click at [316, 90] on icon at bounding box center [317, 89] width 14 height 14
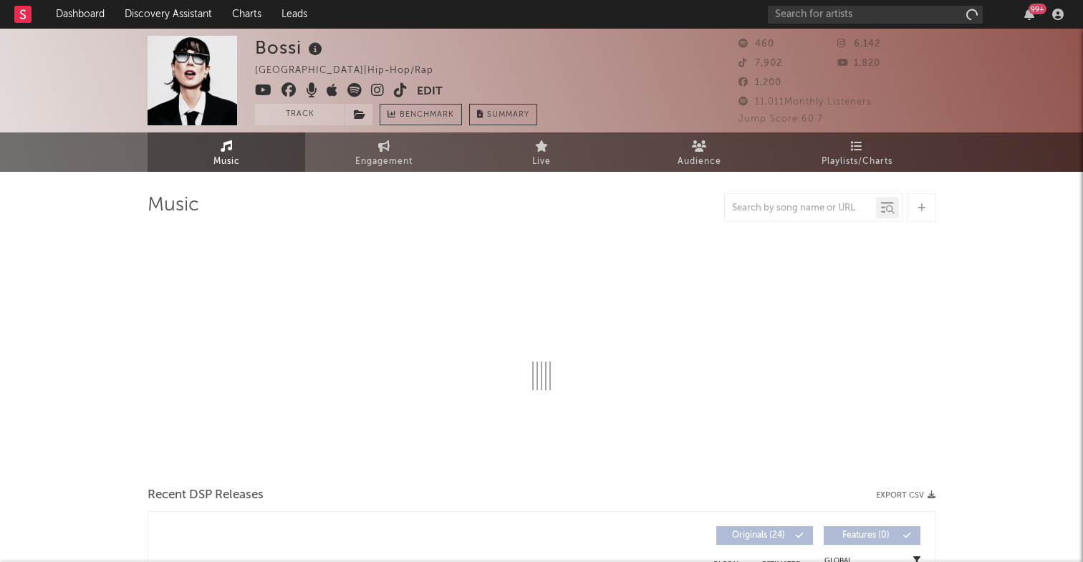
select select "1w"
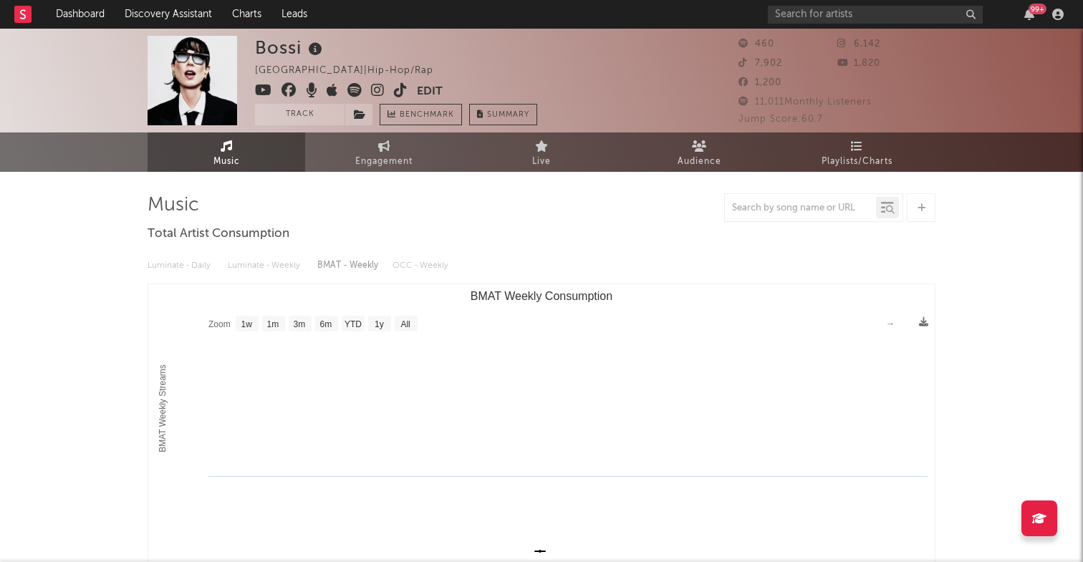
click at [353, 87] on icon at bounding box center [355, 90] width 14 height 14
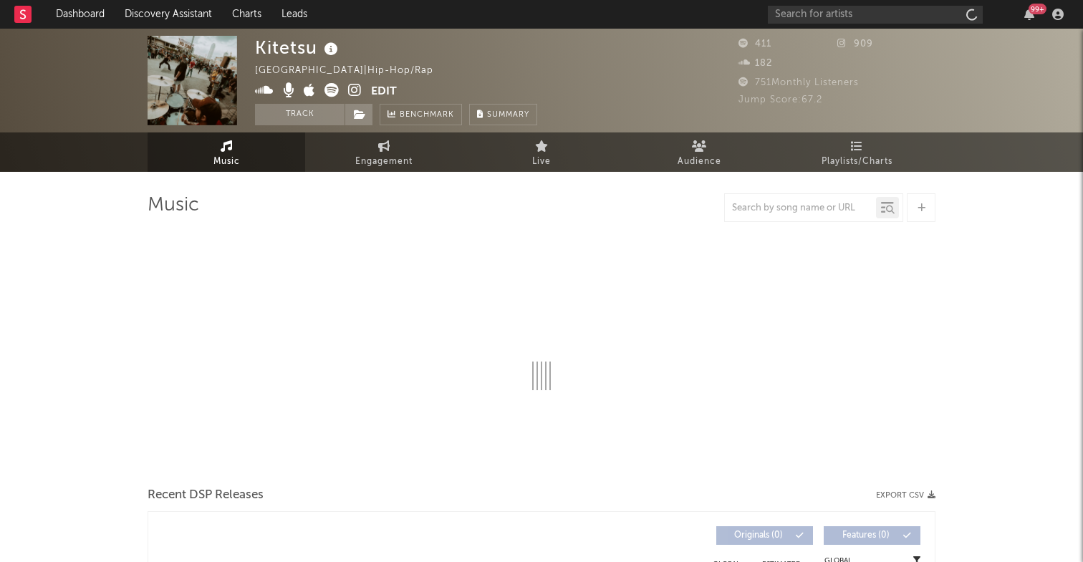
select select "1w"
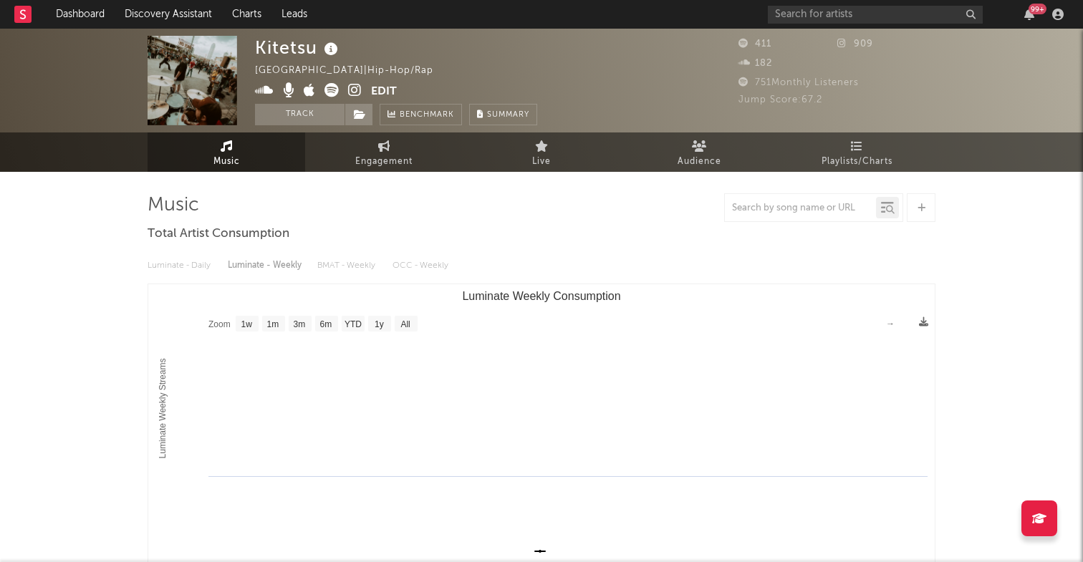
click at [269, 94] on icon at bounding box center [264, 90] width 19 height 14
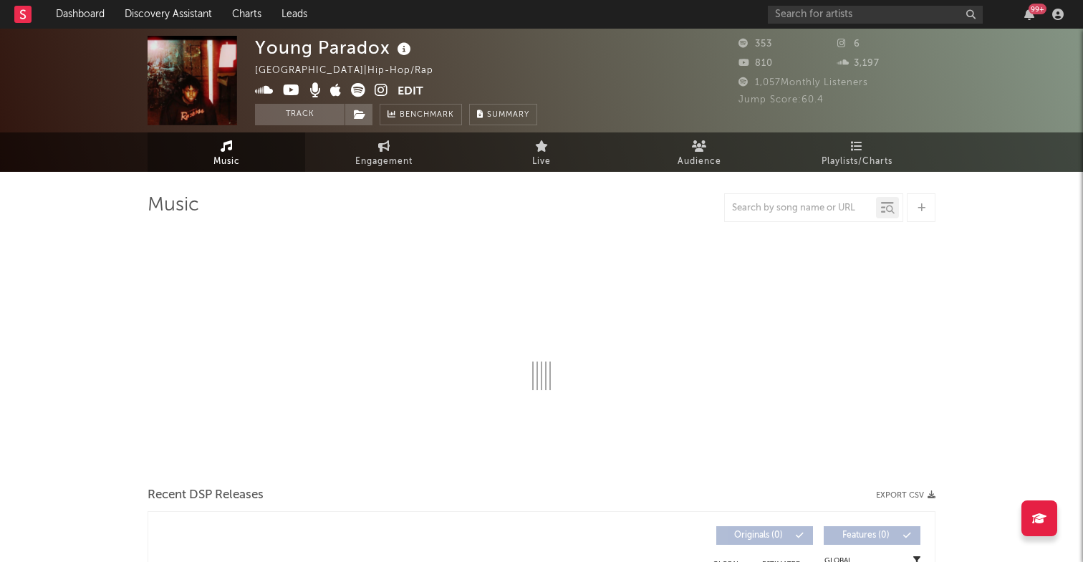
select select "1w"
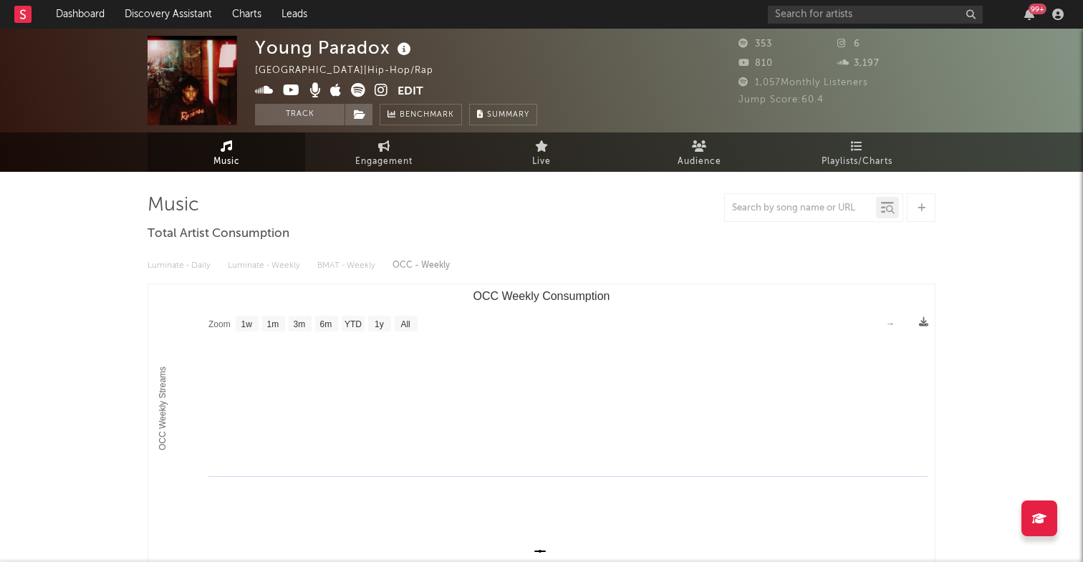
click at [382, 90] on icon at bounding box center [382, 90] width 14 height 14
click at [255, 92] on icon at bounding box center [264, 90] width 19 height 14
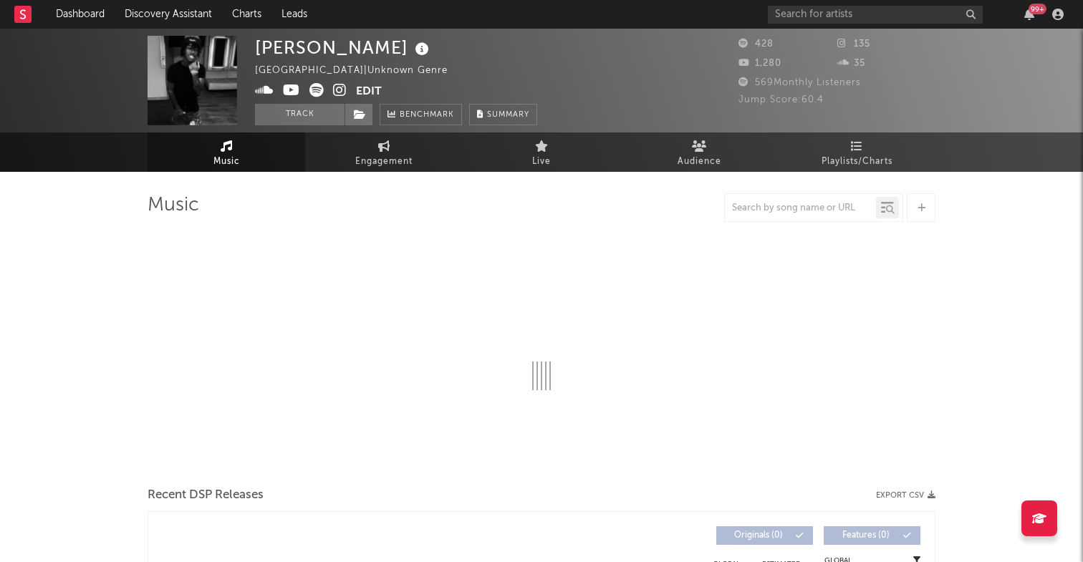
select select "1w"
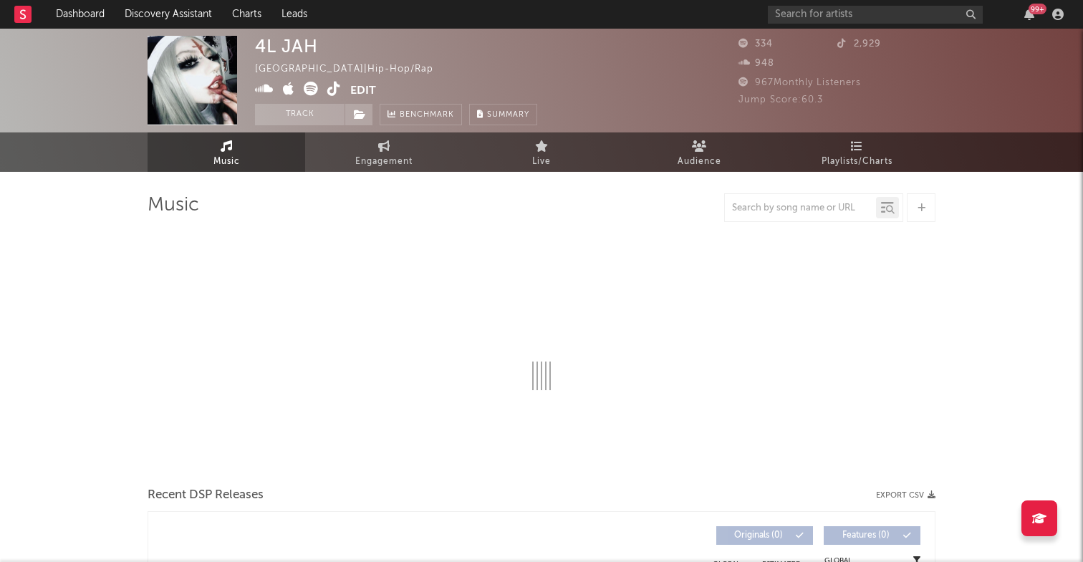
select select "6m"
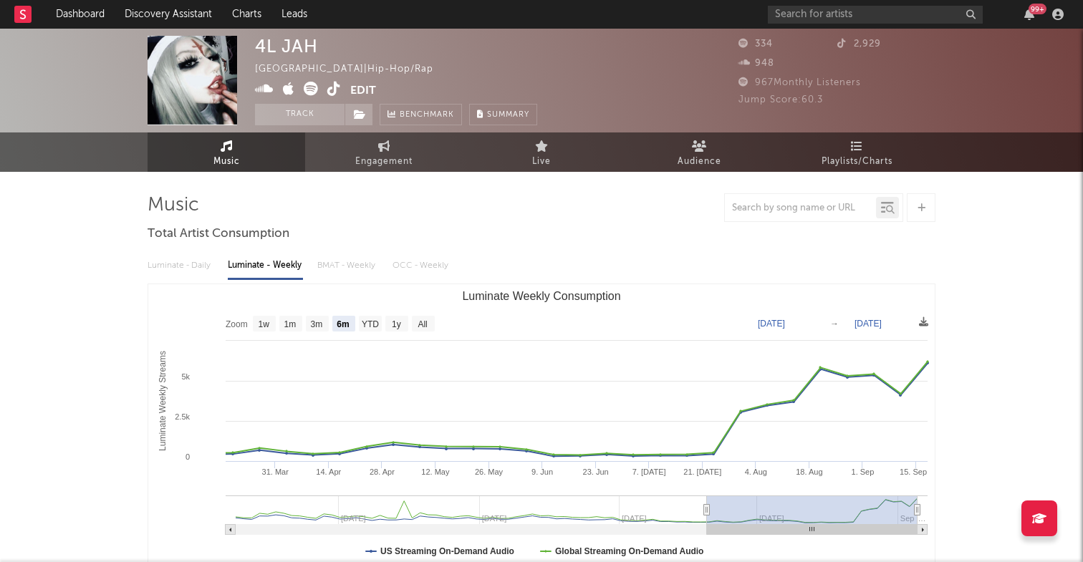
click at [269, 84] on icon at bounding box center [264, 89] width 19 height 14
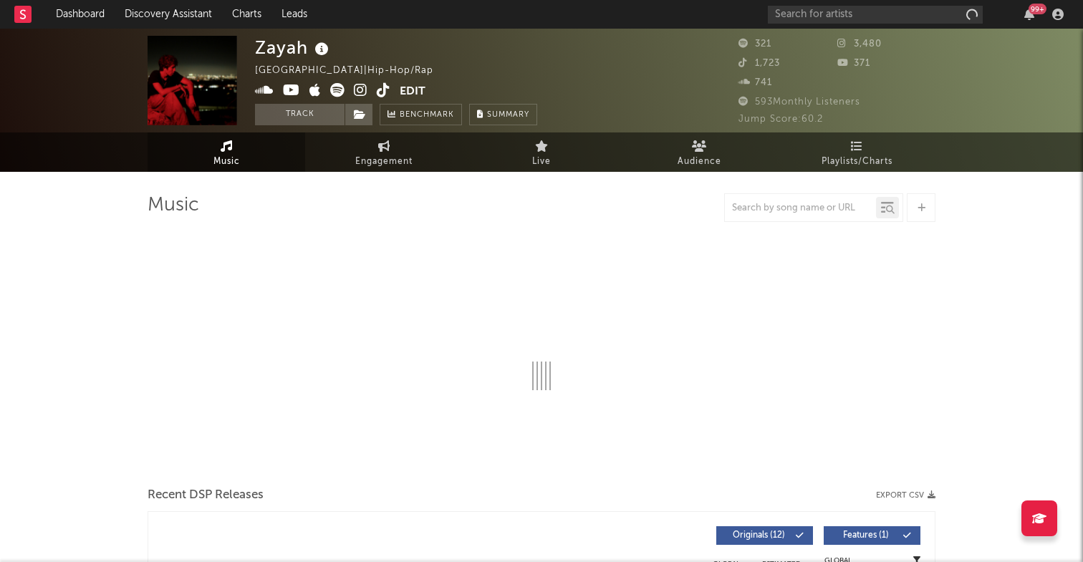
select select "6m"
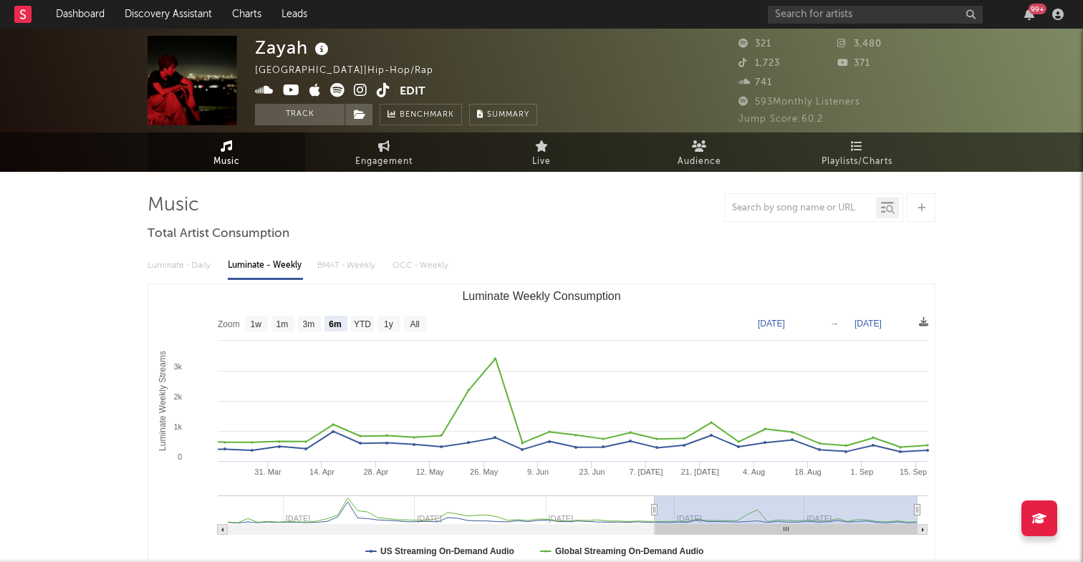
click at [269, 93] on icon at bounding box center [264, 90] width 19 height 14
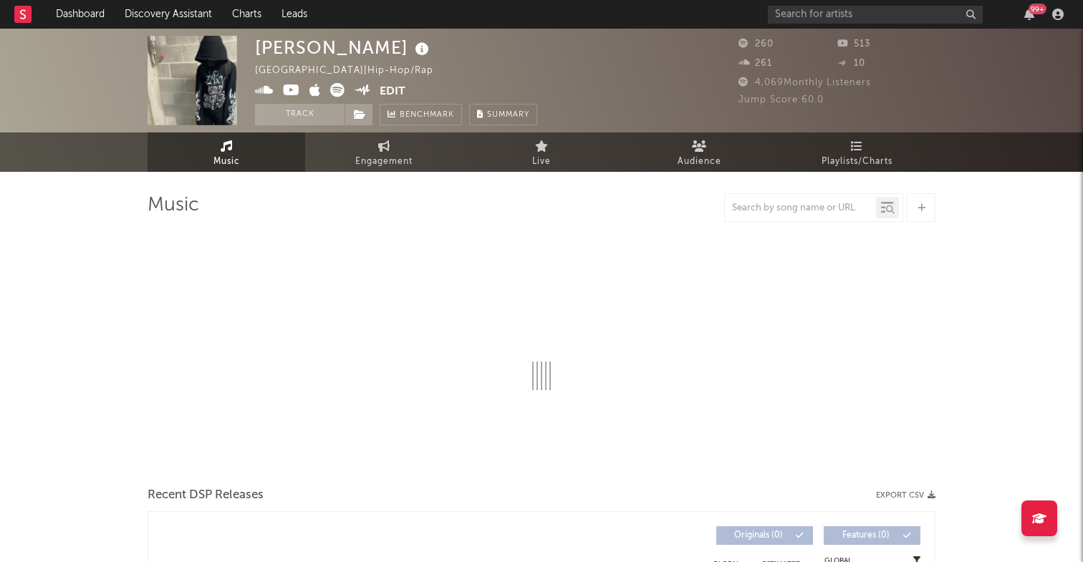
select select "1w"
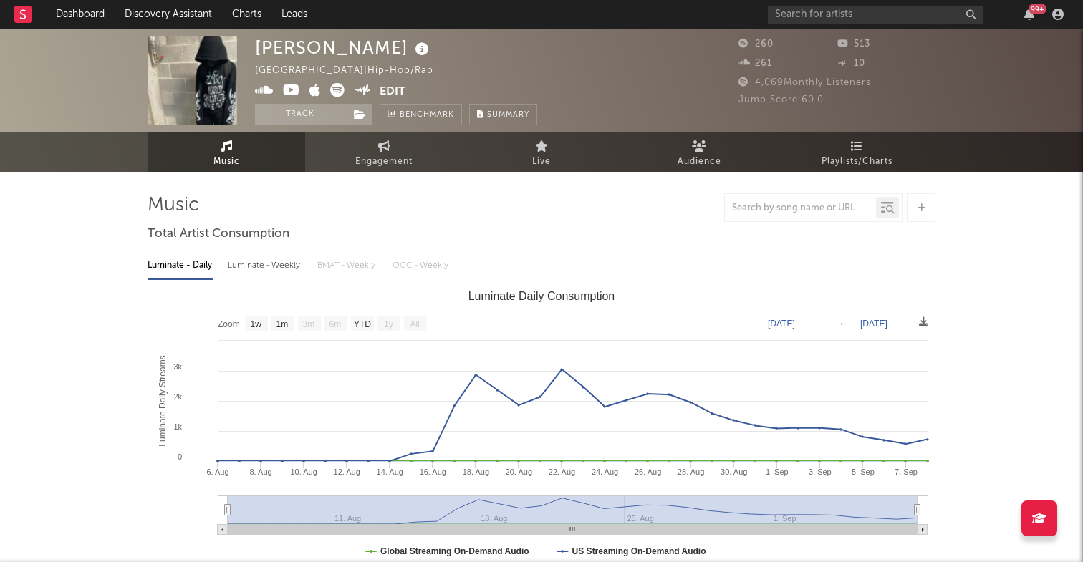
click at [270, 91] on icon at bounding box center [264, 90] width 19 height 14
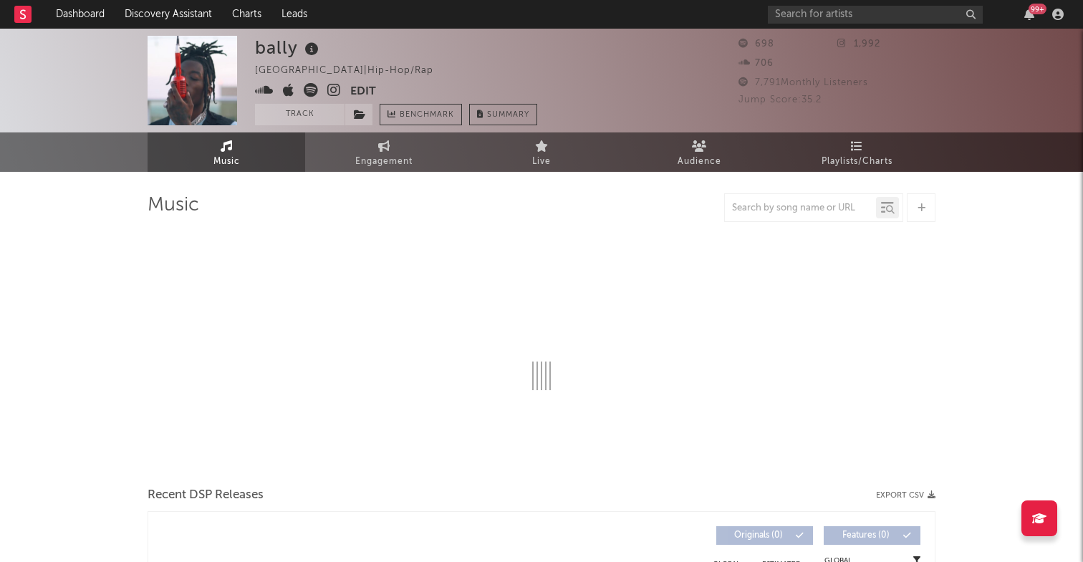
select select "1w"
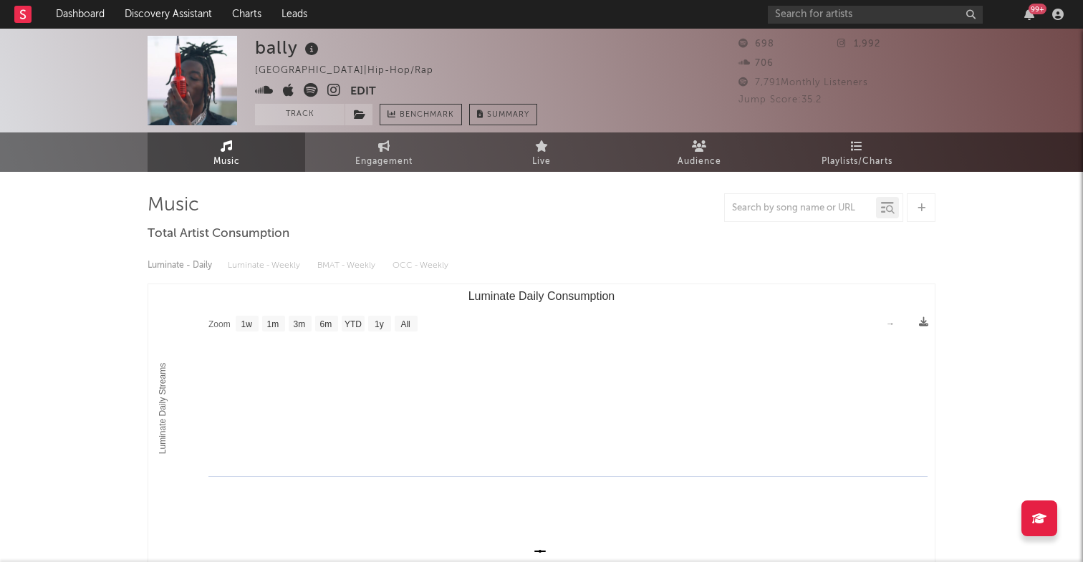
click at [261, 86] on icon at bounding box center [264, 90] width 19 height 14
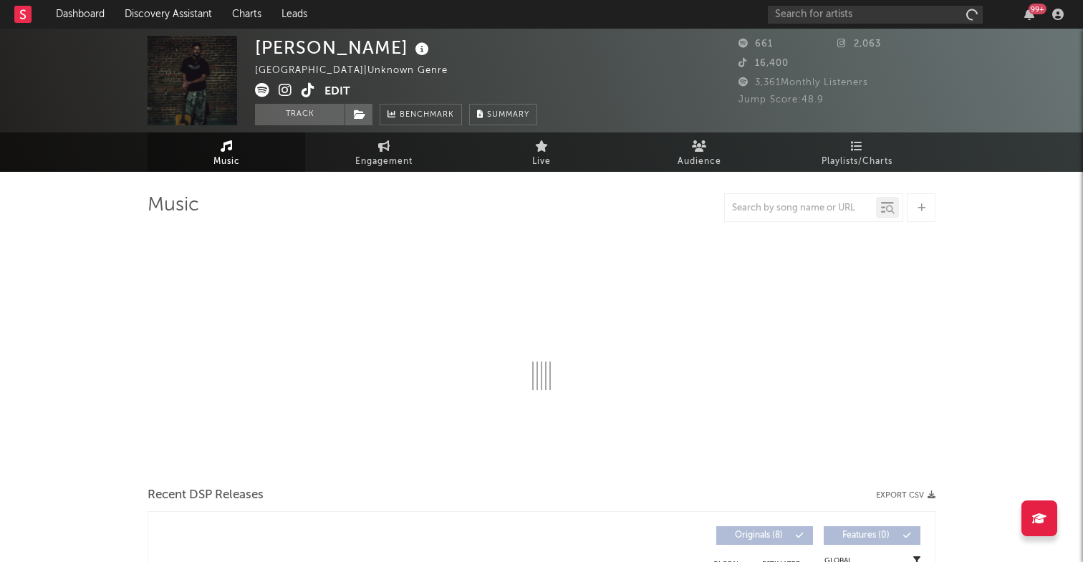
select select "1w"
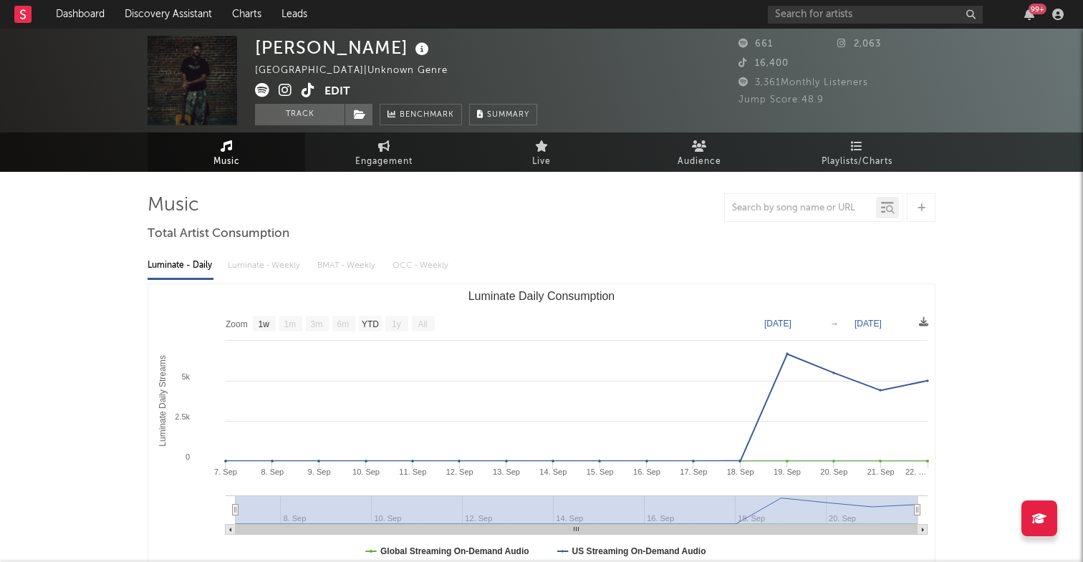
click at [305, 90] on icon at bounding box center [309, 90] width 14 height 14
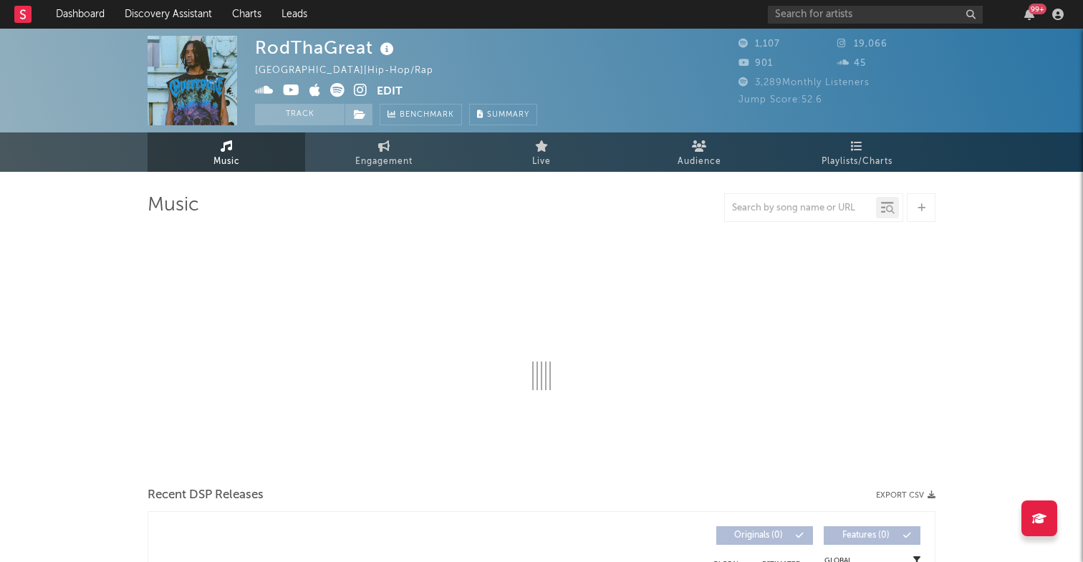
select select "6m"
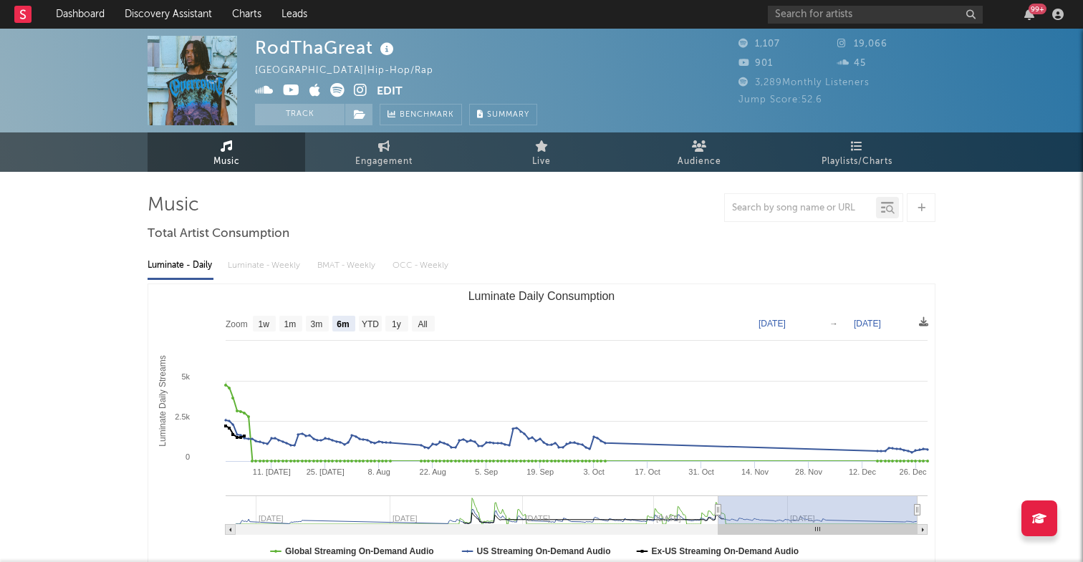
click at [271, 93] on icon at bounding box center [264, 90] width 19 height 14
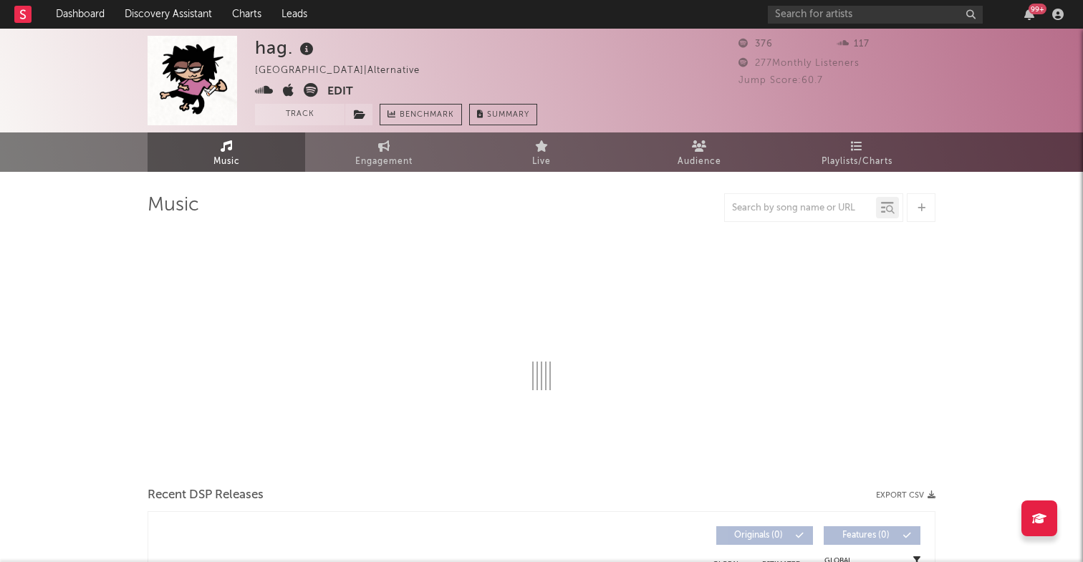
select select "1w"
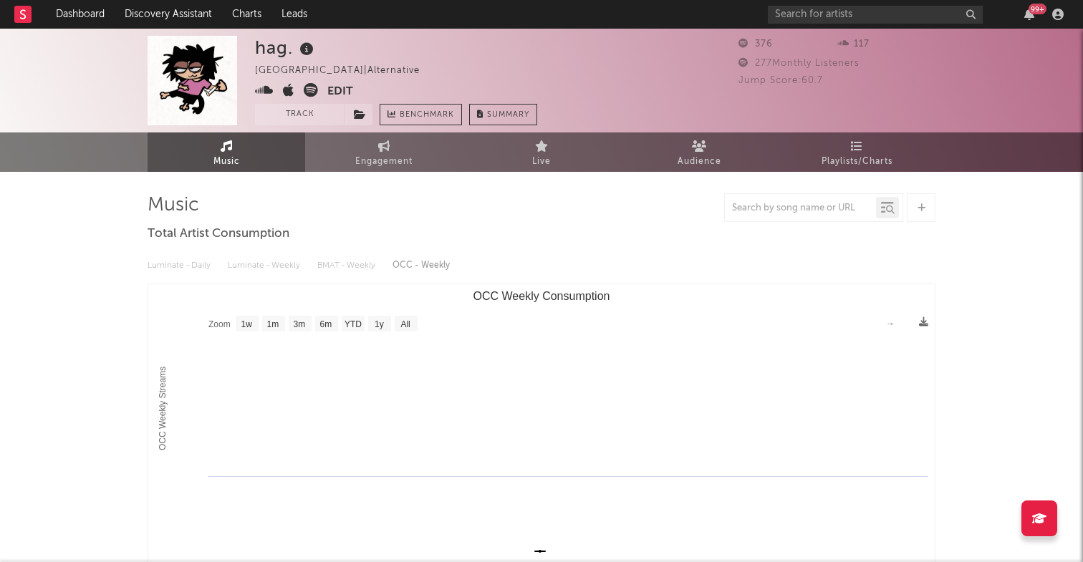
click at [271, 90] on icon at bounding box center [264, 90] width 19 height 14
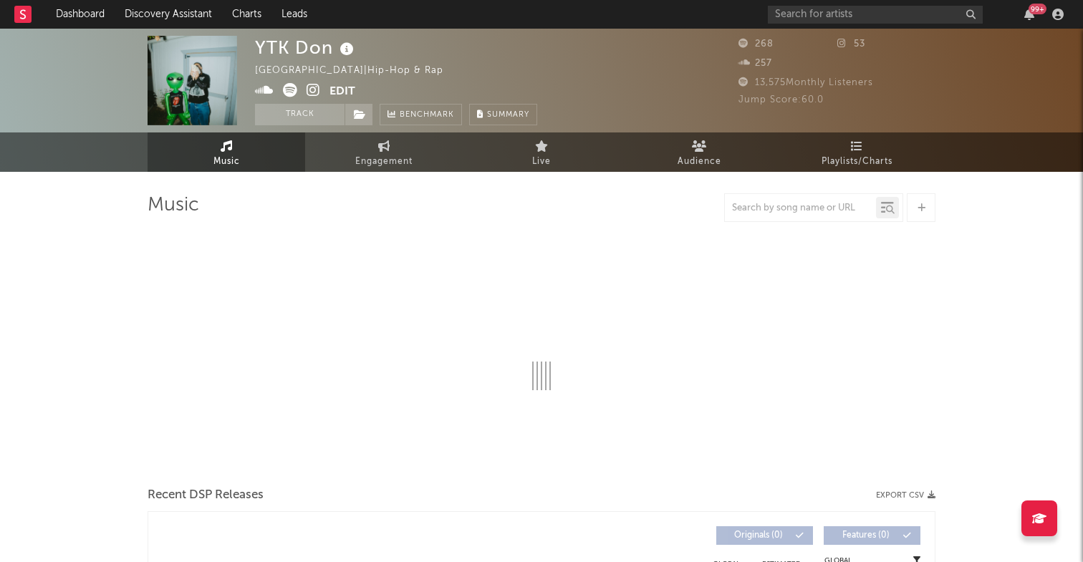
select select "1w"
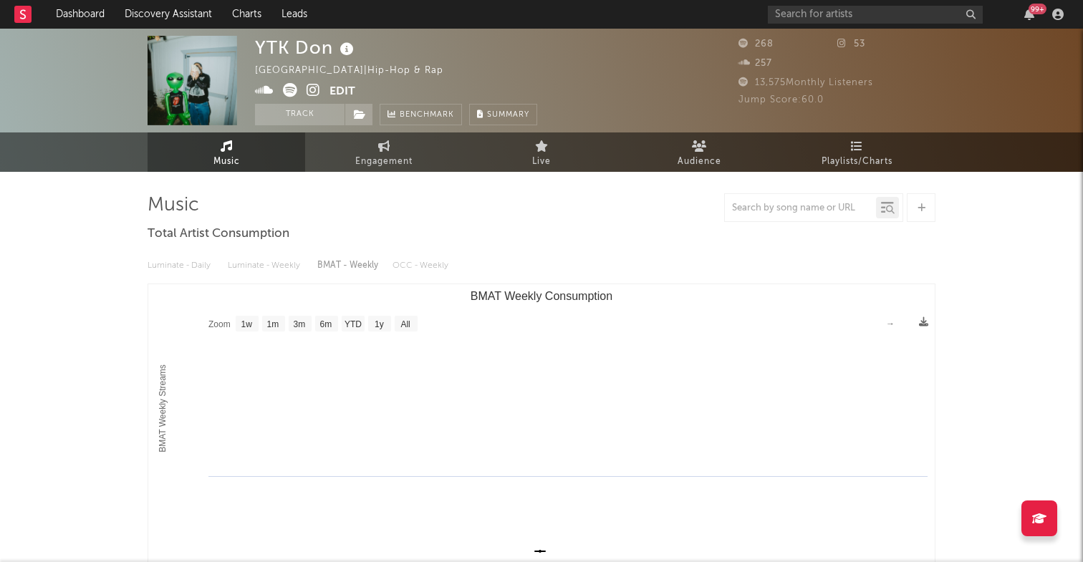
click at [256, 92] on icon at bounding box center [264, 90] width 19 height 14
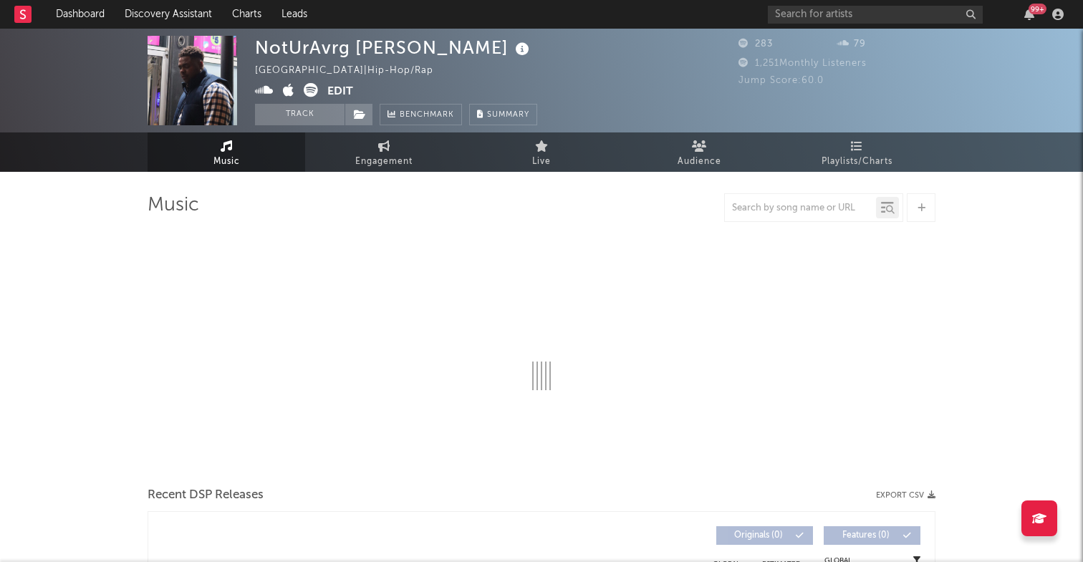
select select "1w"
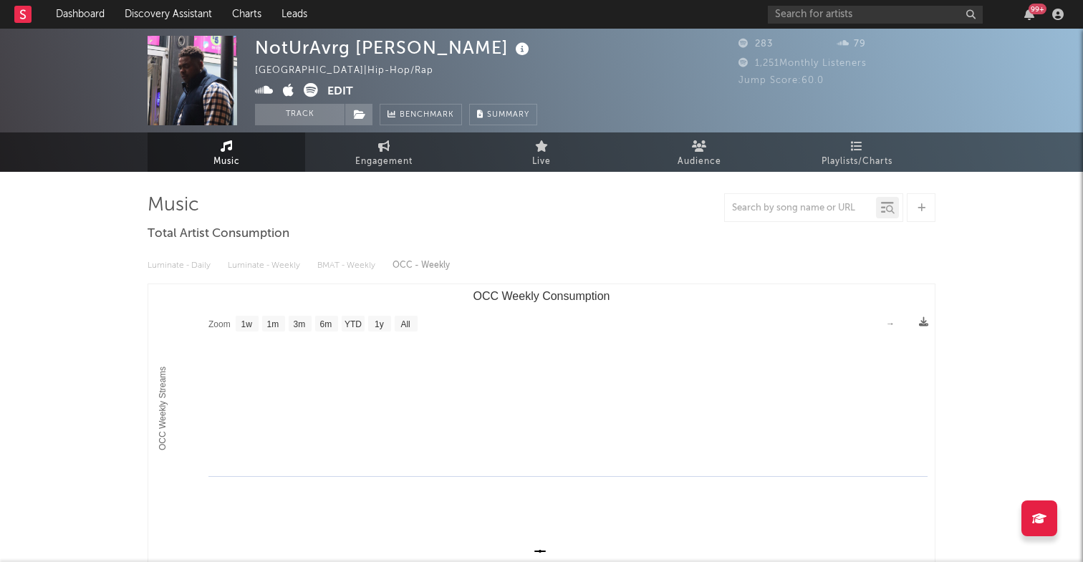
click at [268, 90] on icon at bounding box center [264, 90] width 19 height 14
